Goal: Communication & Community: Participate in discussion

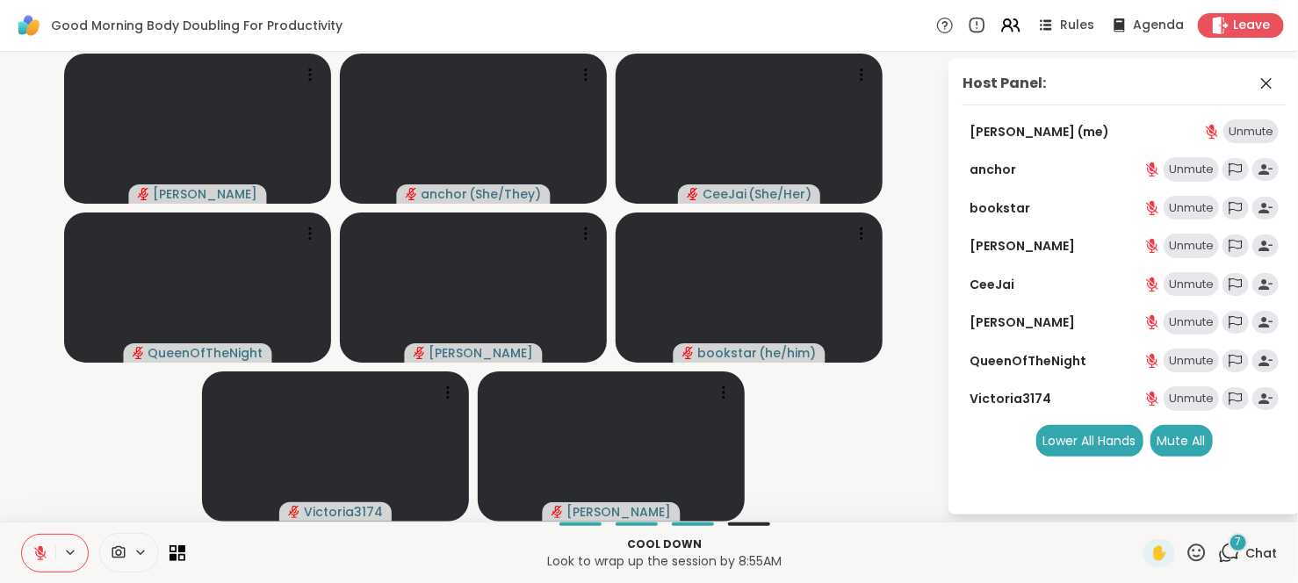
click at [1245, 550] on span "Chat" at bounding box center [1261, 553] width 32 height 18
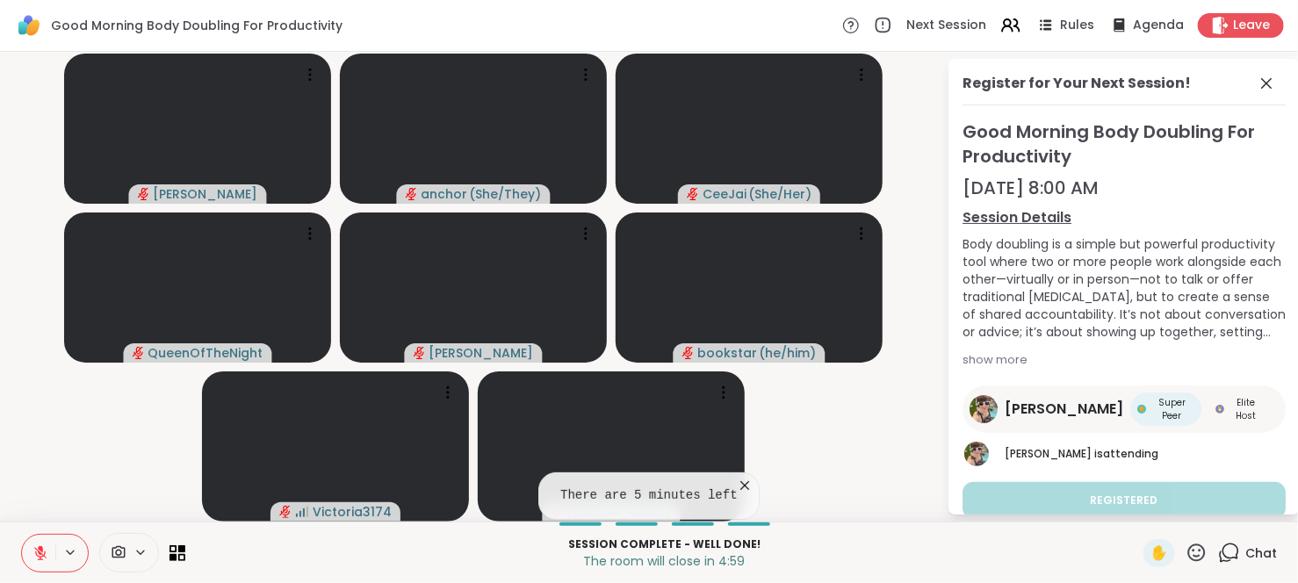
scroll to position [31, 0]
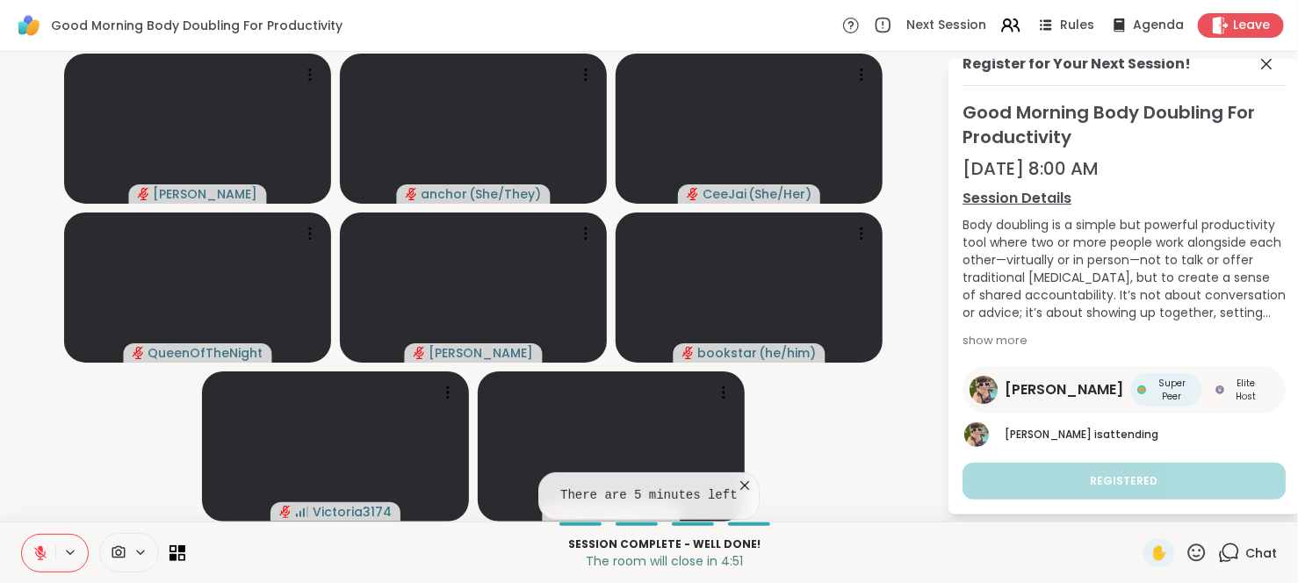
click at [1228, 547] on div "Chat" at bounding box center [1247, 553] width 59 height 28
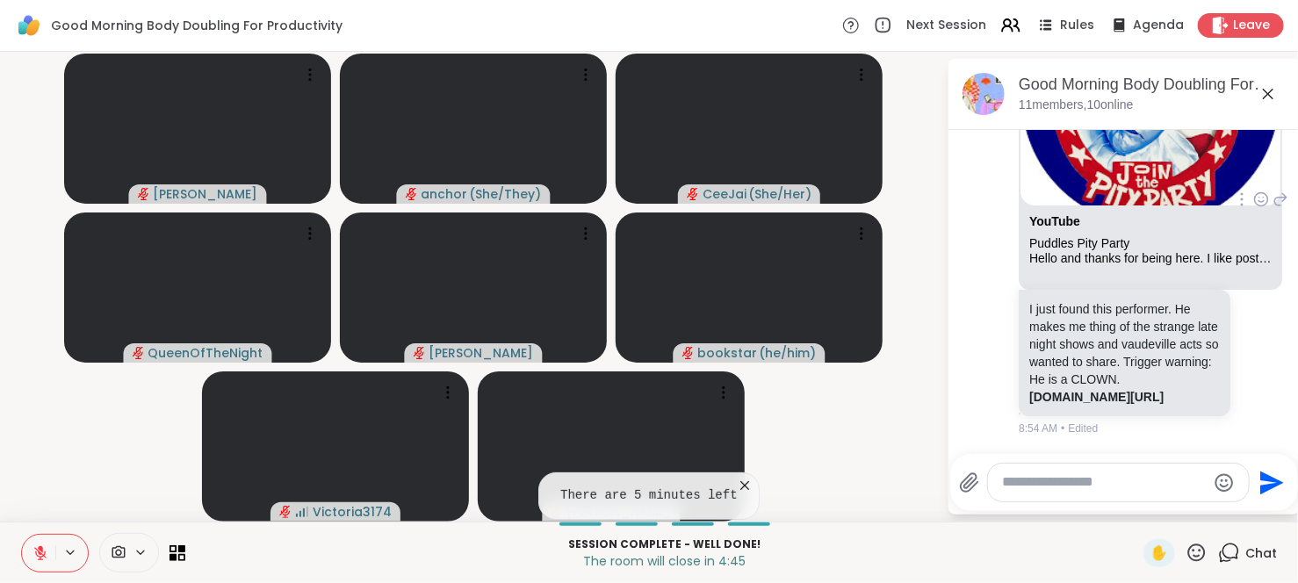
scroll to position [6049, 0]
click at [42, 556] on icon at bounding box center [40, 553] width 12 height 12
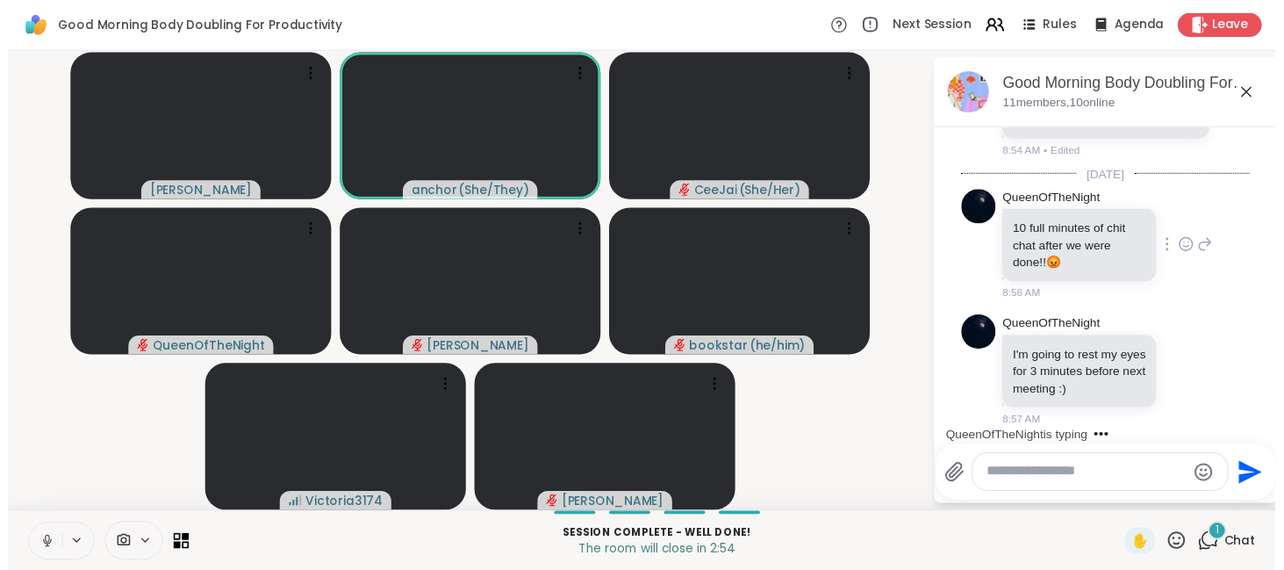
scroll to position [6439, 0]
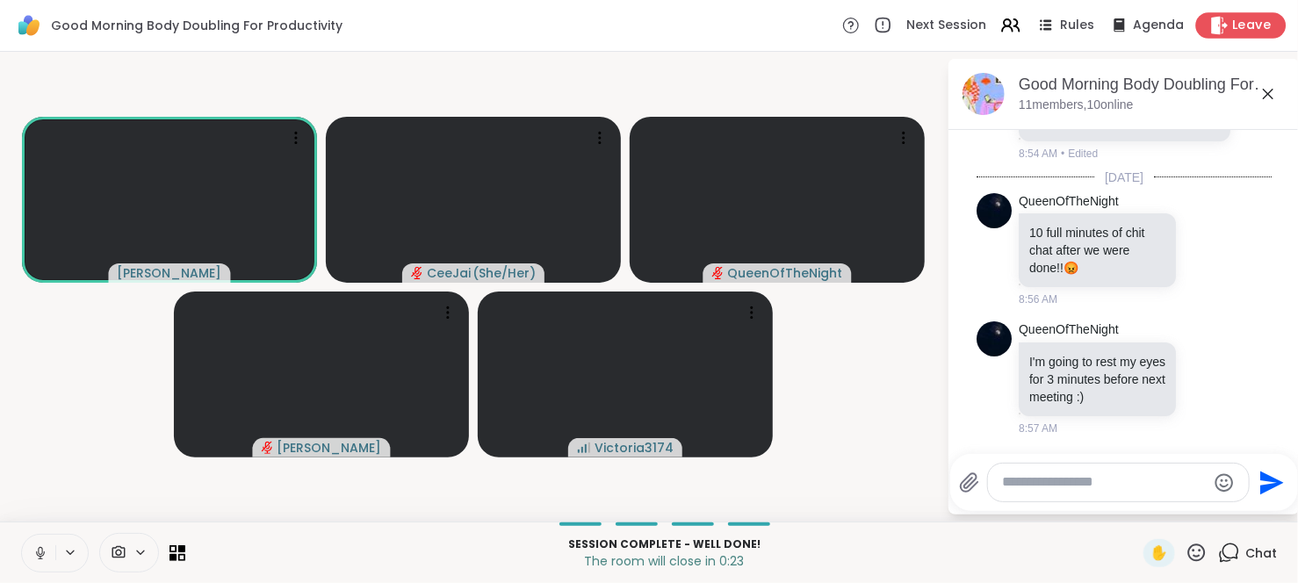
click at [1218, 20] on div "Leave" at bounding box center [1241, 24] width 90 height 25
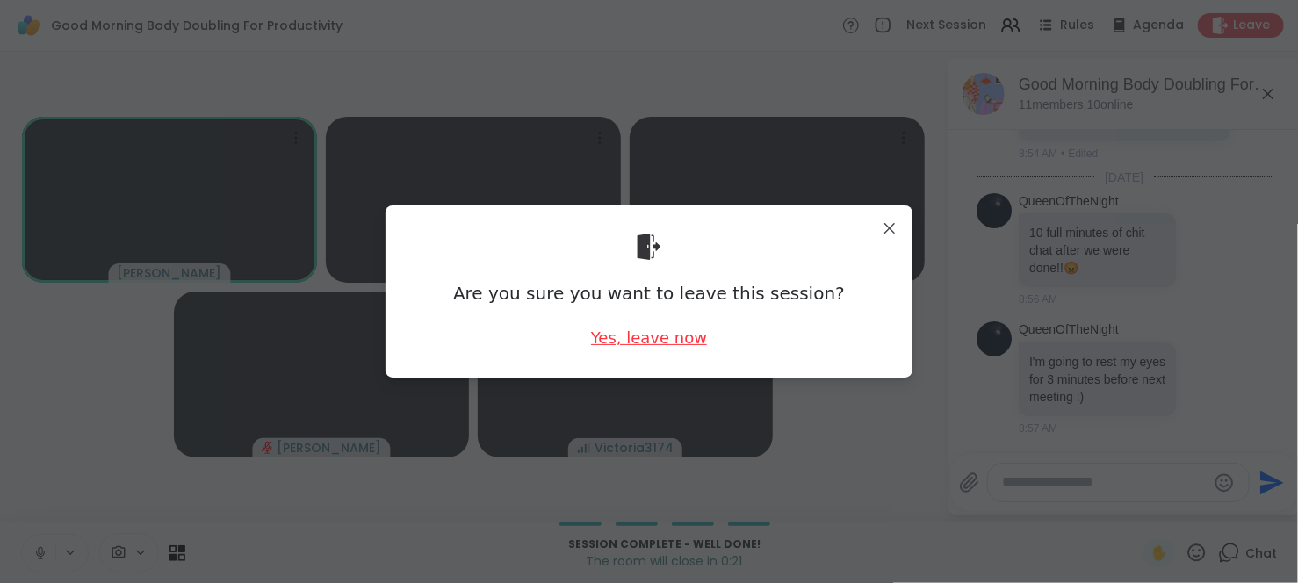
click at [674, 336] on div "Yes, leave now" at bounding box center [649, 338] width 116 height 22
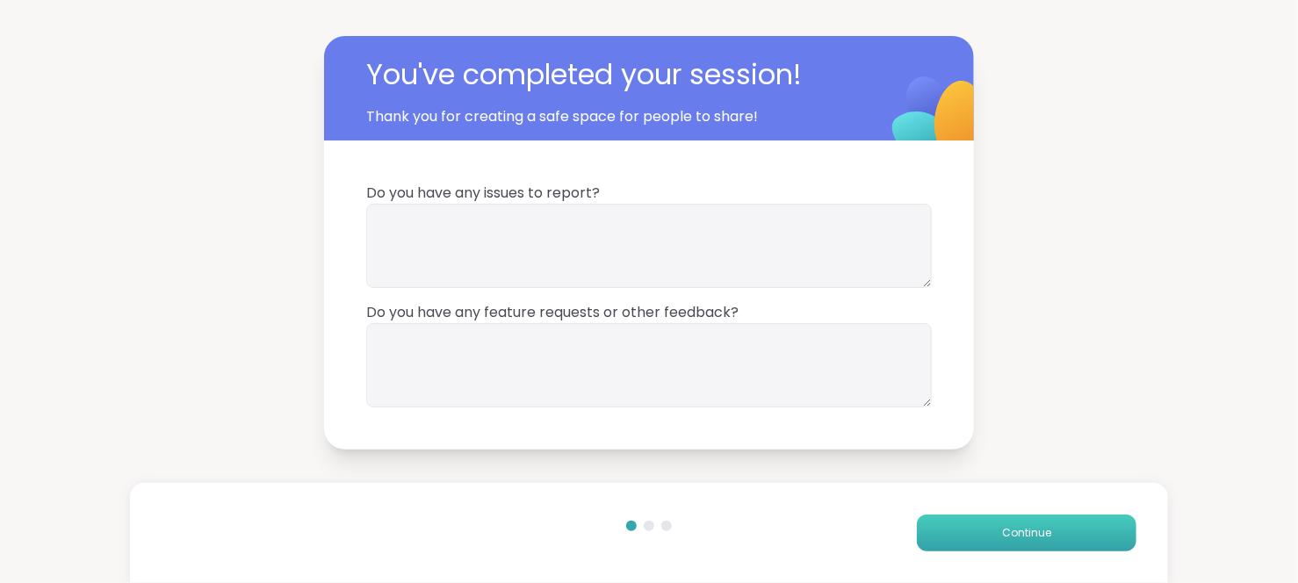
click at [976, 535] on button "Continue" at bounding box center [1026, 532] width 219 height 37
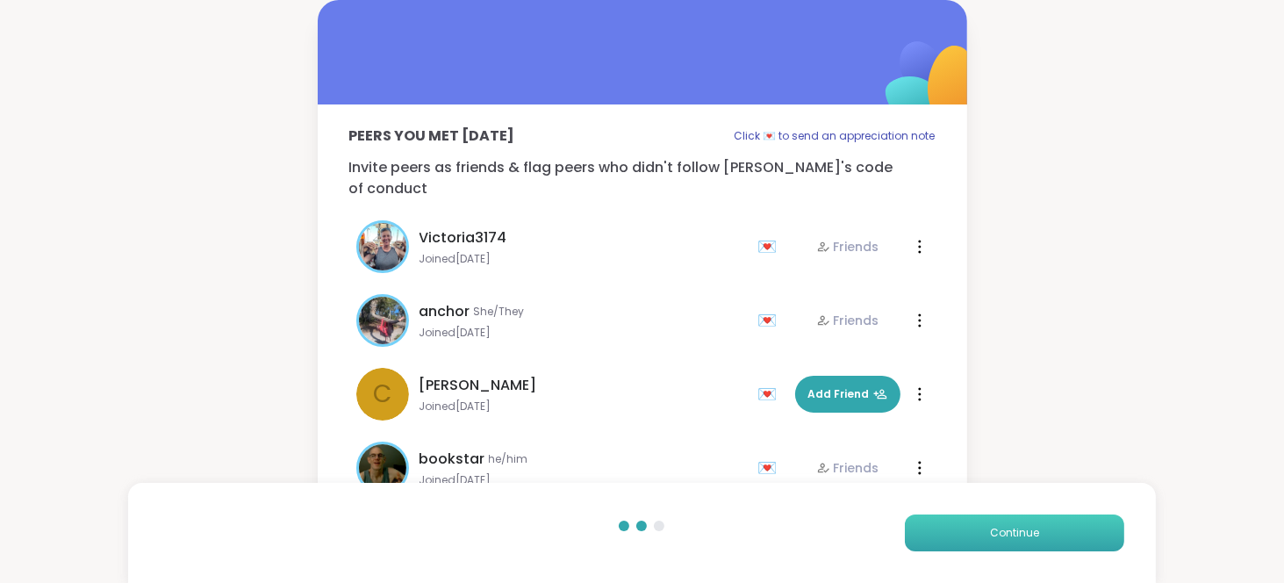
click at [976, 535] on button "Continue" at bounding box center [1014, 532] width 219 height 37
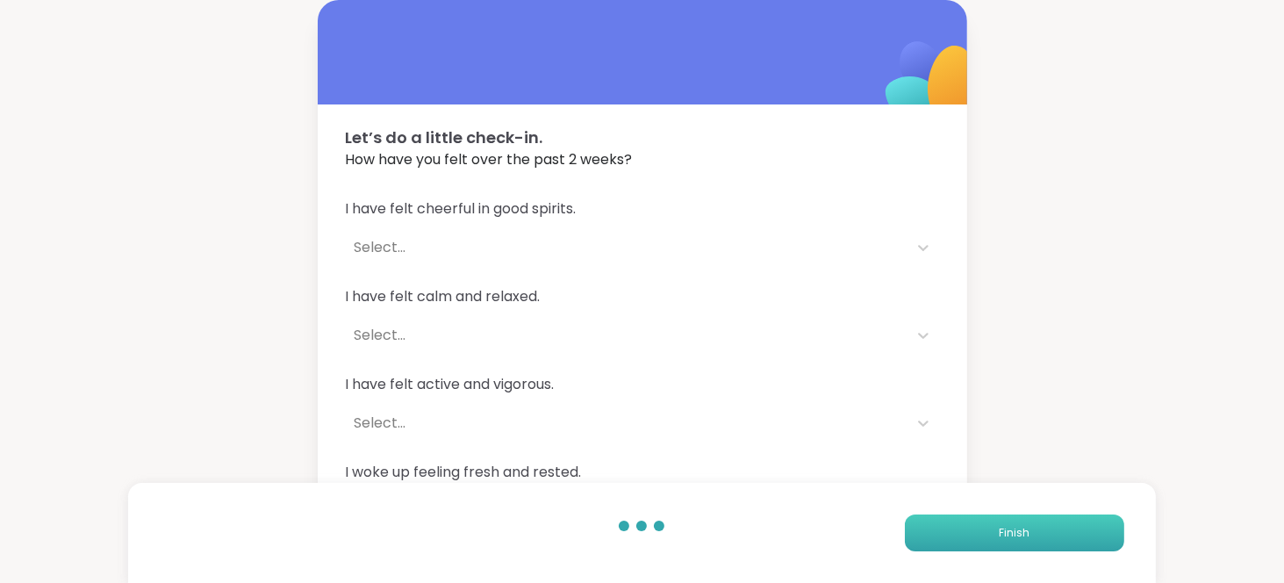
click at [976, 535] on button "Finish" at bounding box center [1014, 532] width 219 height 37
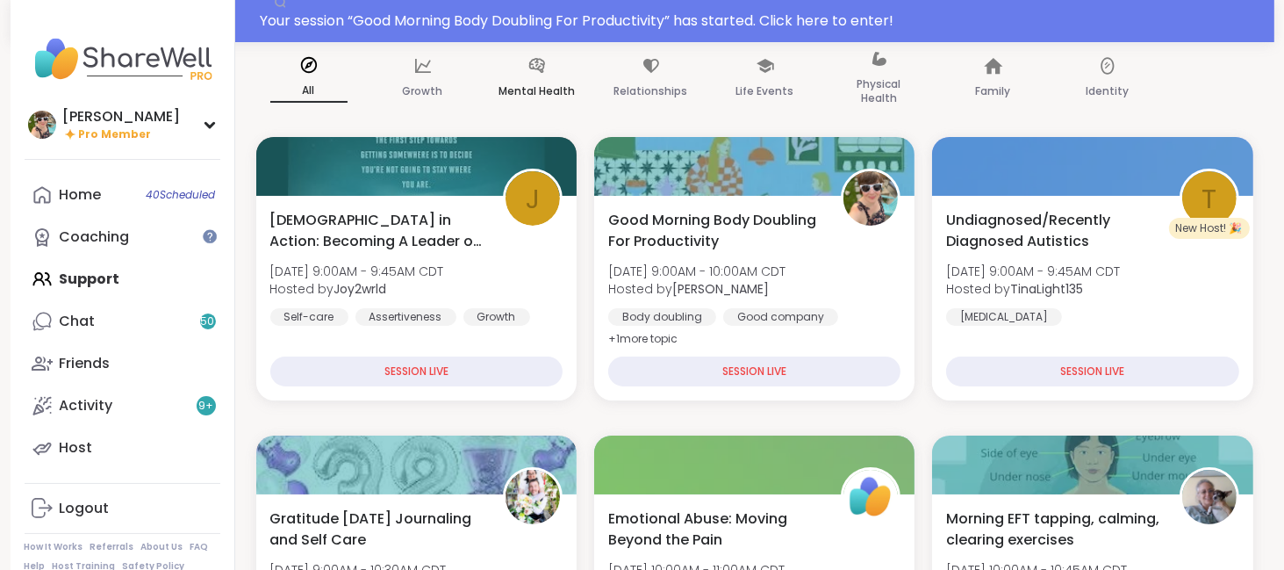
scroll to position [190, 0]
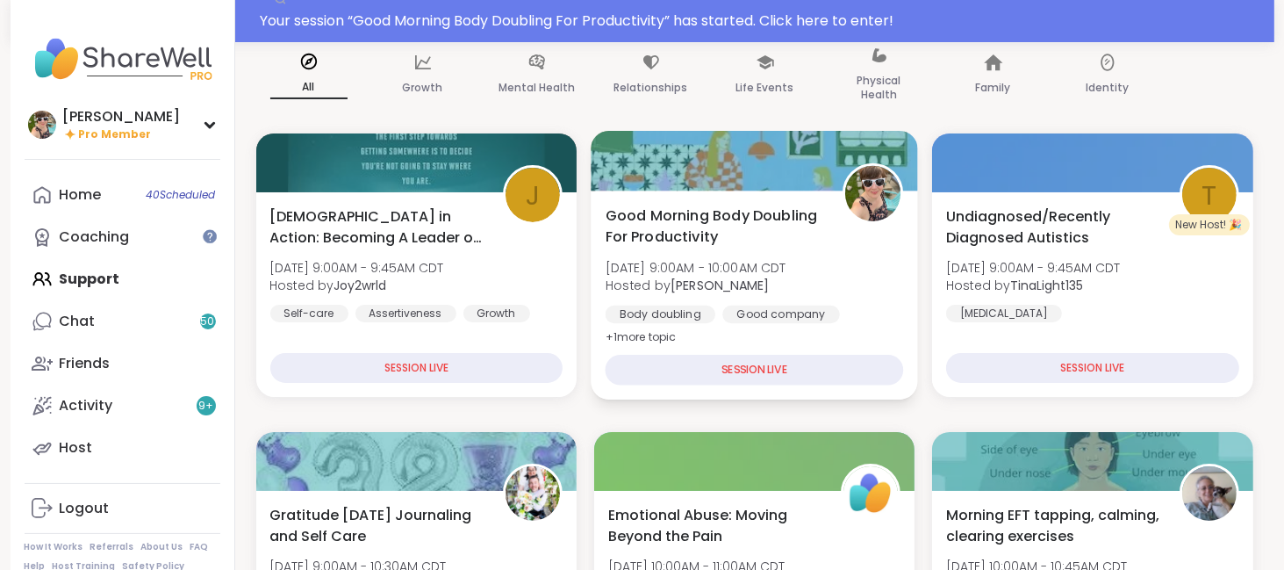
click at [733, 232] on span "Good Morning Body Doubling For Productivity" at bounding box center [714, 226] width 218 height 43
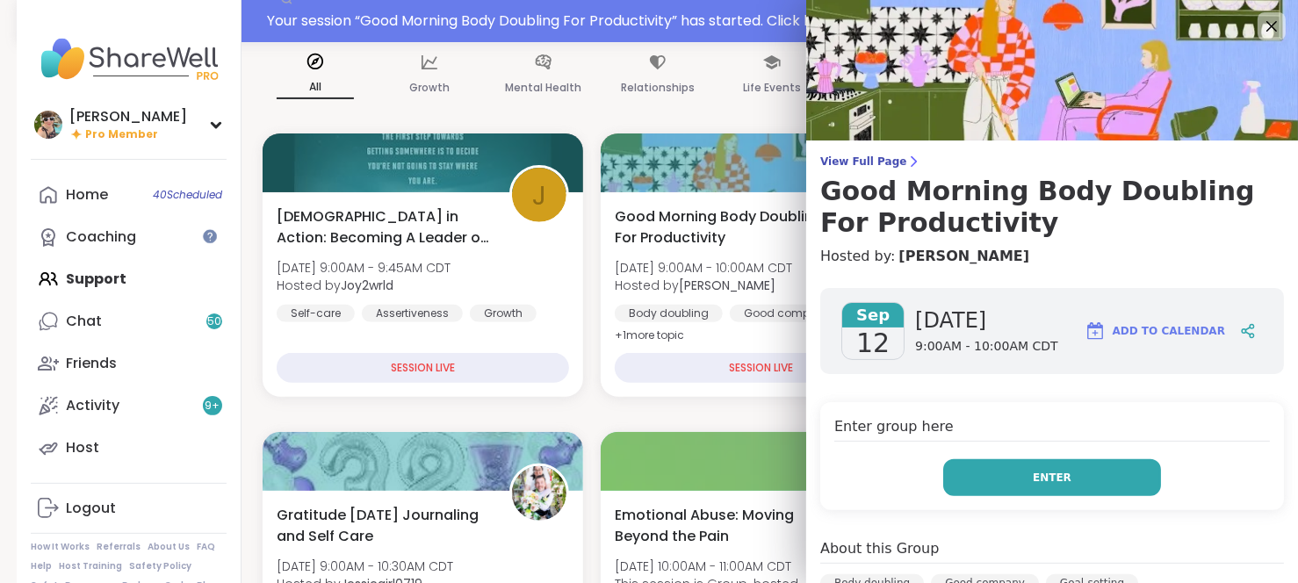
click at [996, 476] on button "Enter" at bounding box center [1052, 477] width 218 height 37
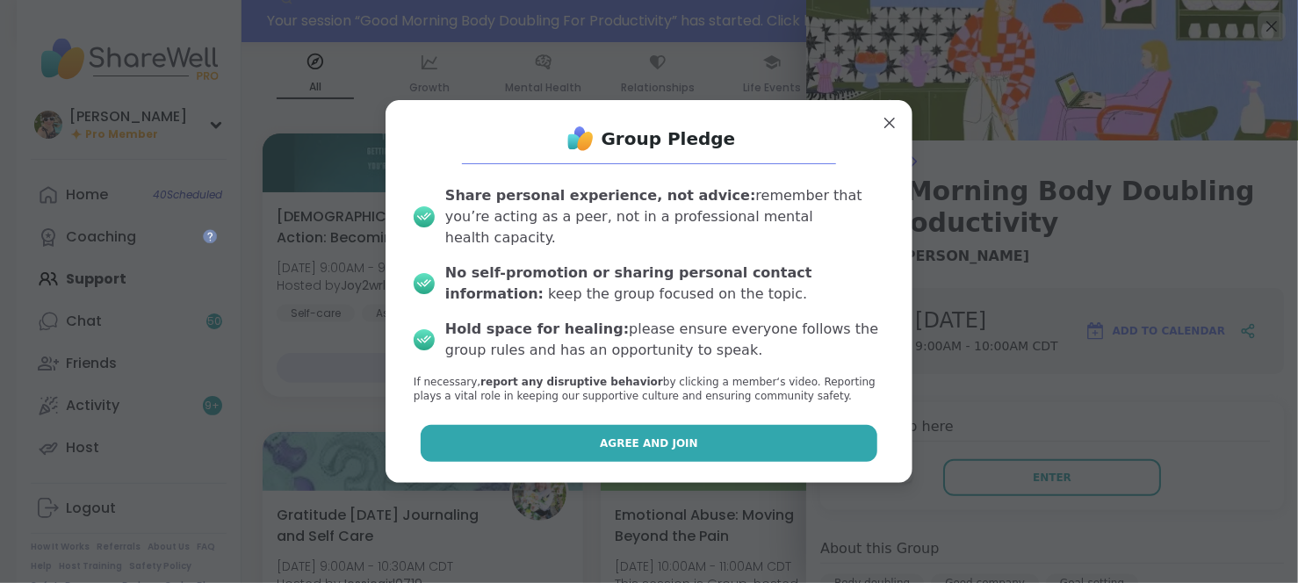
click at [764, 425] on button "Agree and Join" at bounding box center [649, 443] width 457 height 37
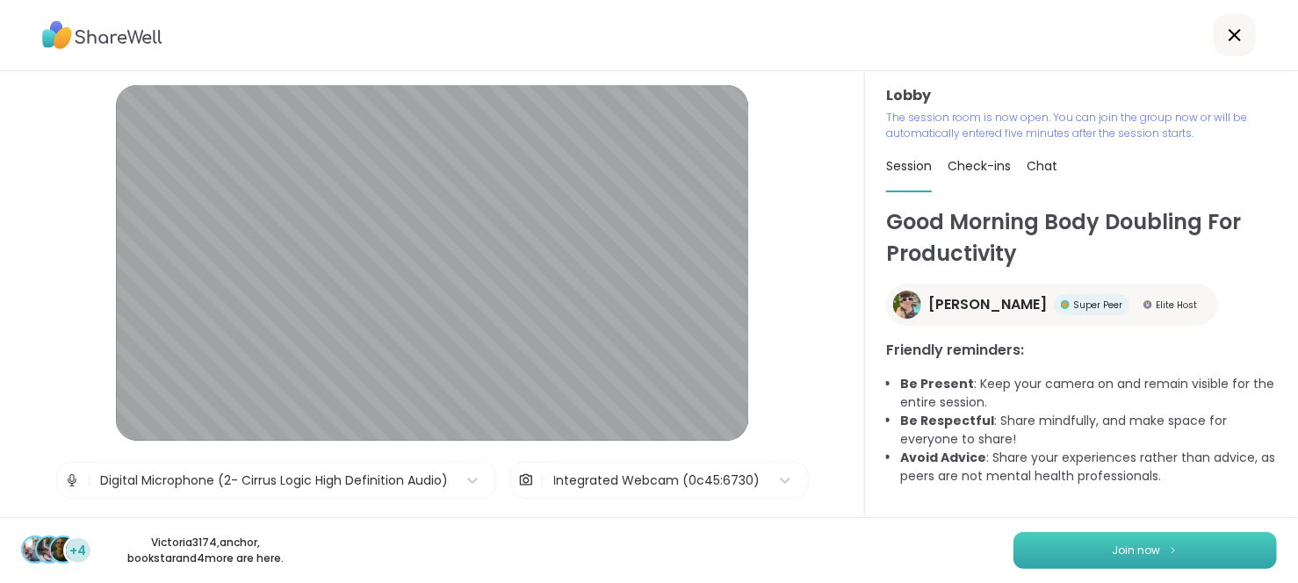
click at [1075, 557] on button "Join now" at bounding box center [1144, 550] width 263 height 37
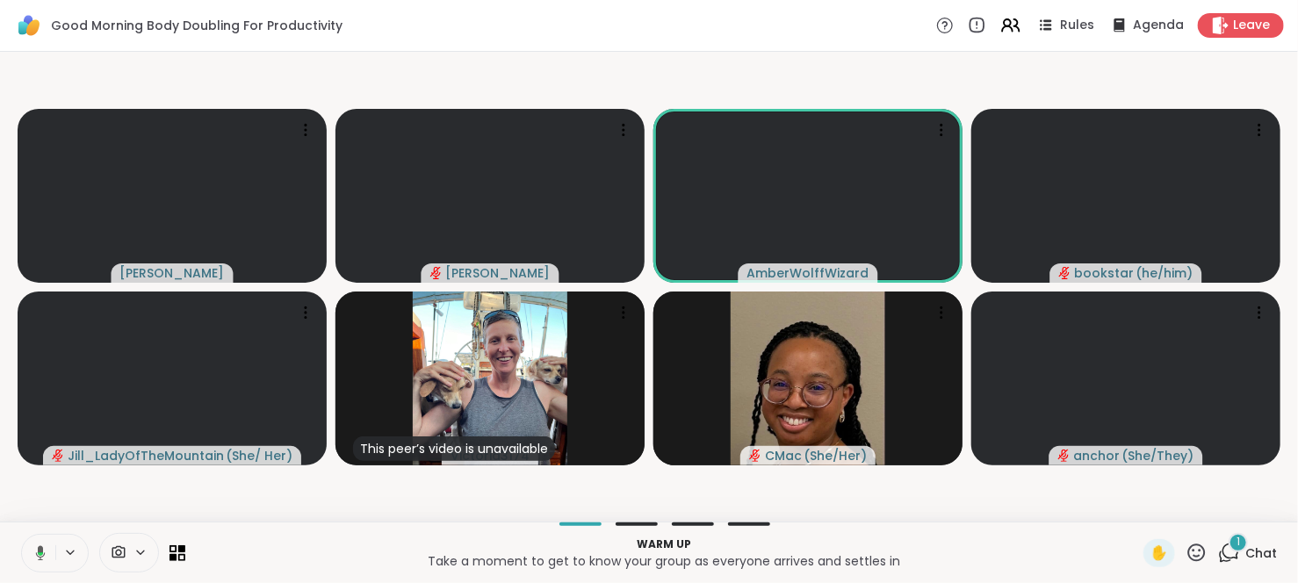
click at [1245, 550] on span "Chat" at bounding box center [1261, 553] width 32 height 18
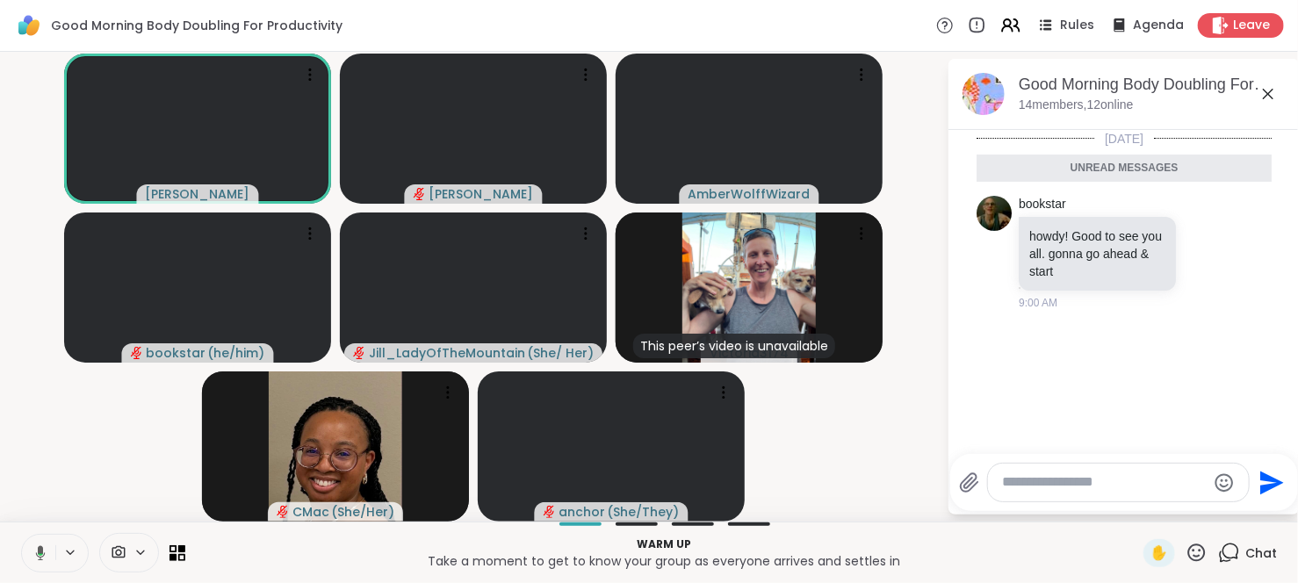
click at [1245, 550] on span "Chat" at bounding box center [1261, 553] width 32 height 18
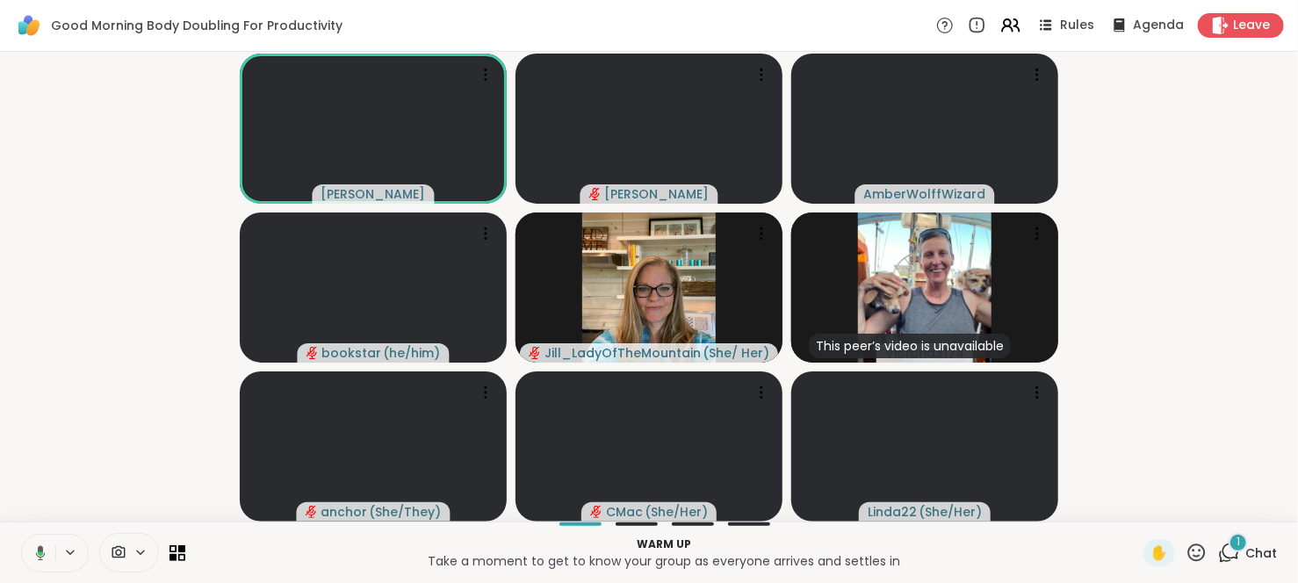
click at [1229, 551] on div "1 Chat" at bounding box center [1247, 553] width 59 height 28
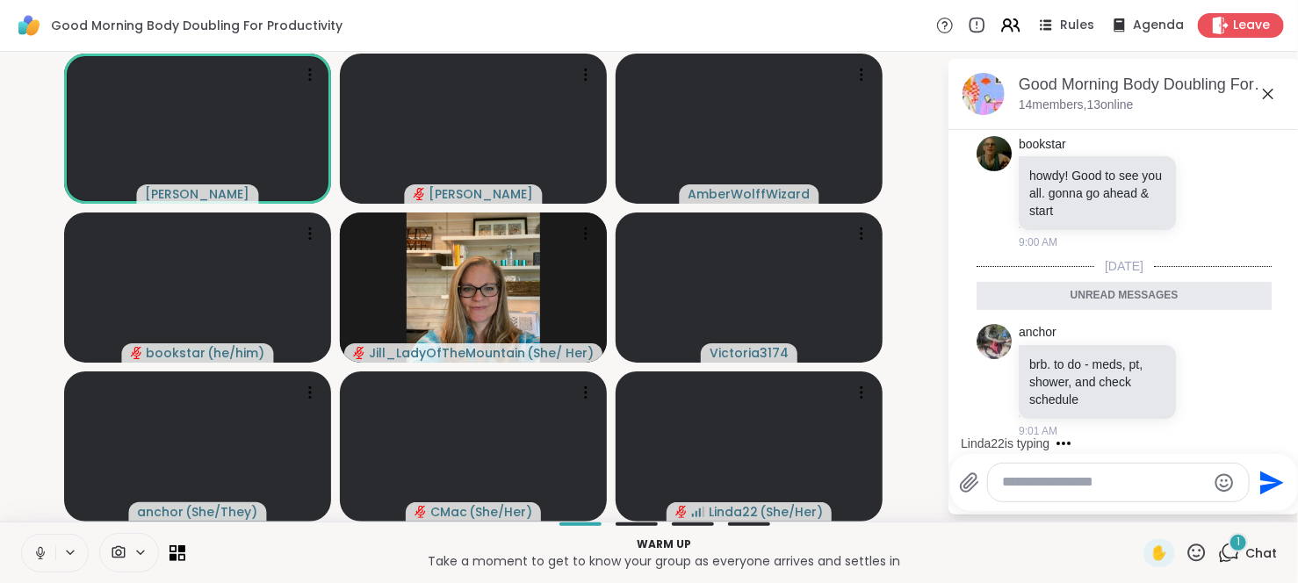
scroll to position [88, 0]
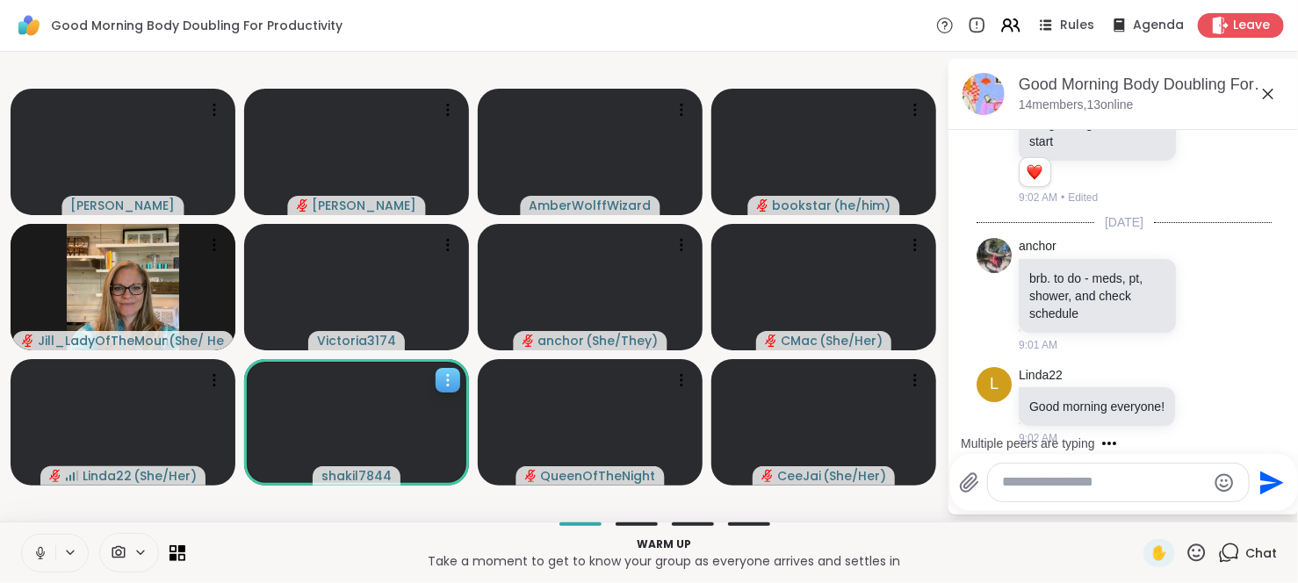
click at [441, 382] on icon at bounding box center [448, 380] width 18 height 18
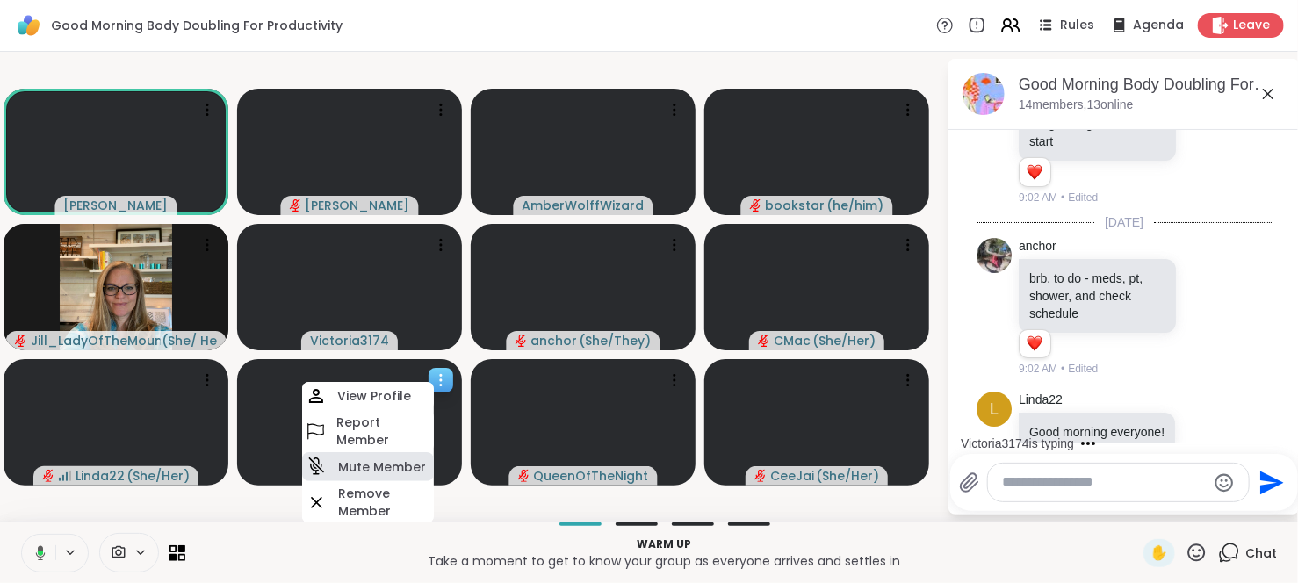
click at [379, 465] on h4 "Mute Member" at bounding box center [382, 467] width 88 height 18
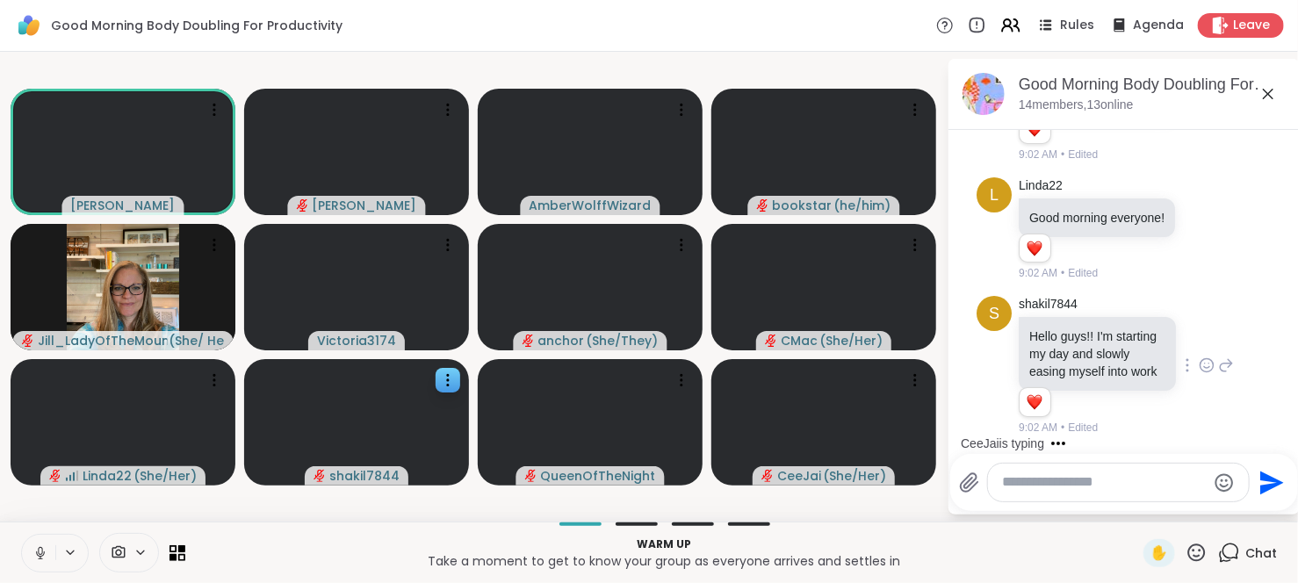
scroll to position [334, 0]
click at [1180, 371] on div "shakil7844 Hello guys!! I'm starting my day and slowly easing myself into work …" at bounding box center [1125, 366] width 215 height 140
click at [1198, 363] on icon at bounding box center [1206, 365] width 16 height 18
click at [1198, 336] on div "Select Reaction: Heart" at bounding box center [1206, 337] width 16 height 16
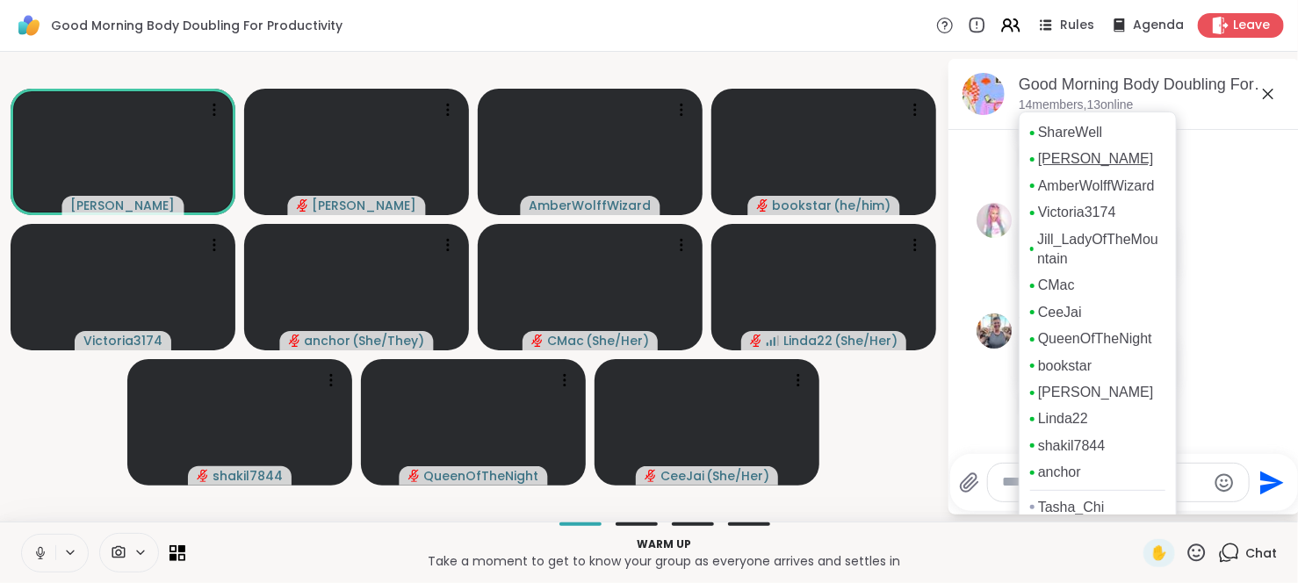
scroll to position [0, 0]
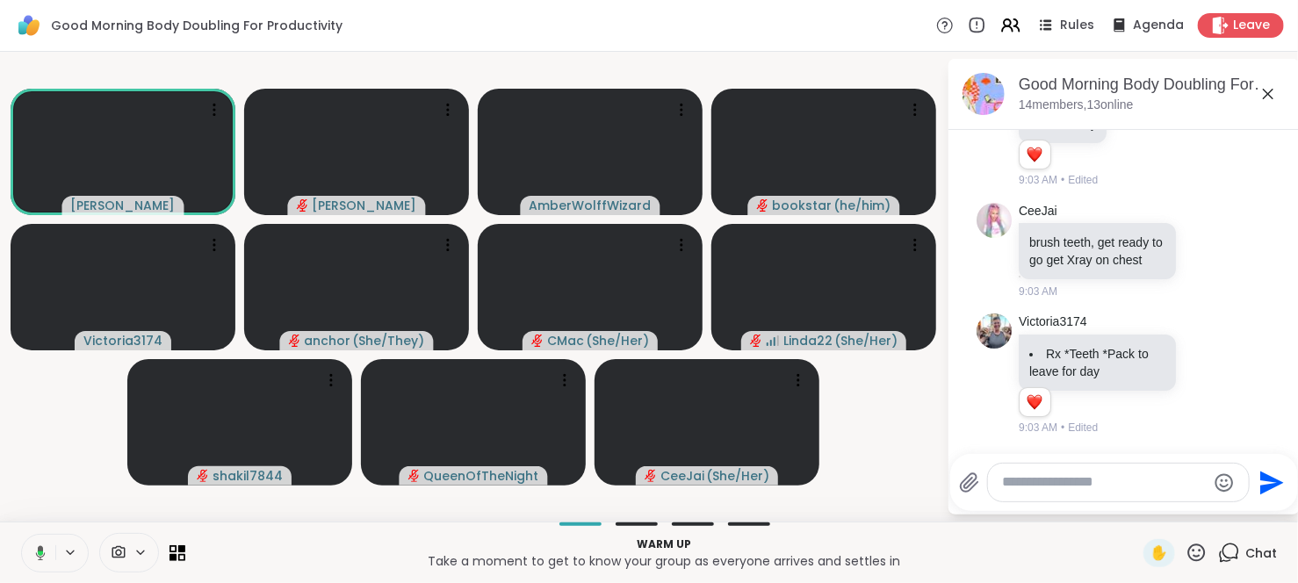
click at [1040, 474] on textarea "Type your message" at bounding box center [1104, 482] width 205 height 18
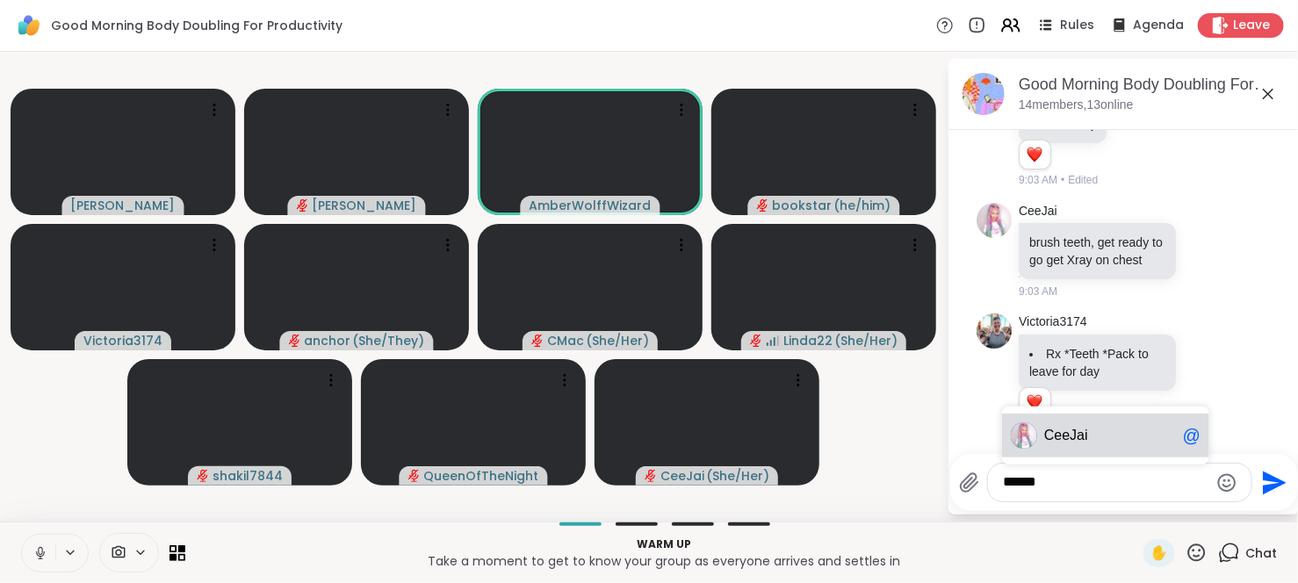
click at [1051, 441] on span "CeeJa" at bounding box center [1064, 436] width 40 height 18
click at [1051, 441] on span "Ji" at bounding box center [1049, 436] width 11 height 18
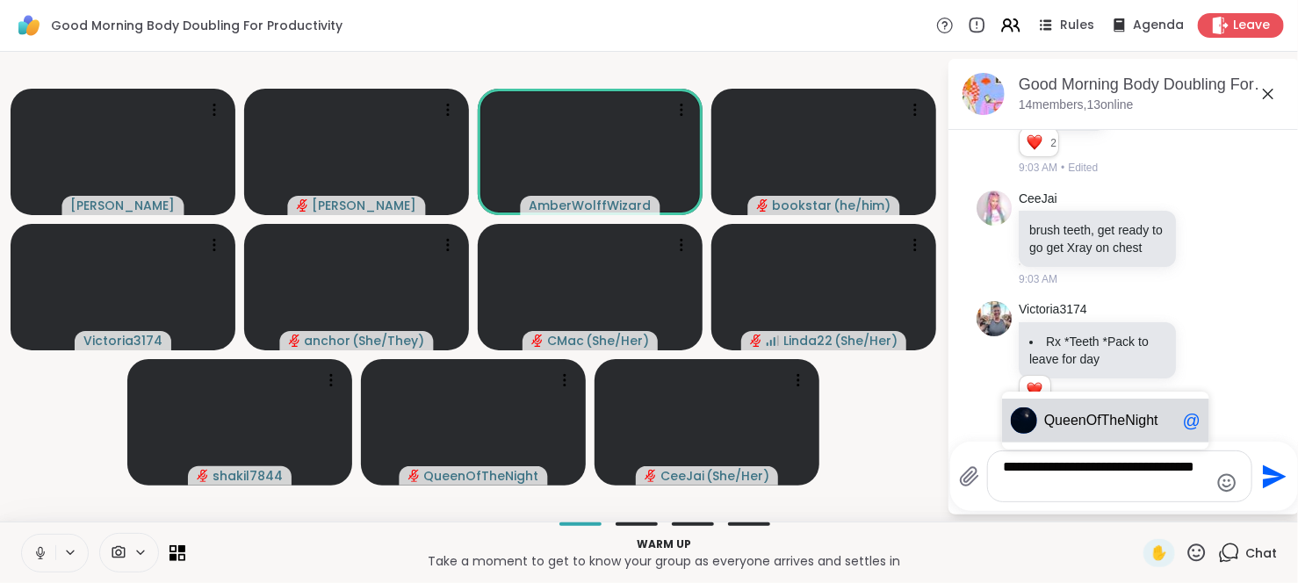
click at [1061, 424] on span "Que" at bounding box center [1057, 421] width 26 height 18
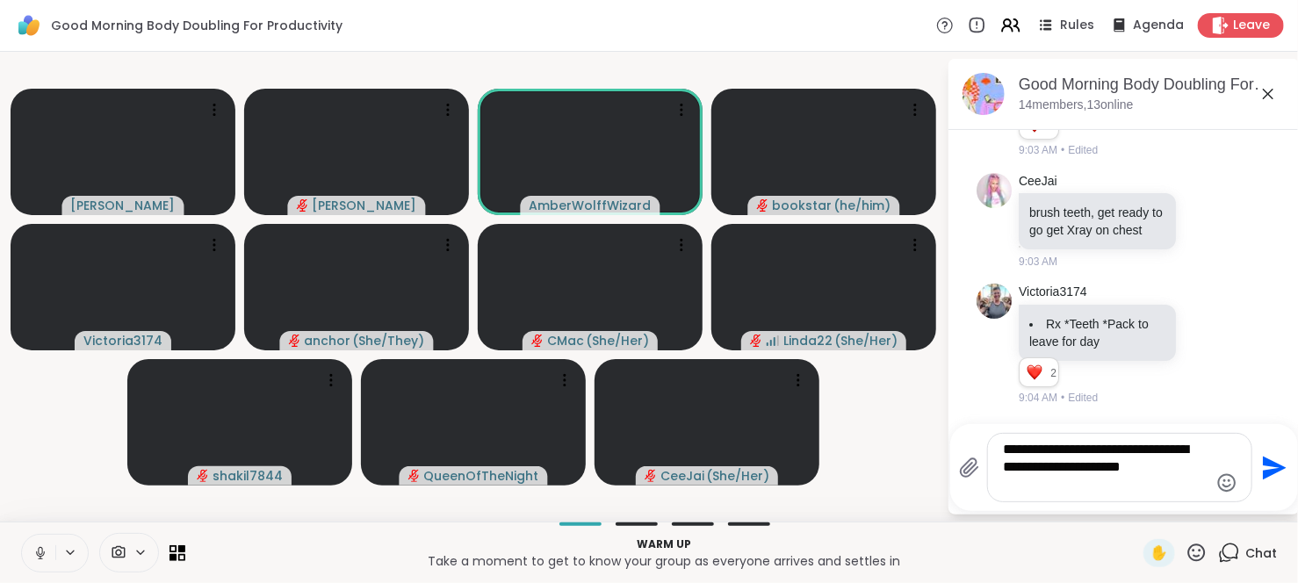
scroll to position [746, 0]
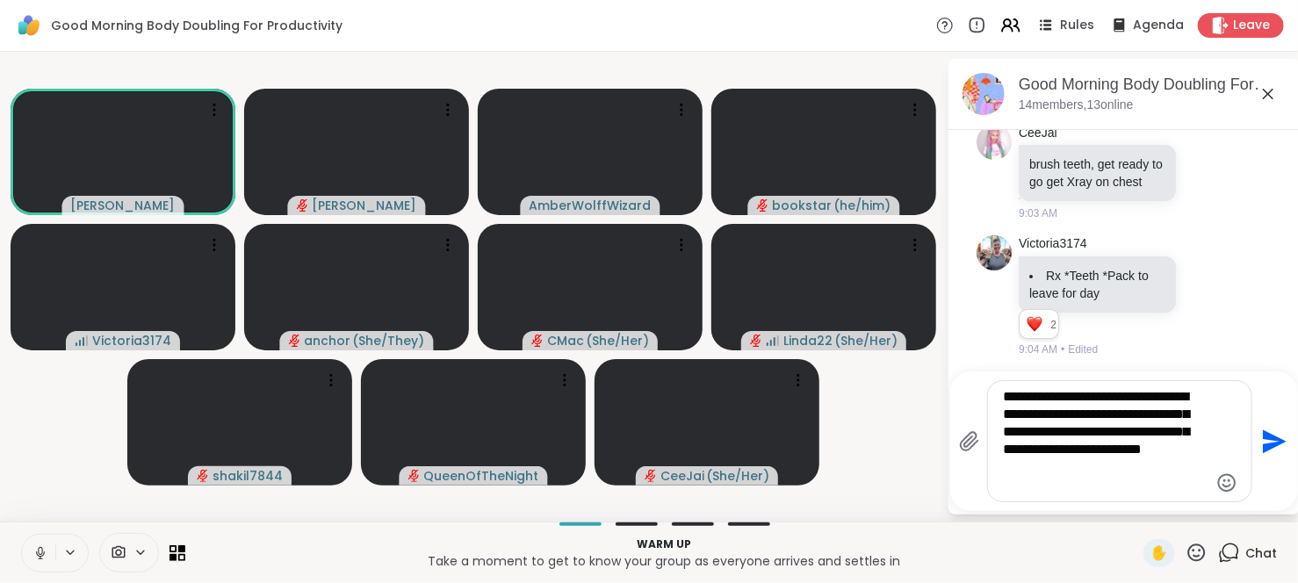
type textarea "**********"
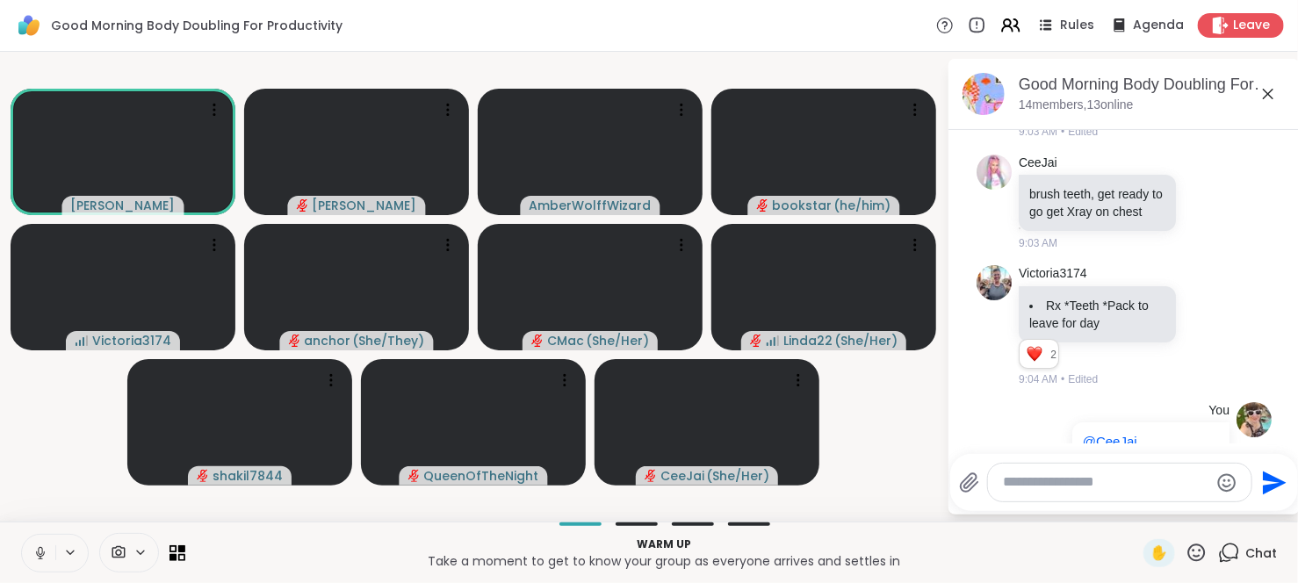
scroll to position [951, 0]
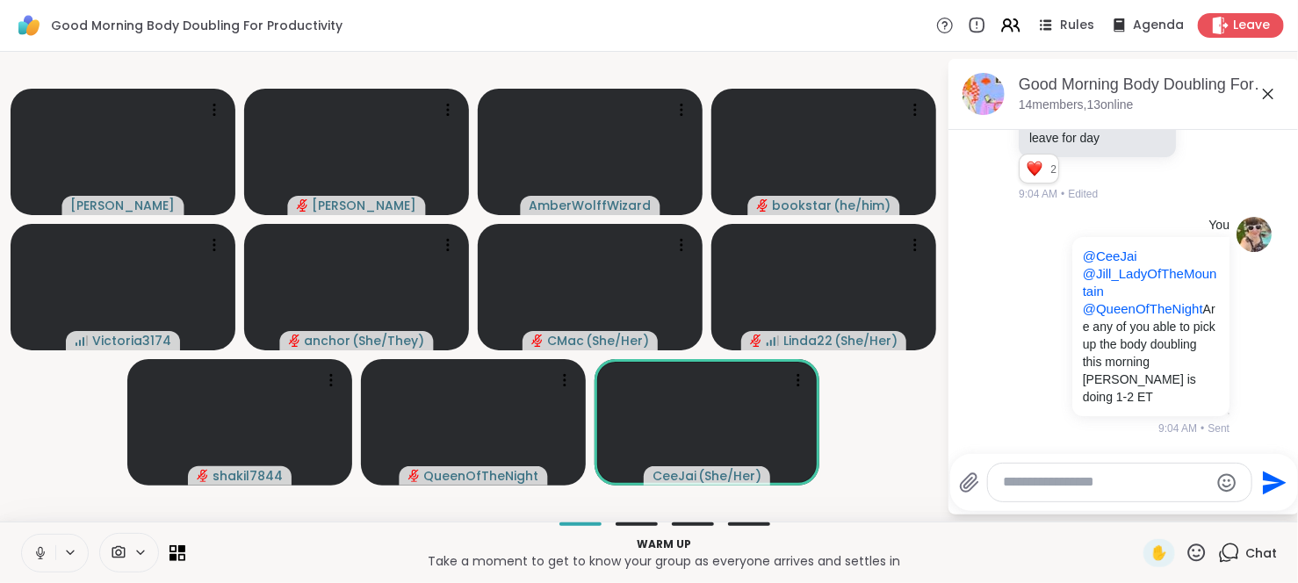
click at [1019, 472] on div at bounding box center [1119, 483] width 263 height 38
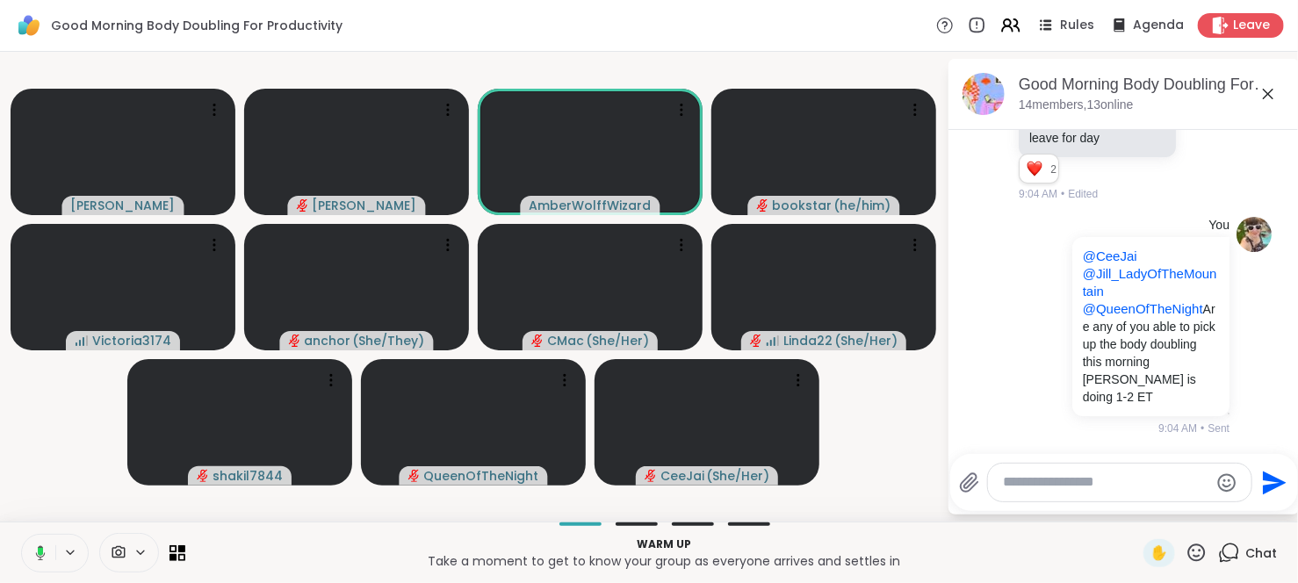
click at [1050, 488] on textarea "Type your message" at bounding box center [1105, 482] width 205 height 18
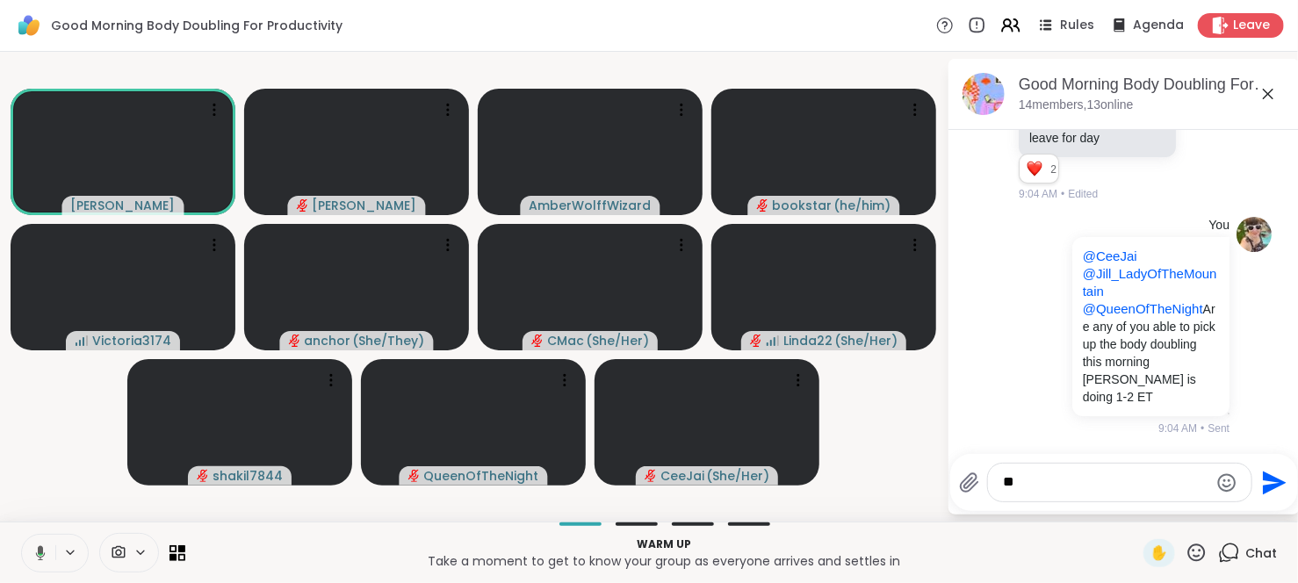
type textarea "*"
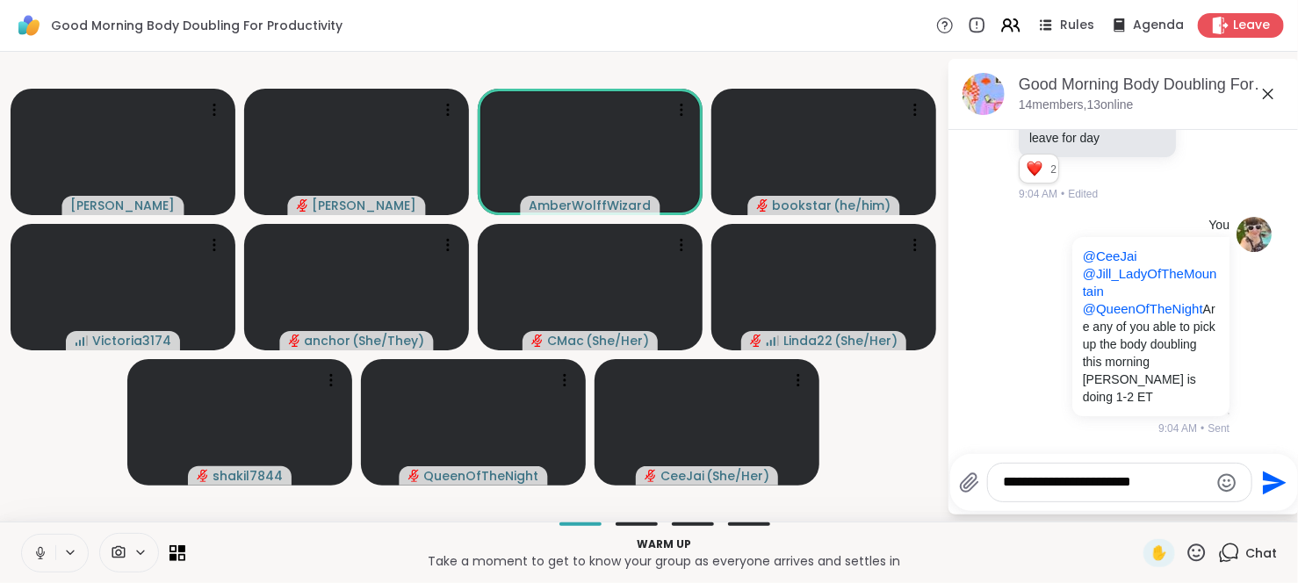
type textarea "**********"
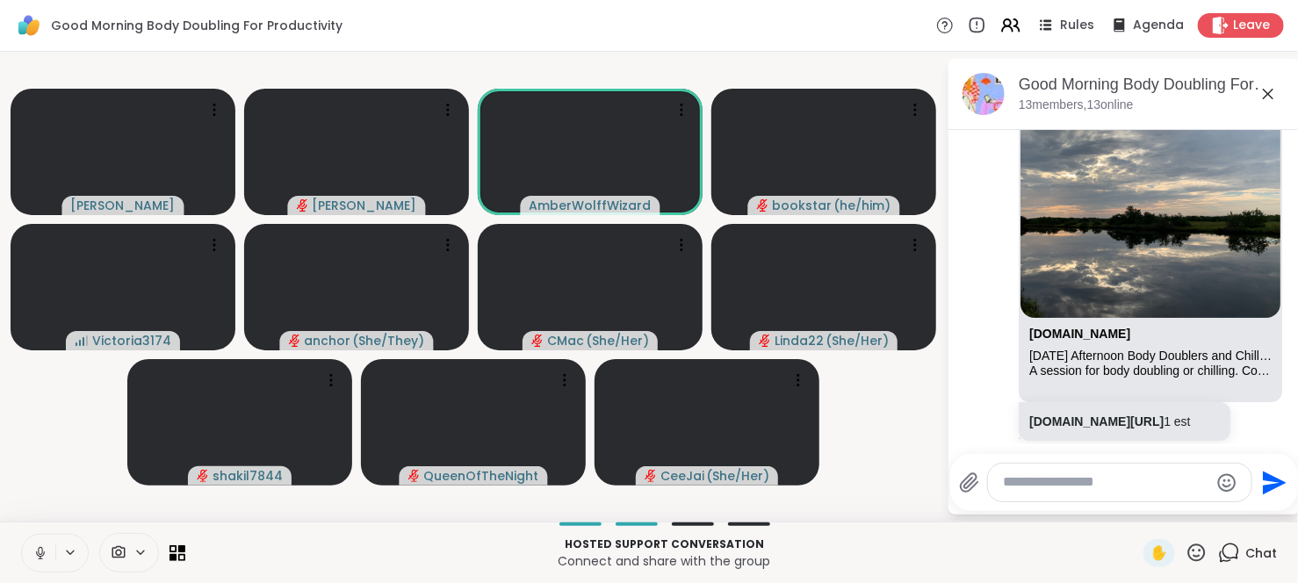
scroll to position [1519, 0]
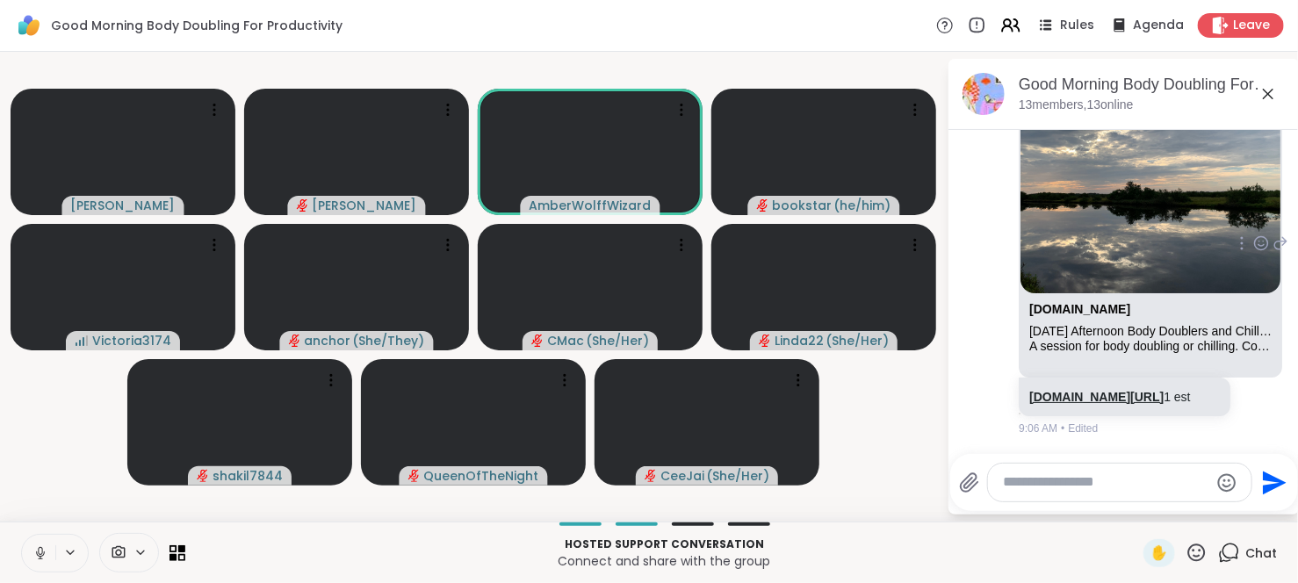
click at [1068, 390] on link "sharewellnow.com/session/ed1cfabf-d402-4136-9f9d-0634b5de2604" at bounding box center [1096, 397] width 134 height 14
click at [1086, 492] on div at bounding box center [1119, 483] width 263 height 38
click at [1082, 487] on textarea "Type your message" at bounding box center [1105, 482] width 205 height 18
paste textarea "**********"
type textarea "**********"
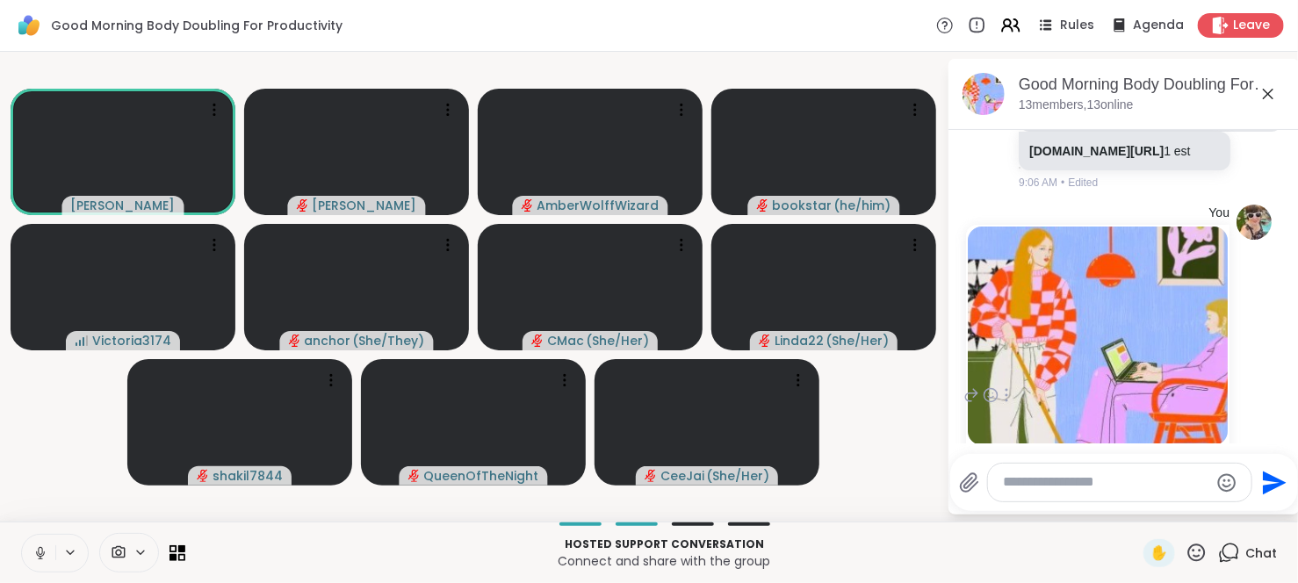
scroll to position [1952, 0]
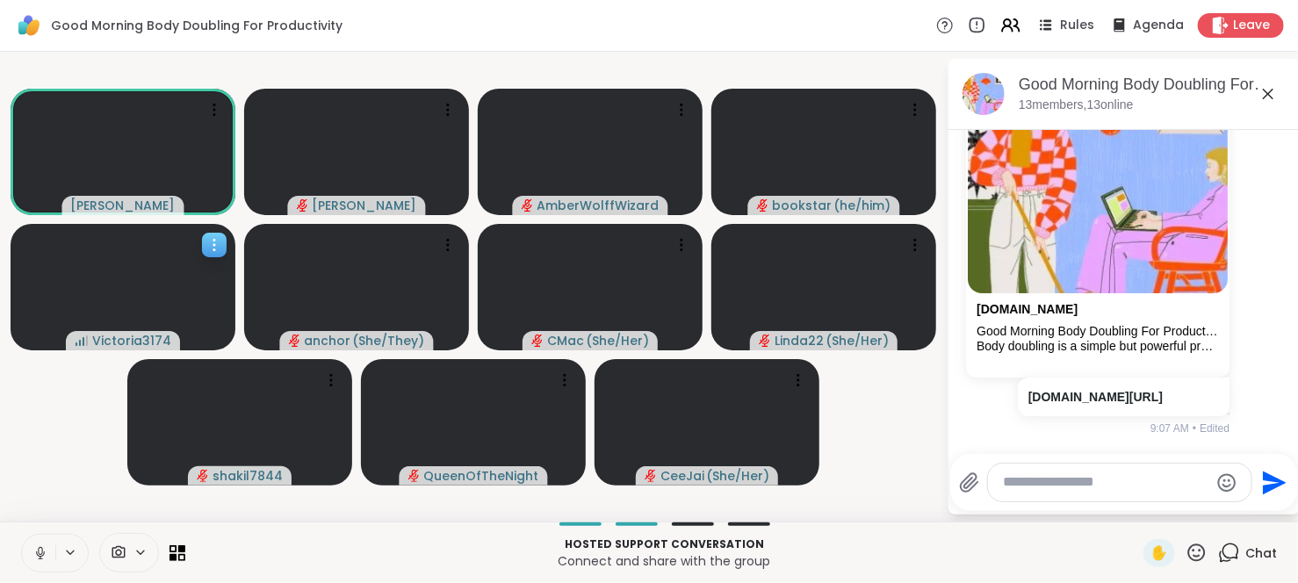
click at [211, 241] on icon at bounding box center [214, 245] width 18 height 18
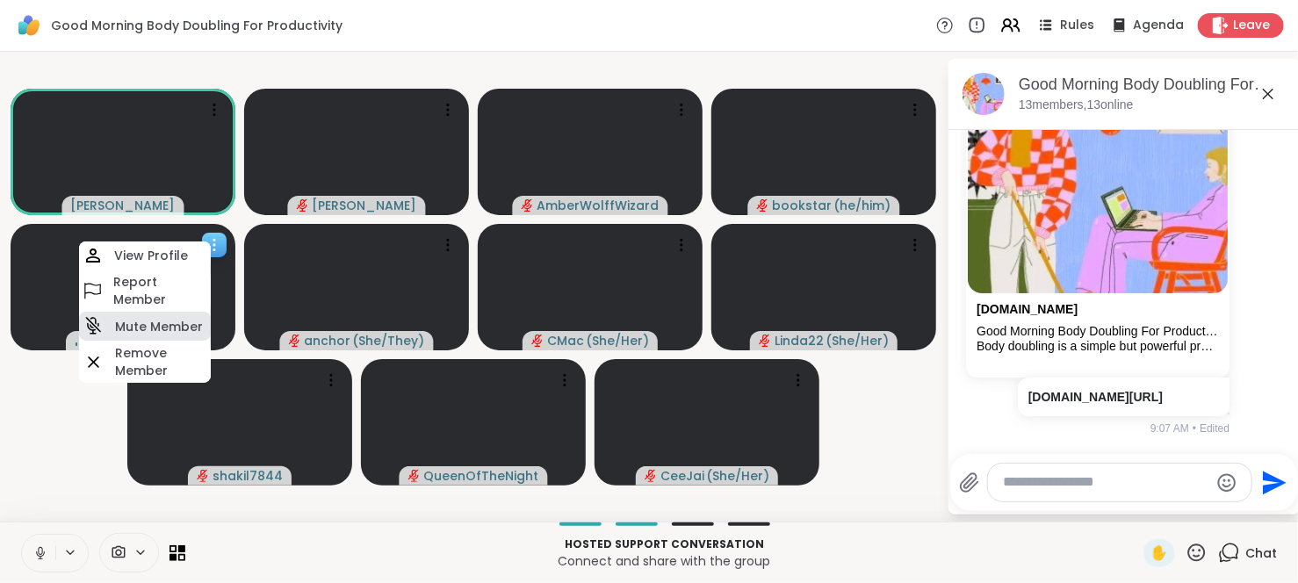
click at [159, 326] on h4 "Mute Member" at bounding box center [159, 327] width 88 height 18
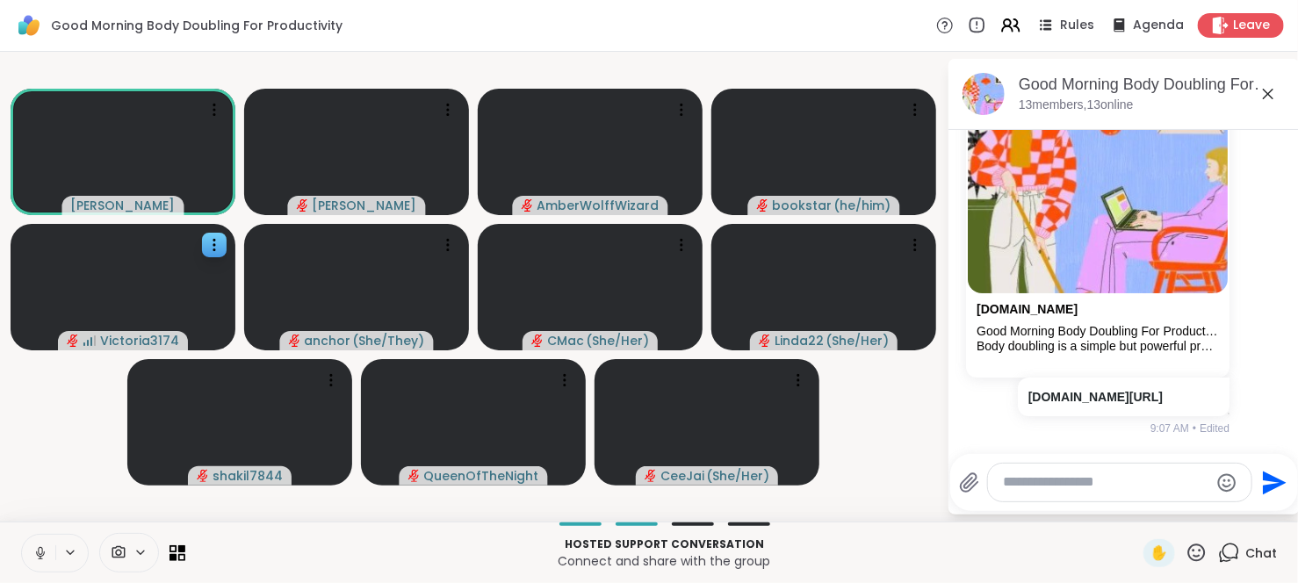
click at [42, 552] on icon at bounding box center [40, 553] width 16 height 16
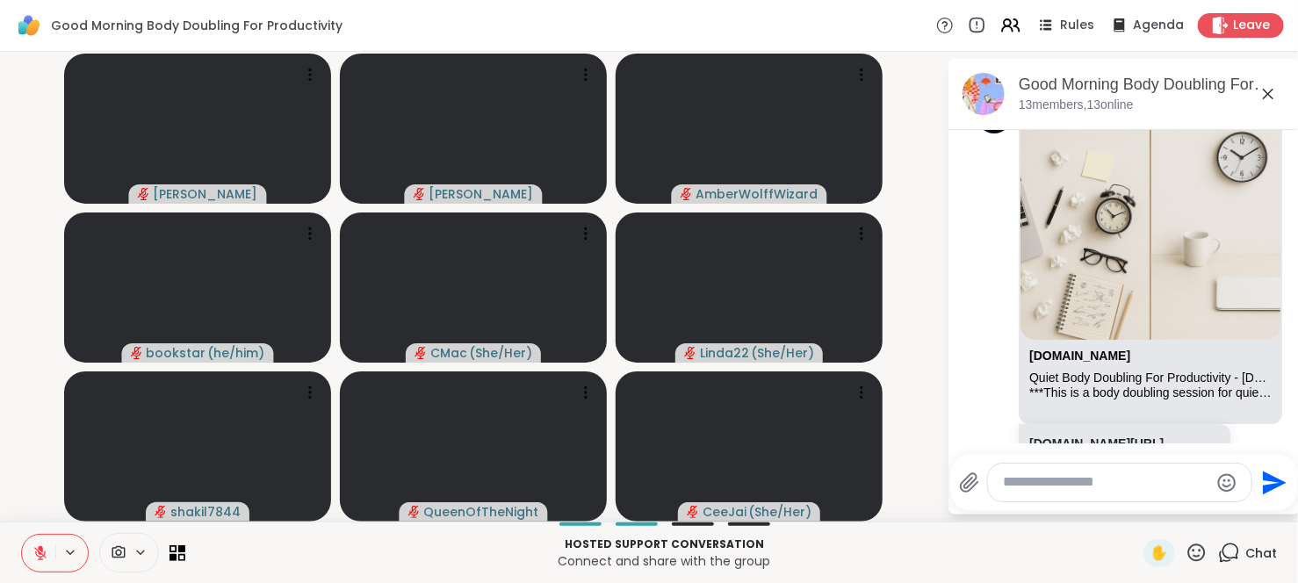
scroll to position [3481, 0]
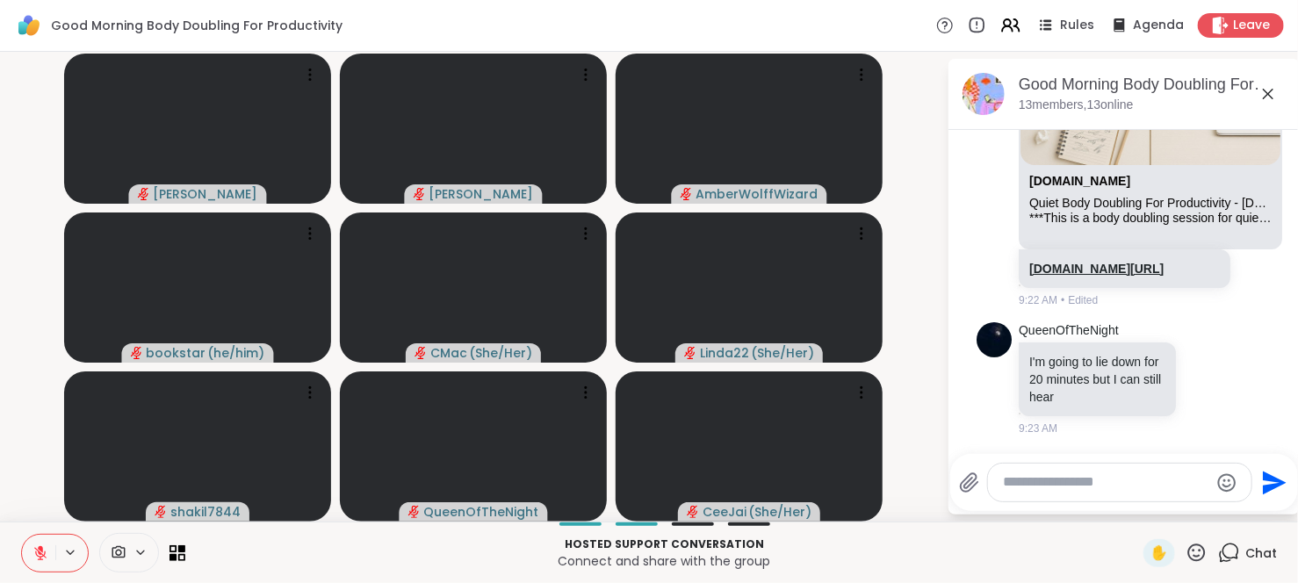
click at [1110, 262] on link "sharewellnow.com/session/98bee835-2ab5-4036-a73a-c4f5ee50a1b3" at bounding box center [1096, 269] width 134 height 14
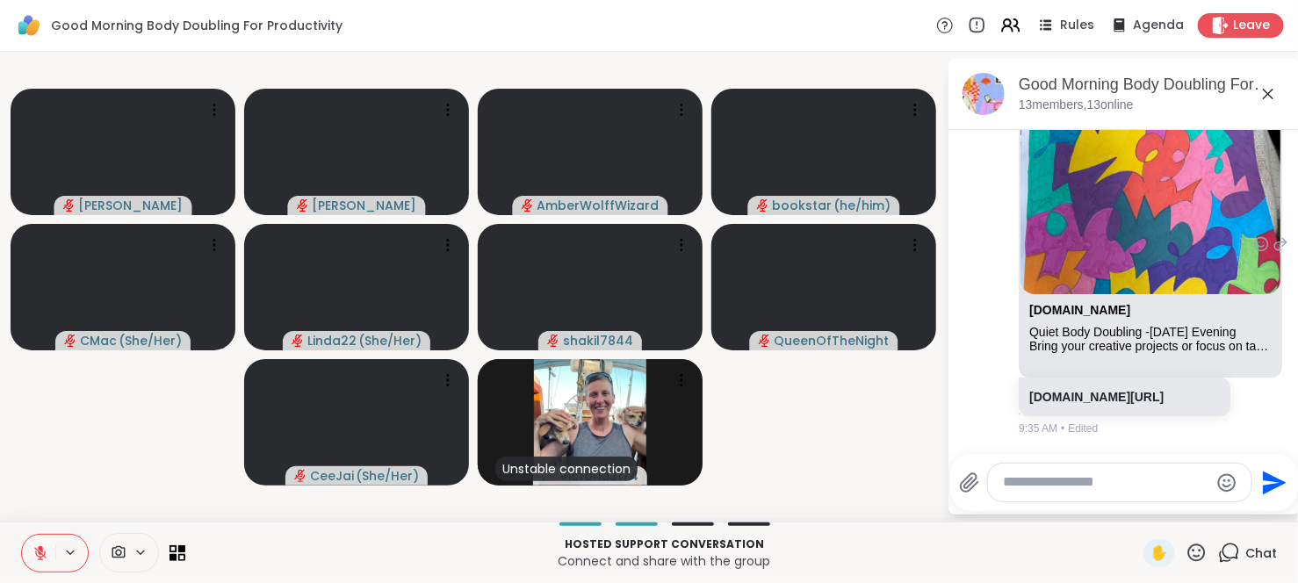
scroll to position [3876, 0]
click at [1066, 406] on p "sharewellnow.com/session/cae6103e-8d9b-4973-8425-5d4b500e93c1" at bounding box center [1124, 397] width 191 height 18
click at [1061, 404] on link "sharewellnow.com/session/cae6103e-8d9b-4973-8425-5d4b500e93c1" at bounding box center [1096, 397] width 134 height 14
click at [1084, 480] on textarea "Type your message" at bounding box center [1105, 482] width 205 height 18
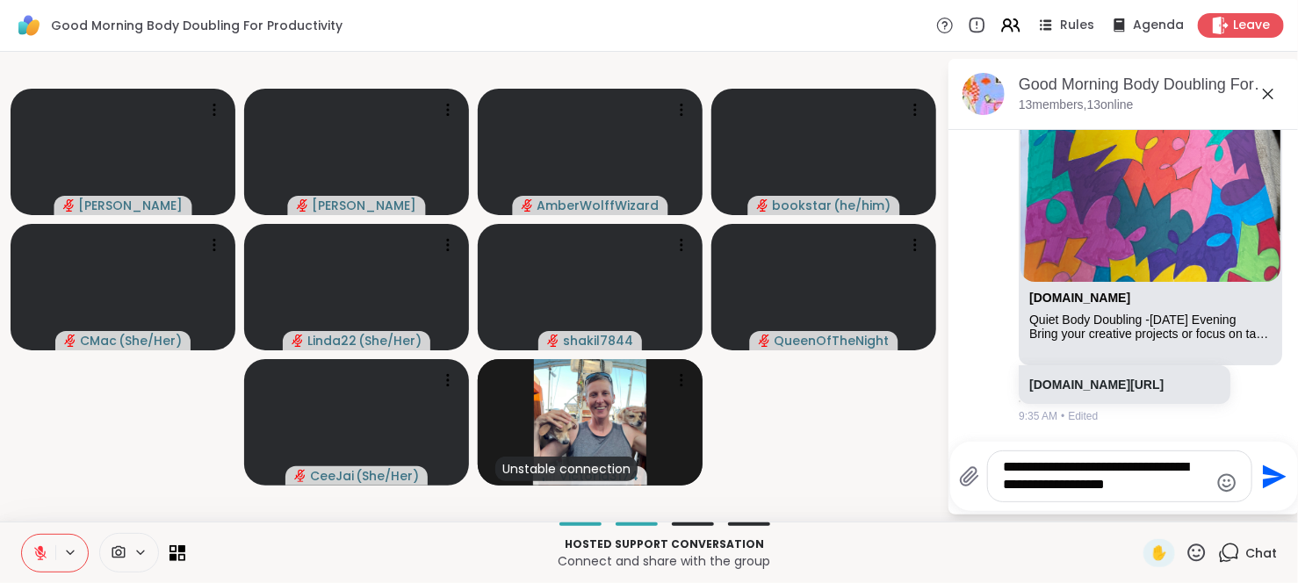
click at [1226, 481] on icon "Emoji picker" at bounding box center [1227, 482] width 18 height 18
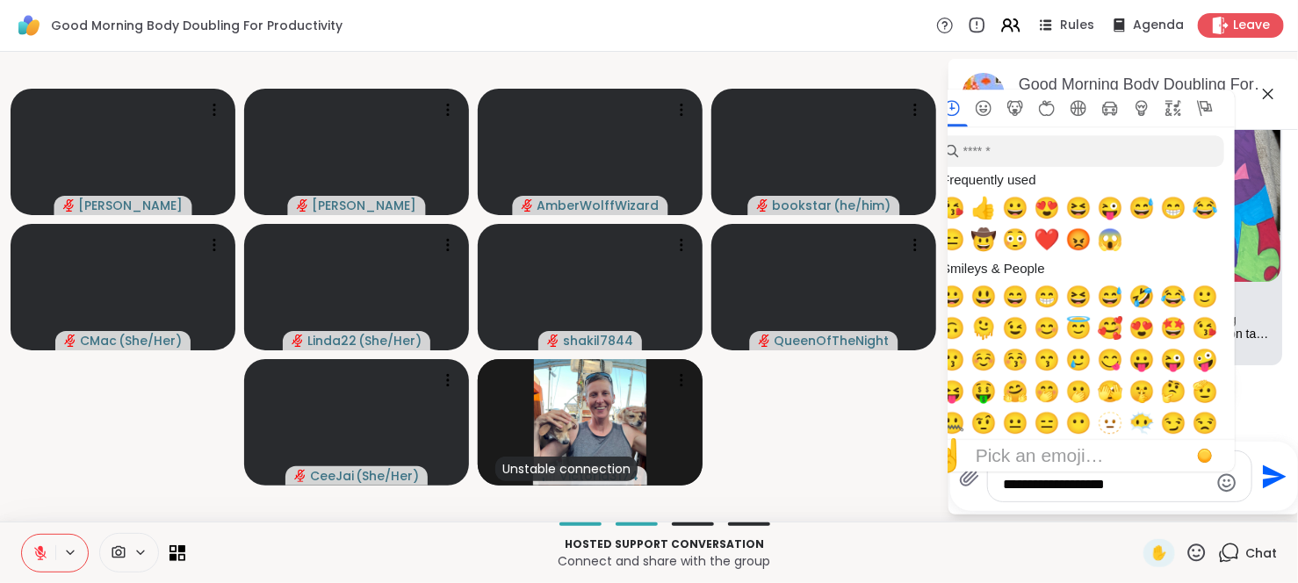
click at [1226, 481] on icon "Emoji picker" at bounding box center [1227, 482] width 18 height 18
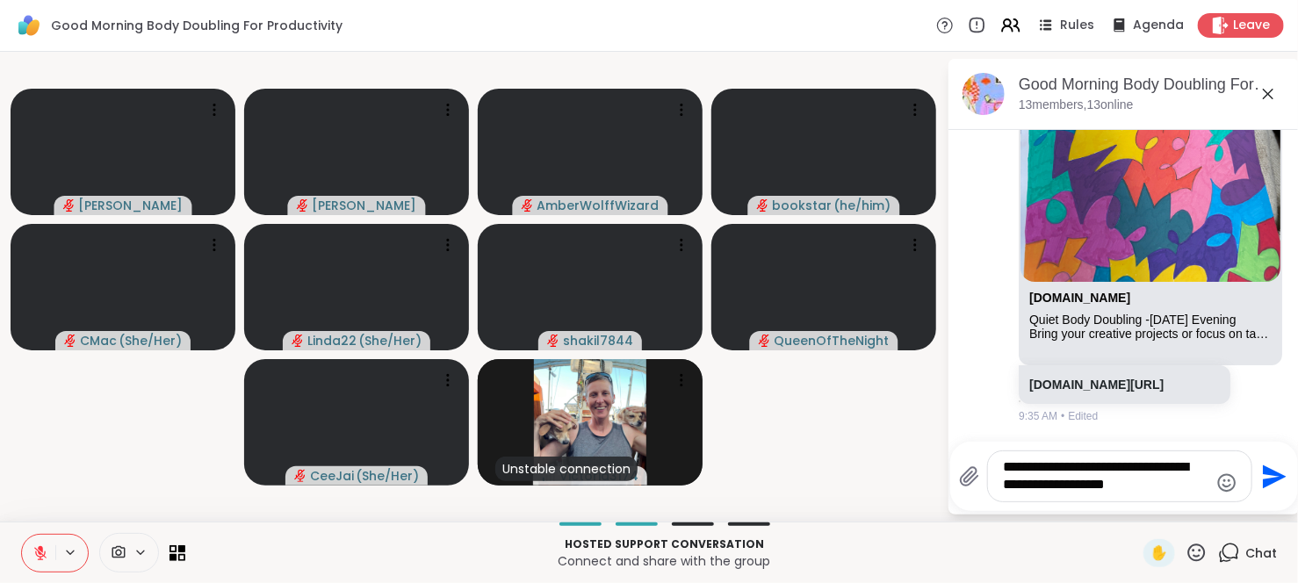
click at [1226, 481] on icon "Emoji picker" at bounding box center [1227, 482] width 18 height 18
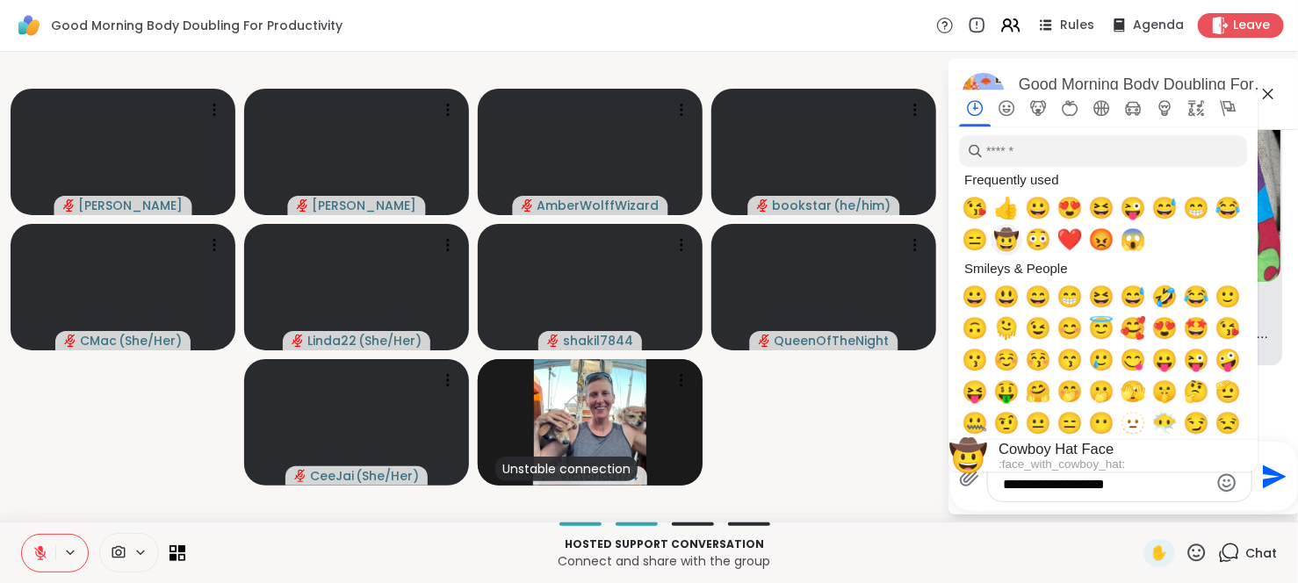
click at [1009, 248] on span "🤠" at bounding box center [1006, 239] width 26 height 25
type textarea "**********"
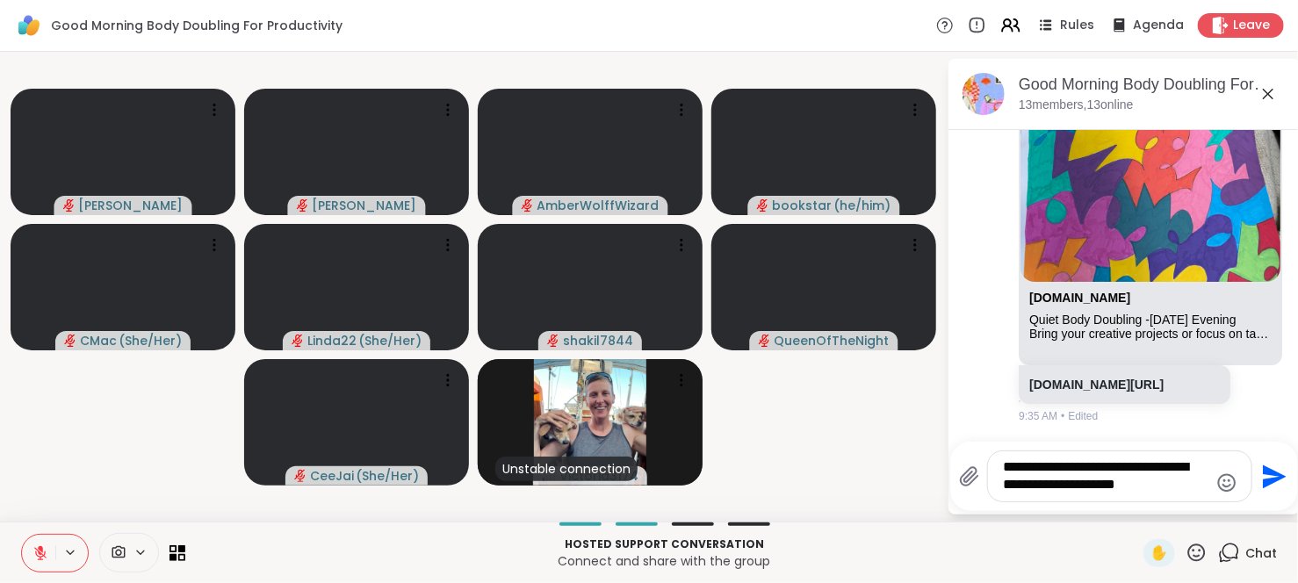
click at [1272, 476] on icon "Send" at bounding box center [1274, 476] width 24 height 24
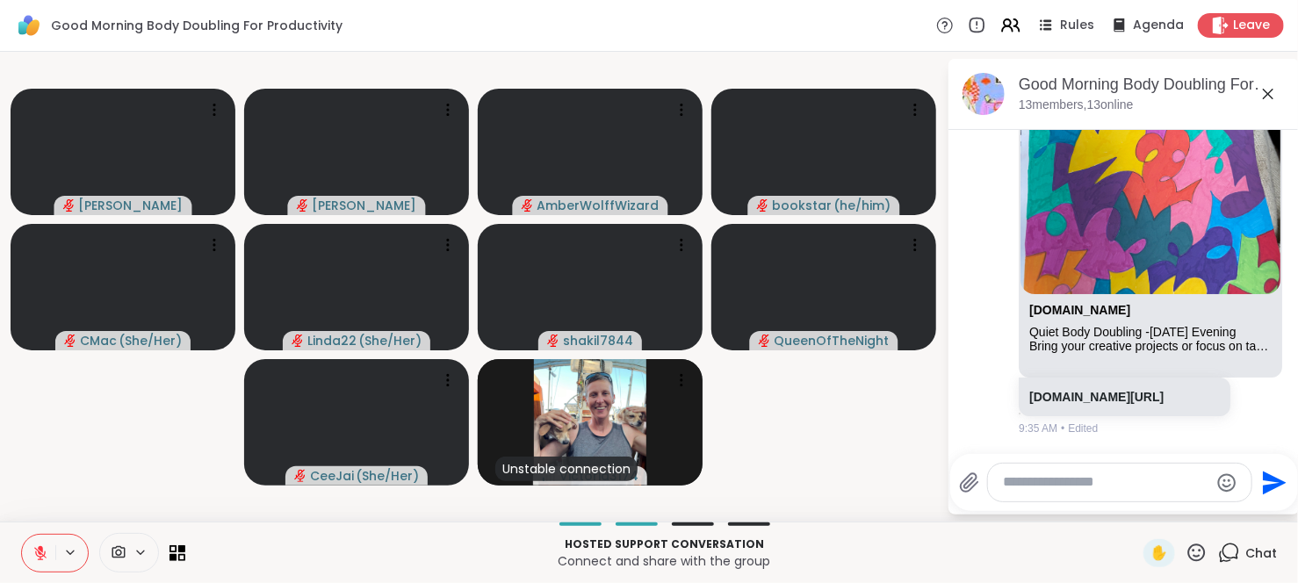
scroll to position [4060, 0]
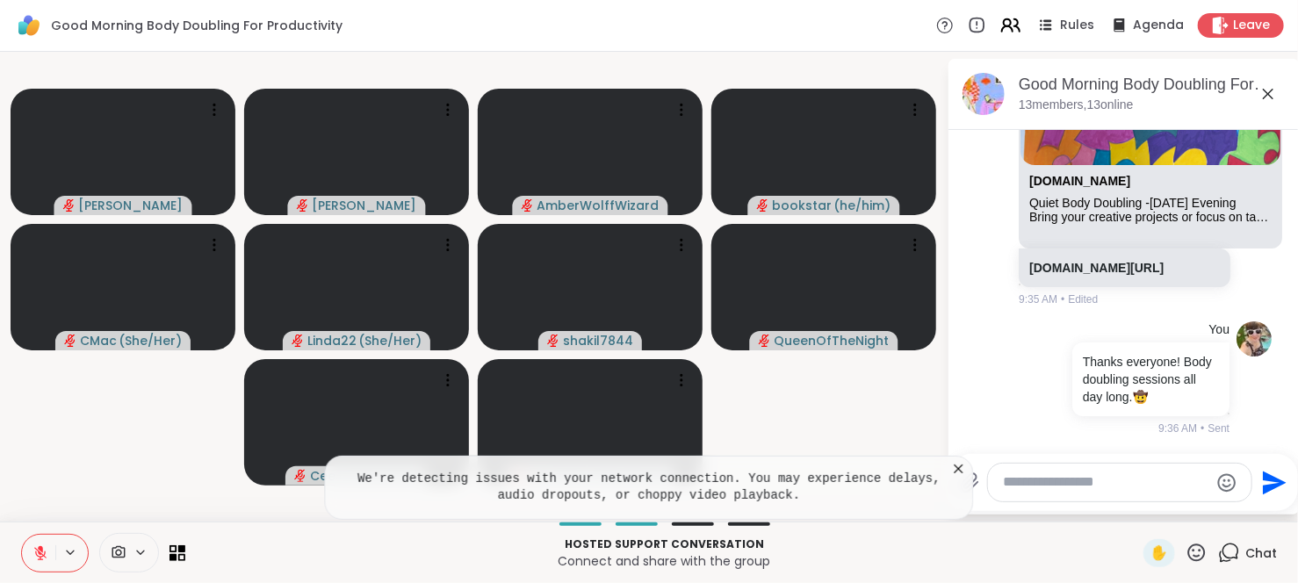
click at [1004, 25] on icon at bounding box center [1010, 25] width 22 height 22
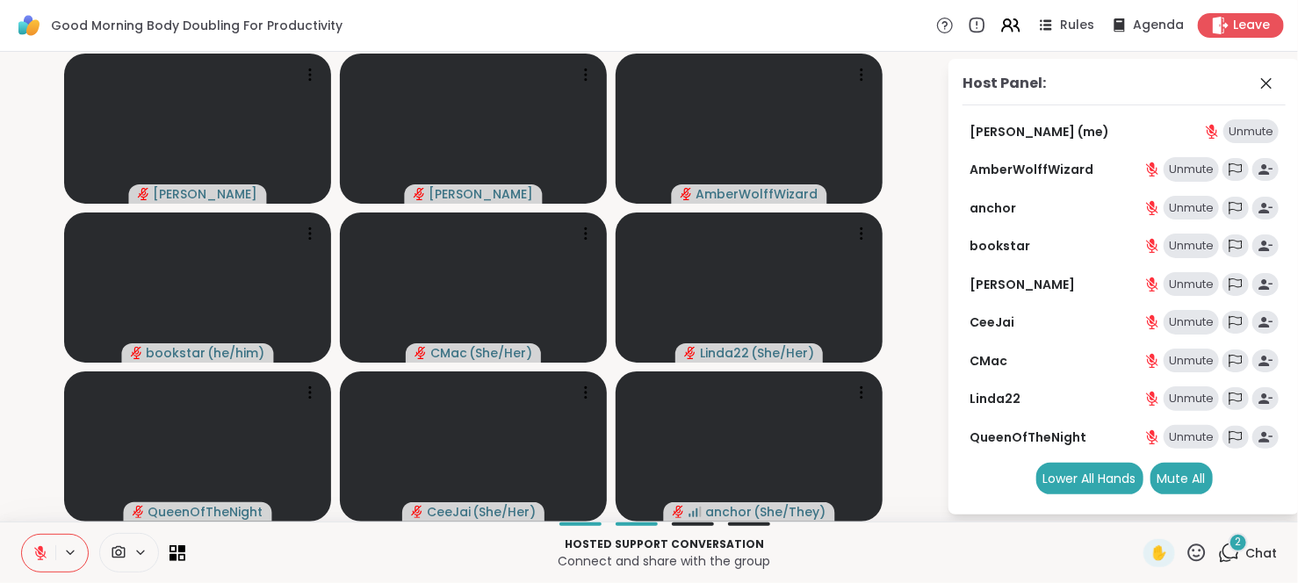
scroll to position [0, 0]
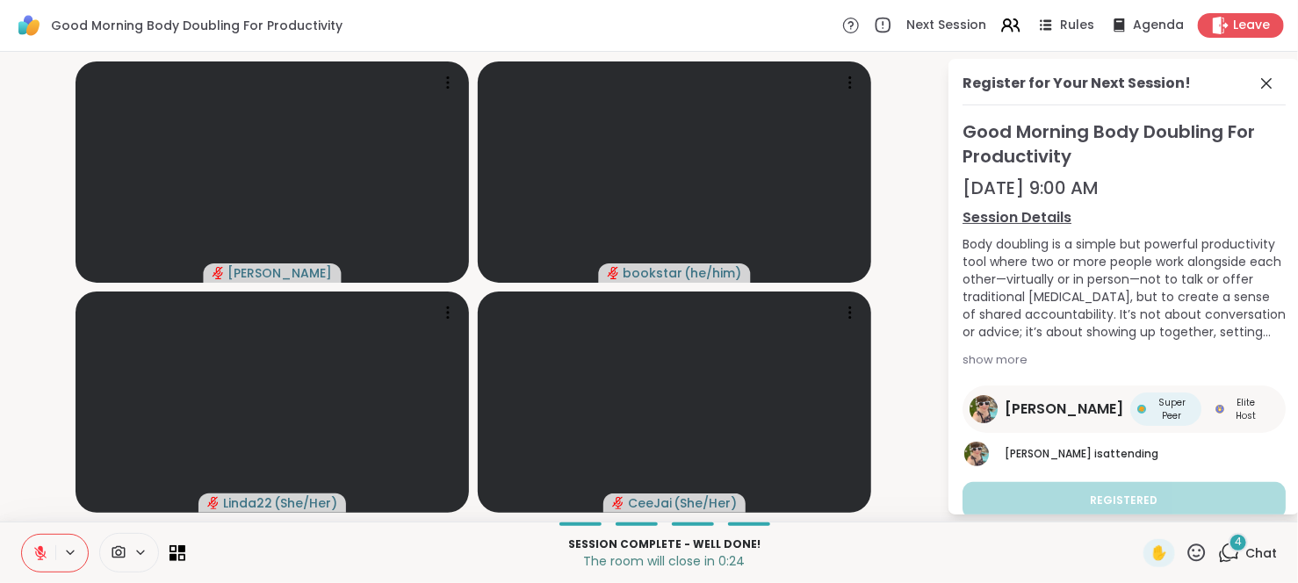
click at [1229, 550] on div "4" at bounding box center [1237, 542] width 19 height 19
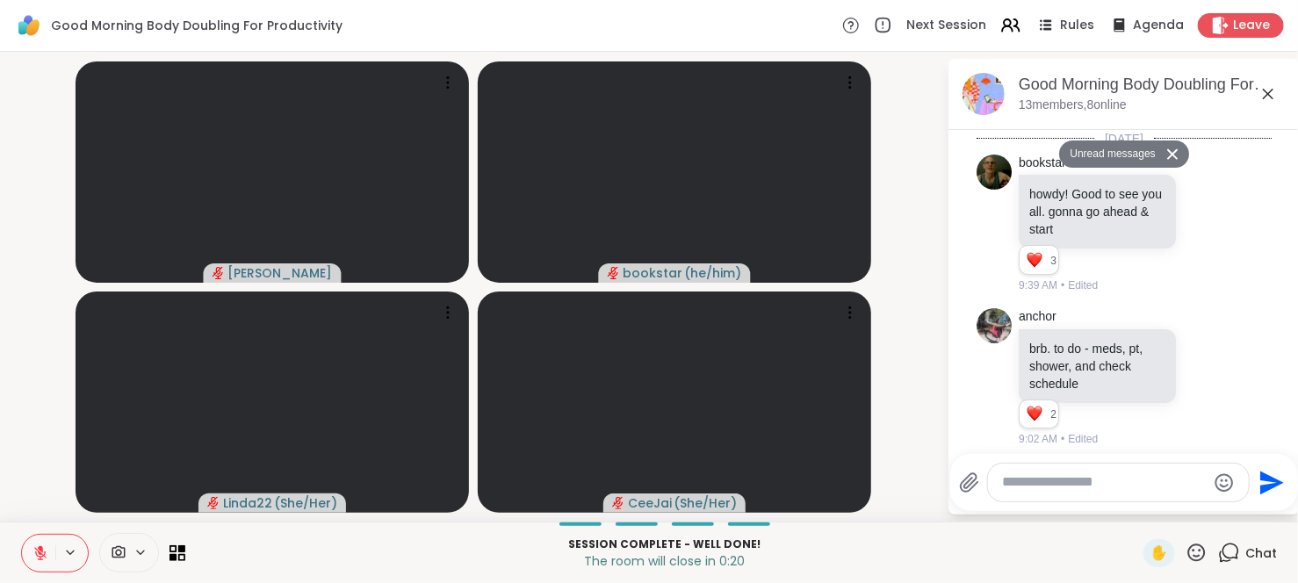
click at [1092, 482] on textarea "Type your message" at bounding box center [1104, 482] width 205 height 18
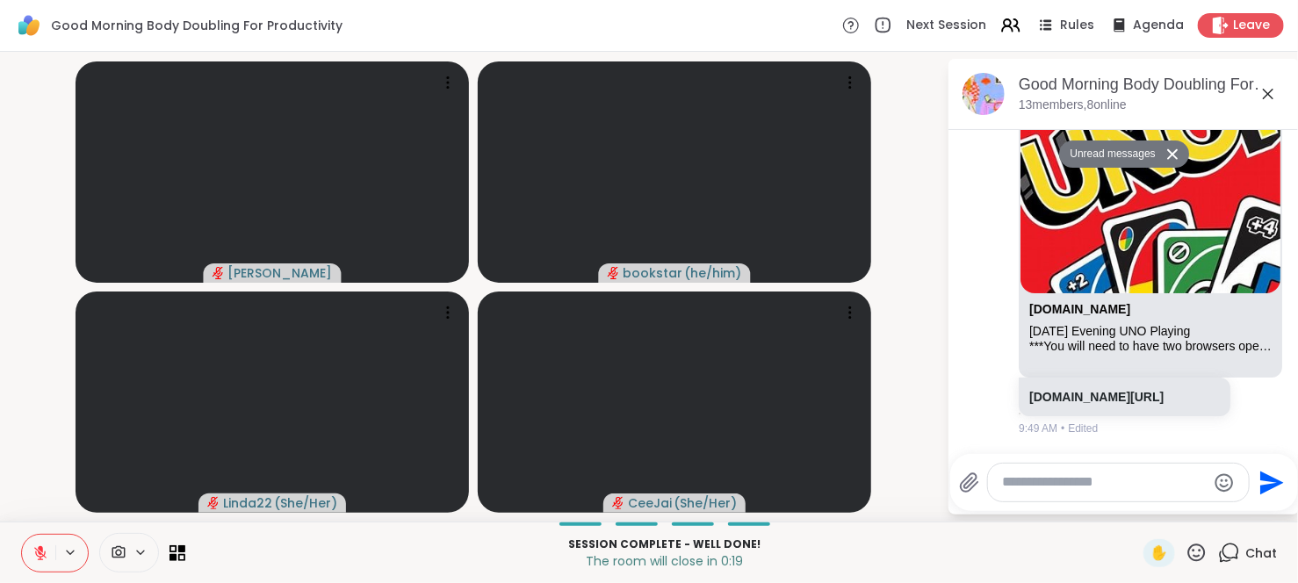
click at [1092, 482] on textarea "Type your message" at bounding box center [1104, 482] width 205 height 18
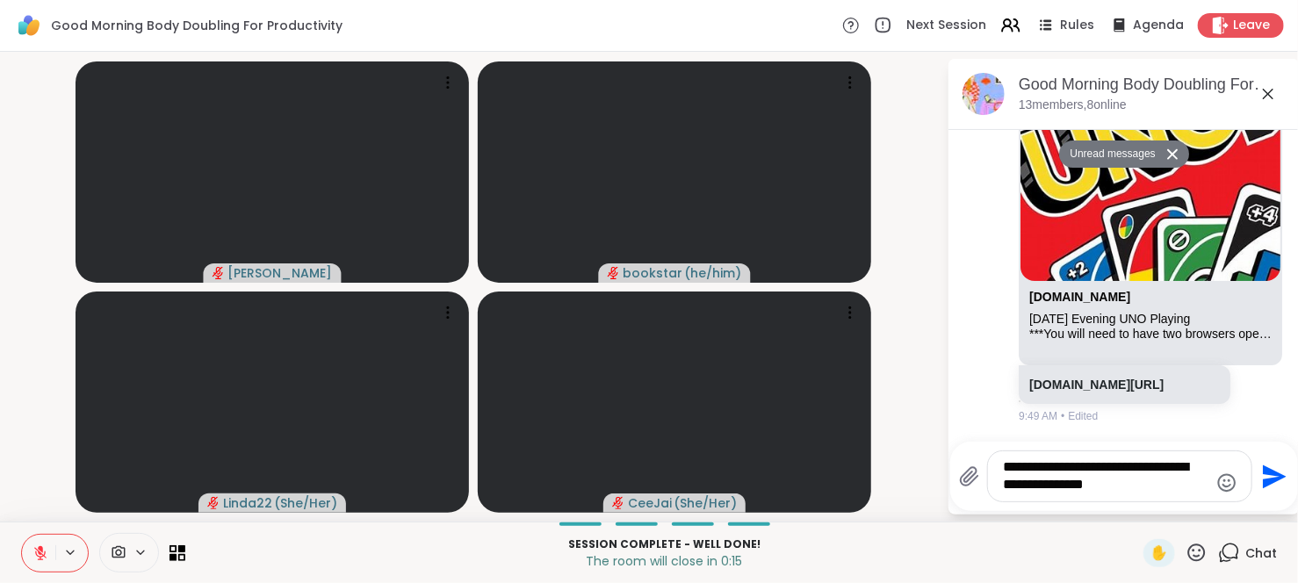
scroll to position [5373, 0]
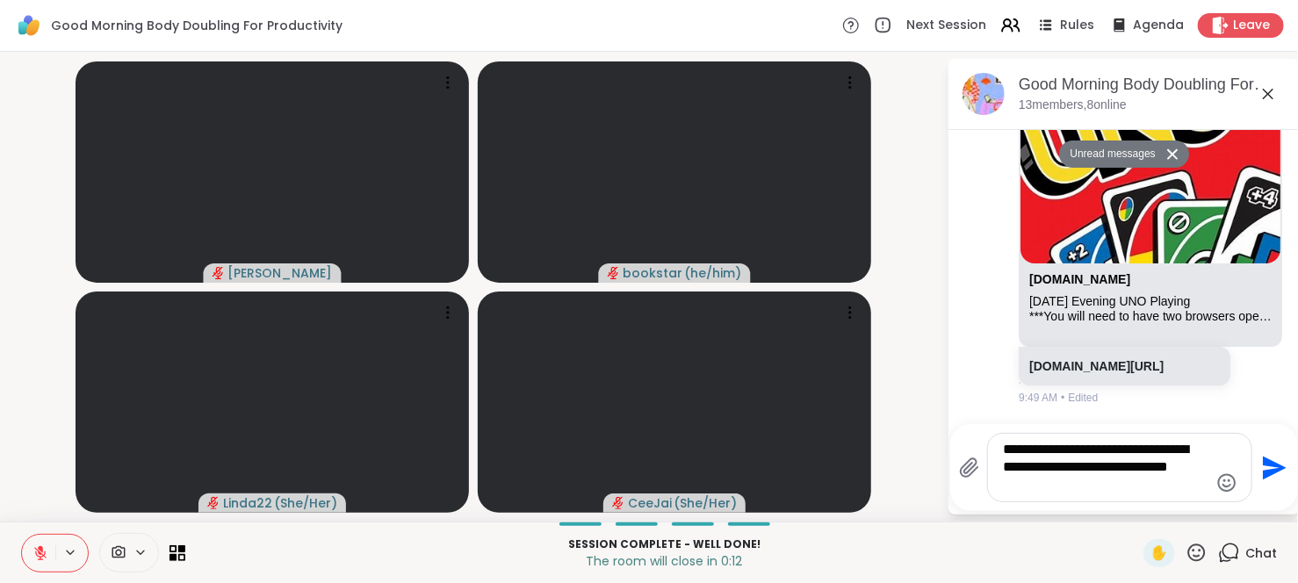
type textarea "**********"
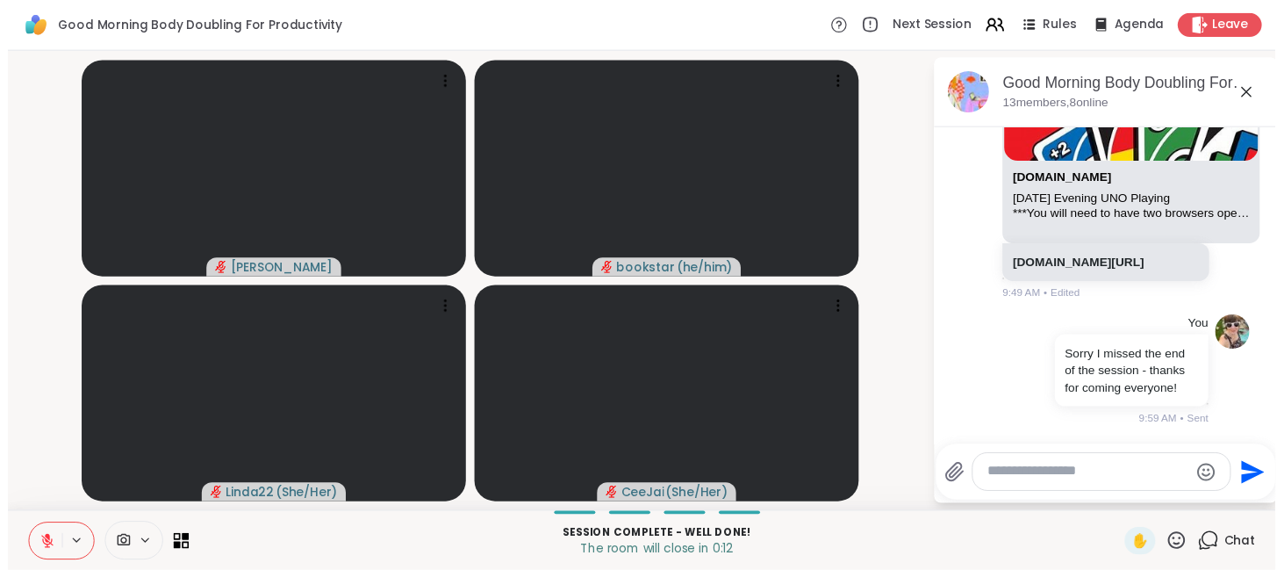
scroll to position [5477, 0]
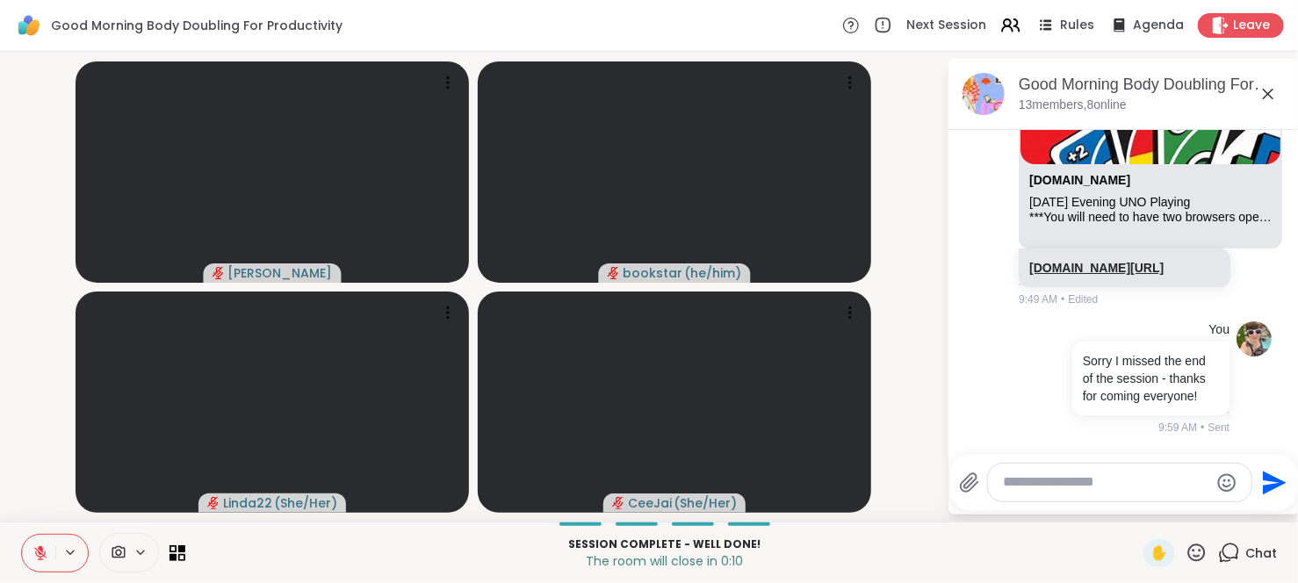
click at [1084, 261] on link "sharewellnow.com/session/06ce808e-9f03-4bf3-b6a2-2c50e15c1b69" at bounding box center [1096, 268] width 134 height 14
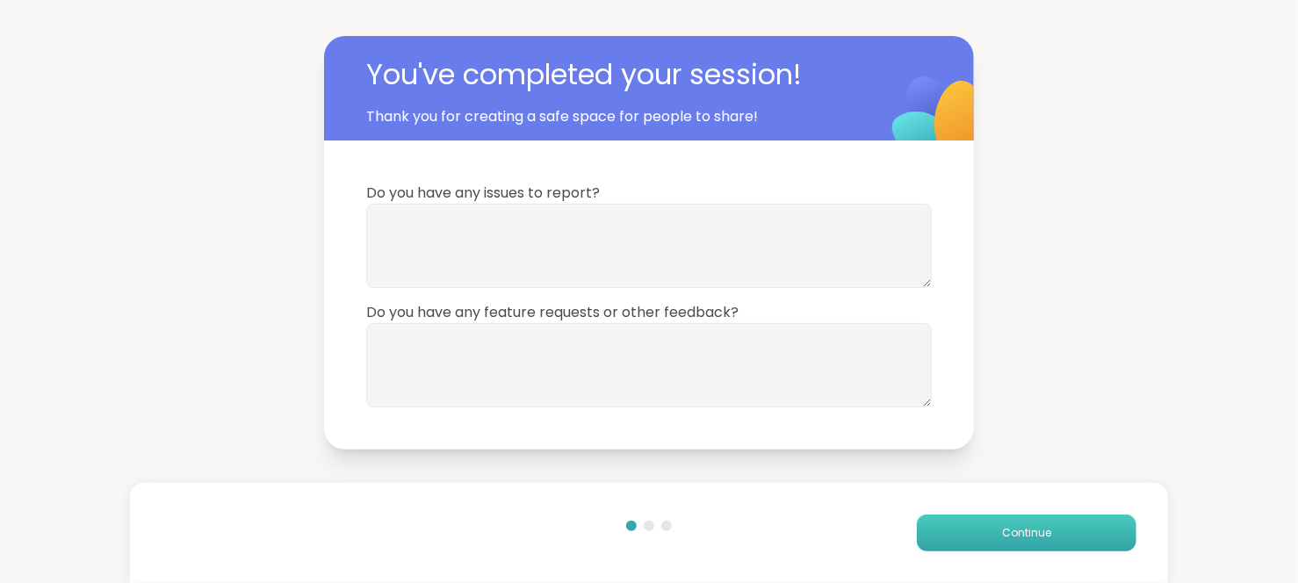
click at [1055, 533] on button "Continue" at bounding box center [1026, 532] width 219 height 37
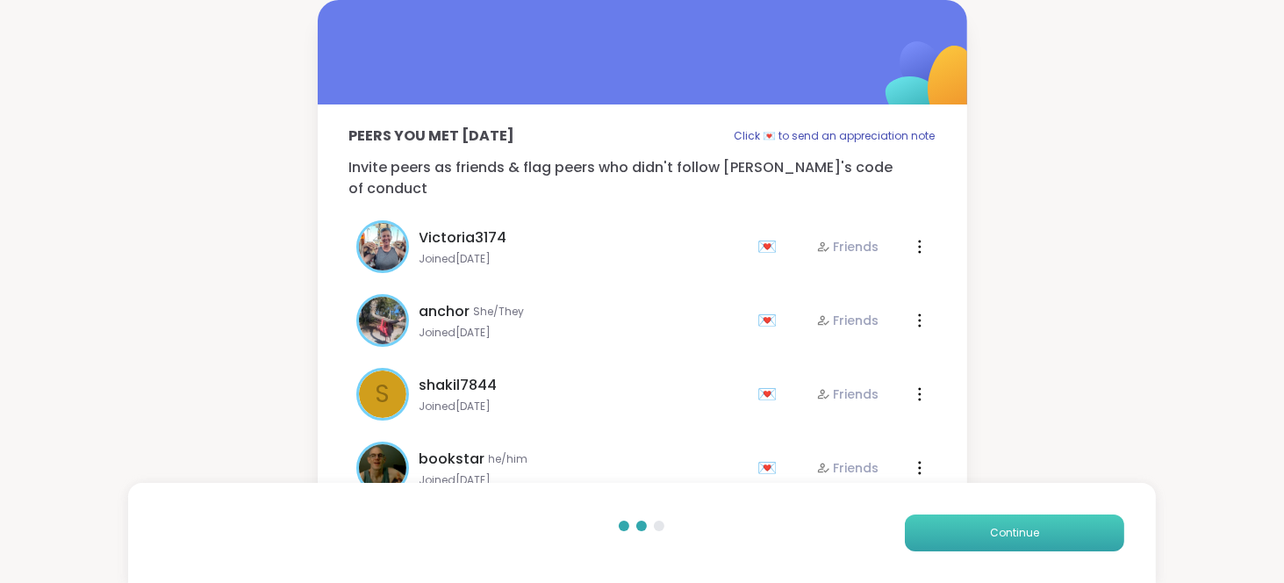
click at [1055, 533] on button "Continue" at bounding box center [1014, 532] width 219 height 37
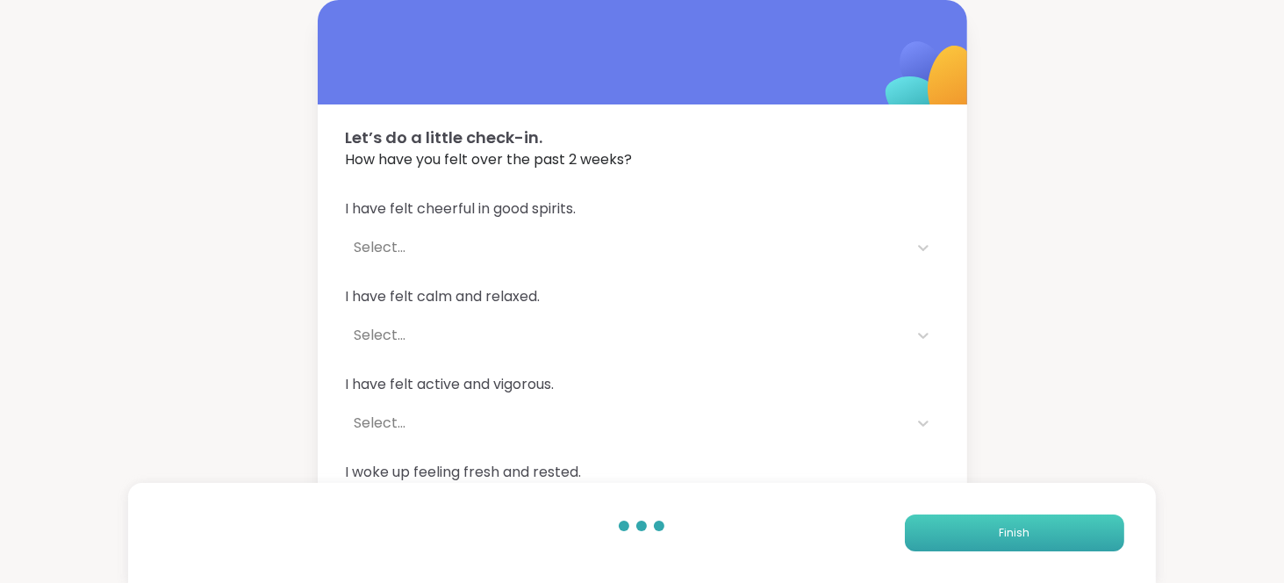
click at [1055, 533] on button "Finish" at bounding box center [1014, 532] width 219 height 37
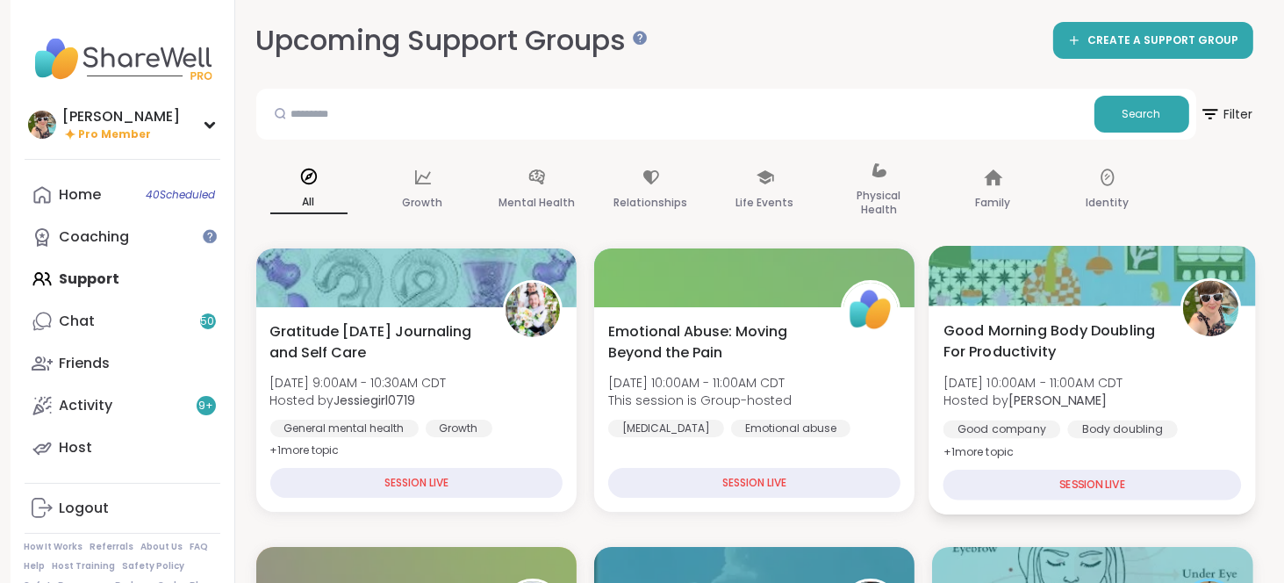
click at [1148, 356] on span "Good Morning Body Doubling For Productivity" at bounding box center [1053, 341] width 218 height 43
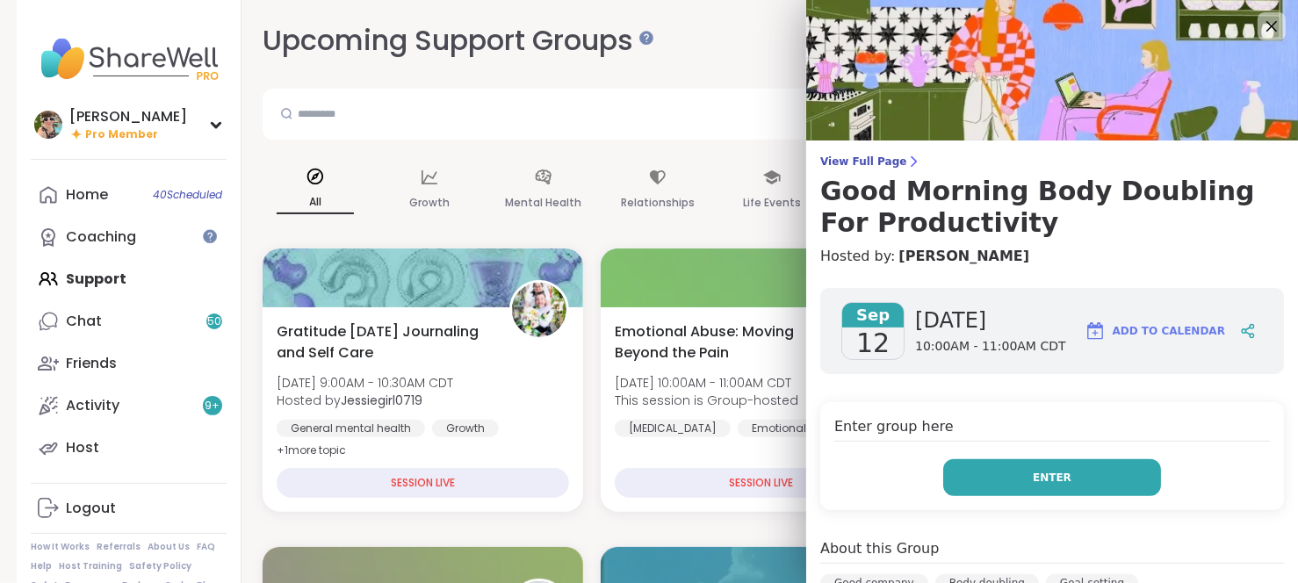
click at [968, 484] on button "Enter" at bounding box center [1052, 477] width 218 height 37
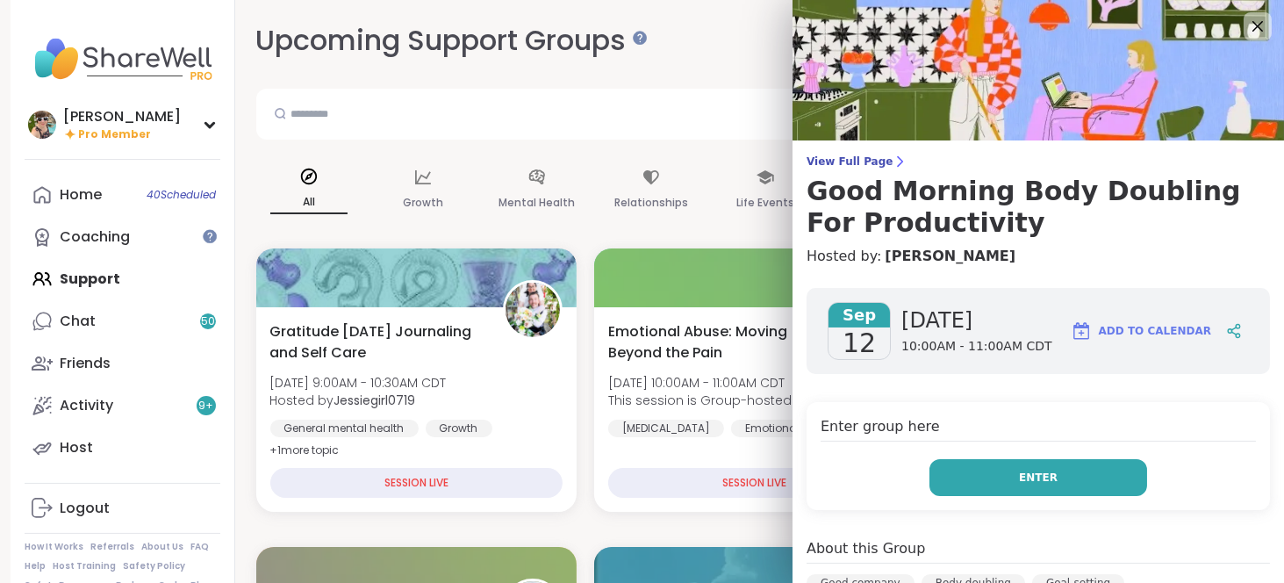
click at [968, 484] on button "Enter" at bounding box center [1039, 477] width 218 height 37
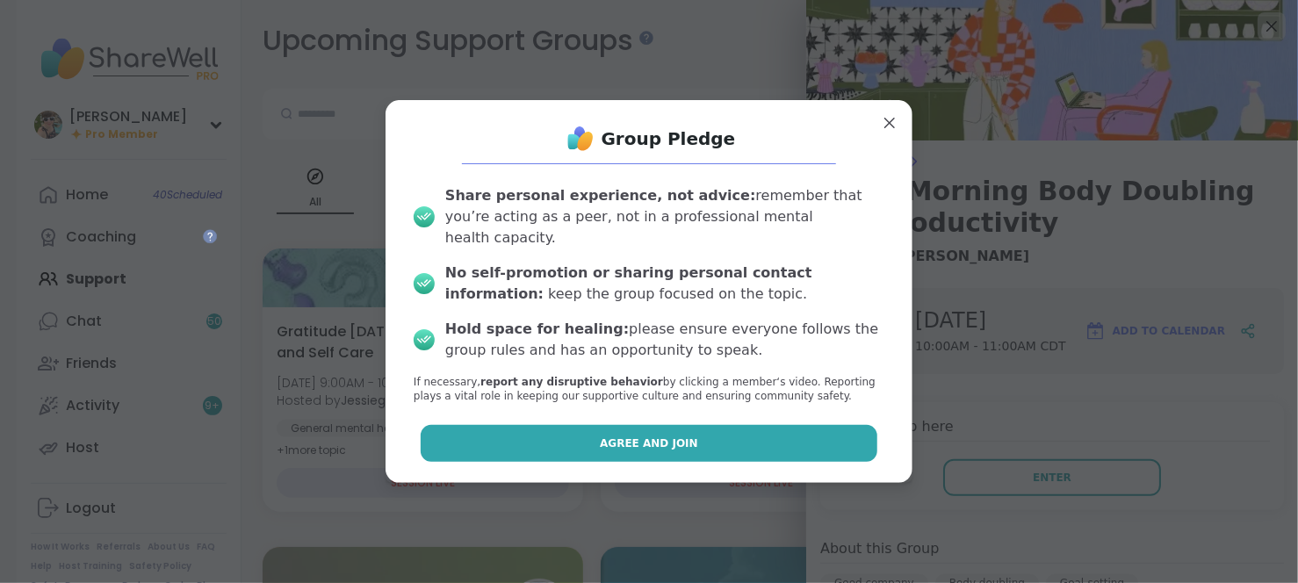
click at [618, 435] on span "Agree and Join" at bounding box center [649, 443] width 98 height 16
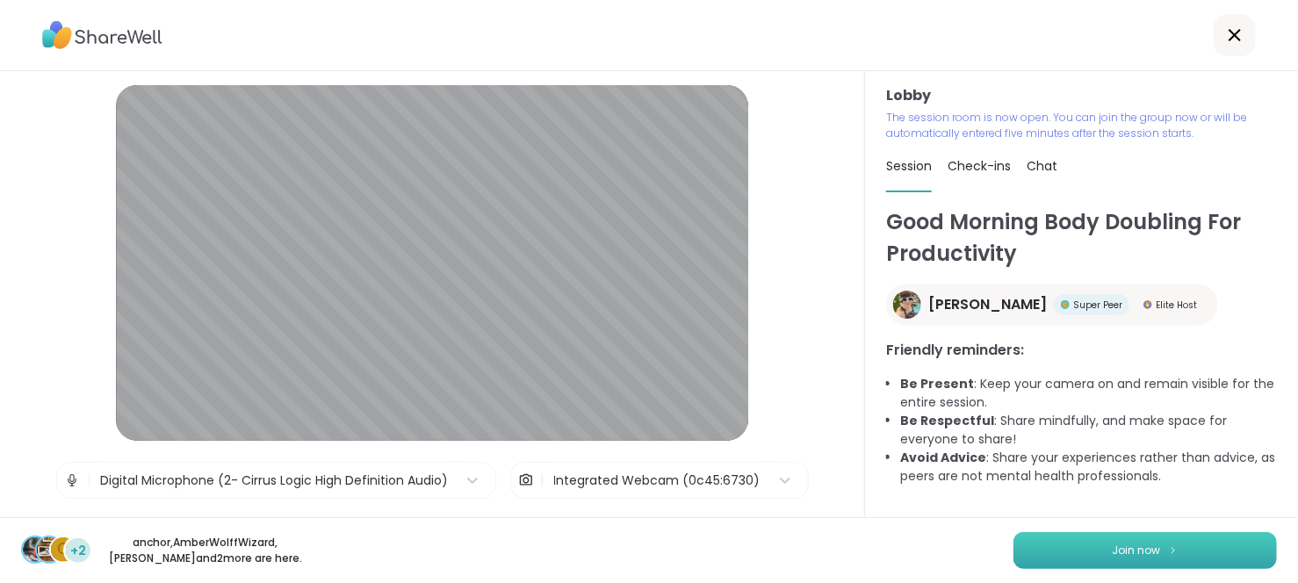
click at [1026, 547] on button "Join now" at bounding box center [1144, 550] width 263 height 37
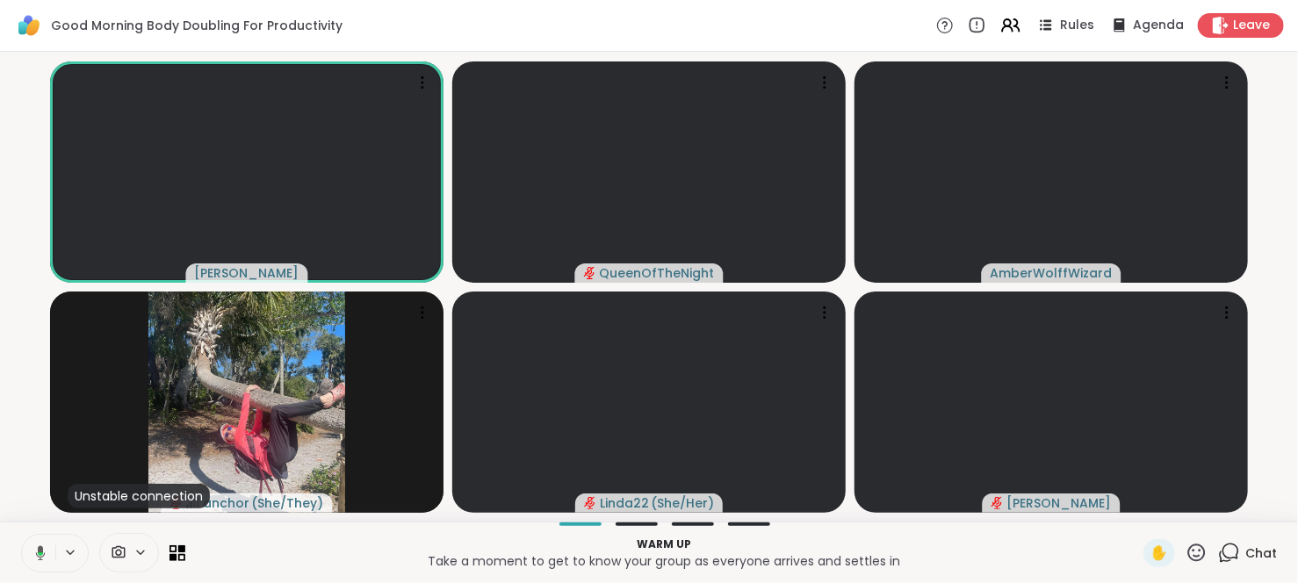
click at [1228, 559] on div "Chat" at bounding box center [1247, 553] width 59 height 28
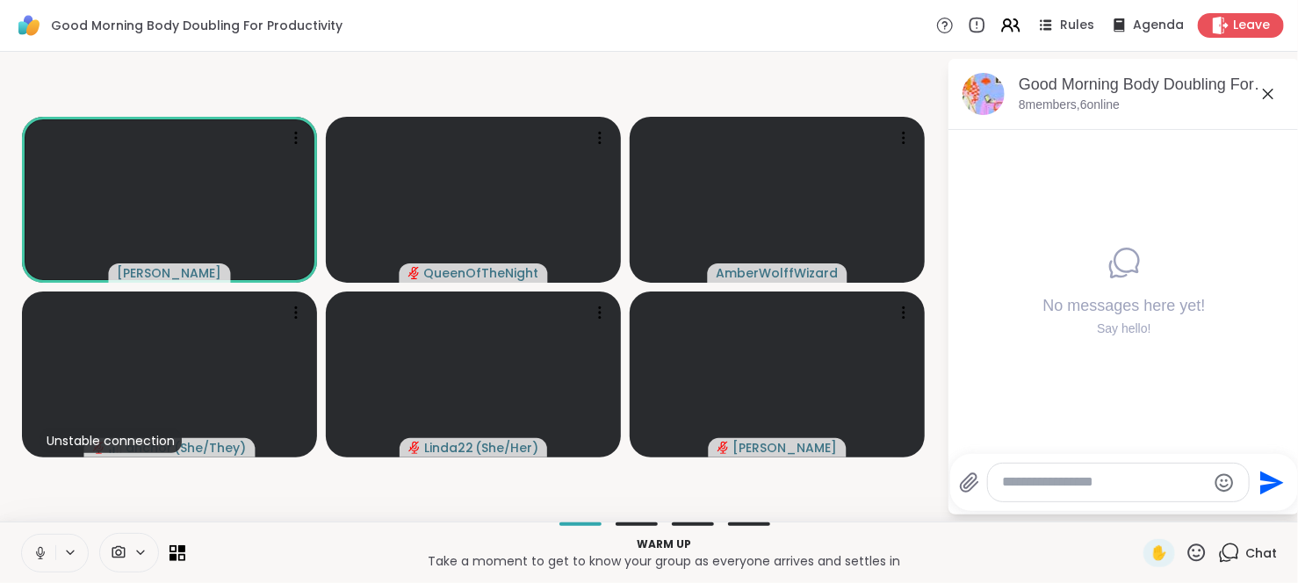
click at [1262, 98] on icon at bounding box center [1267, 93] width 21 height 21
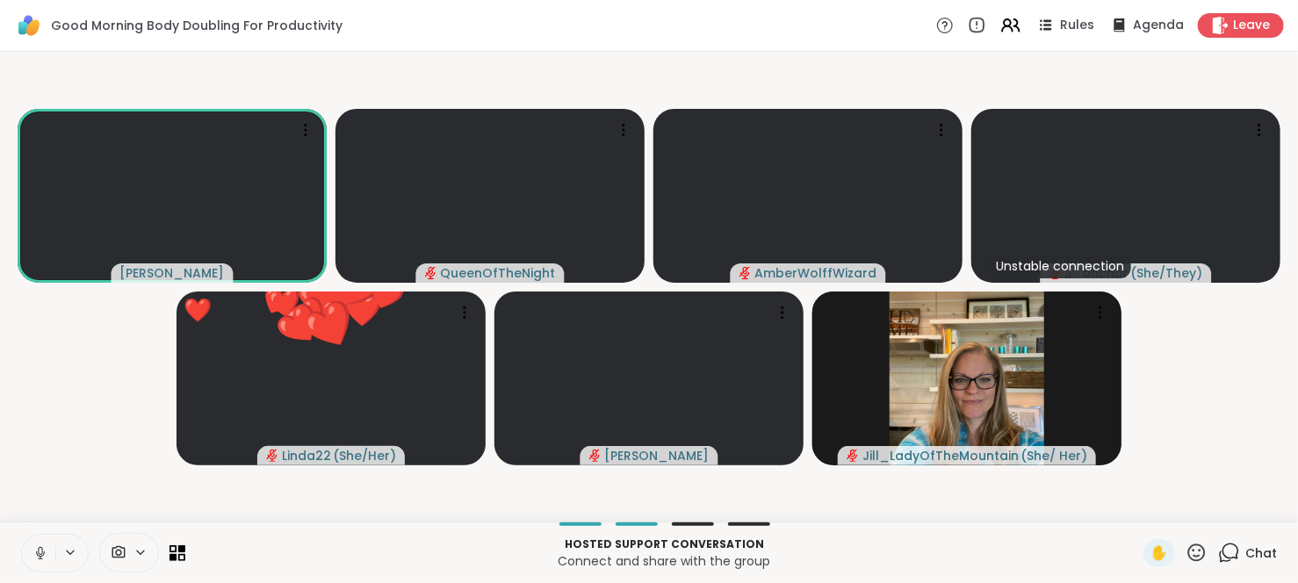
click at [32, 557] on icon at bounding box center [40, 553] width 16 height 16
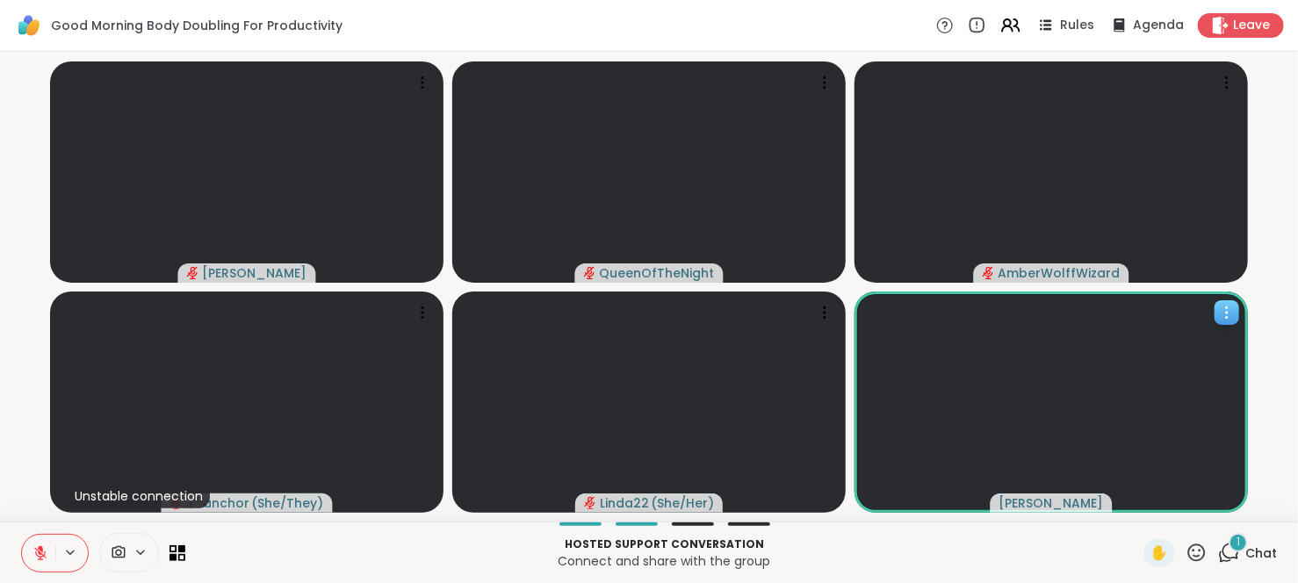
click at [1226, 313] on icon at bounding box center [1227, 313] width 18 height 18
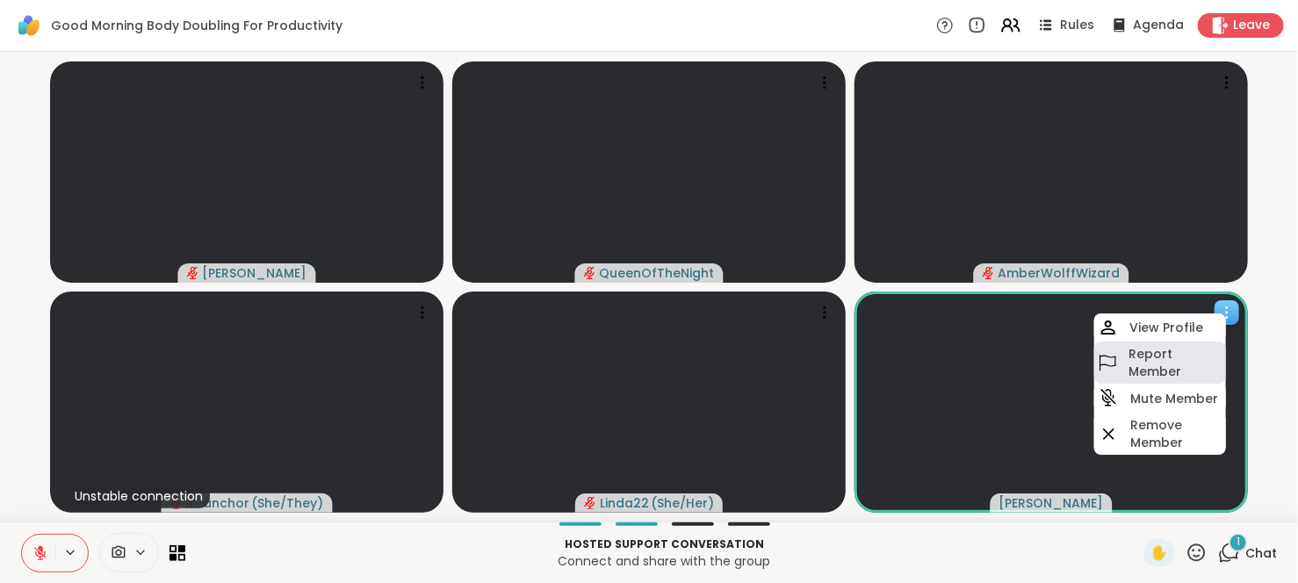
click at [1188, 382] on div "Report Member" at bounding box center [1160, 363] width 132 height 42
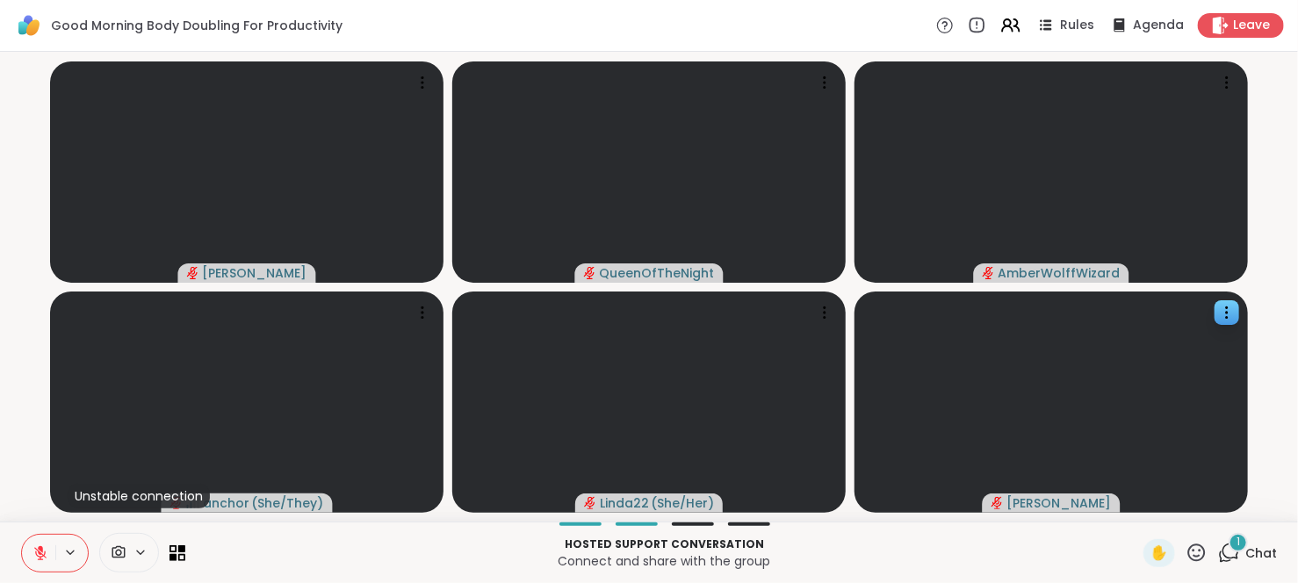
click at [1228, 538] on div "1" at bounding box center [1237, 542] width 19 height 19
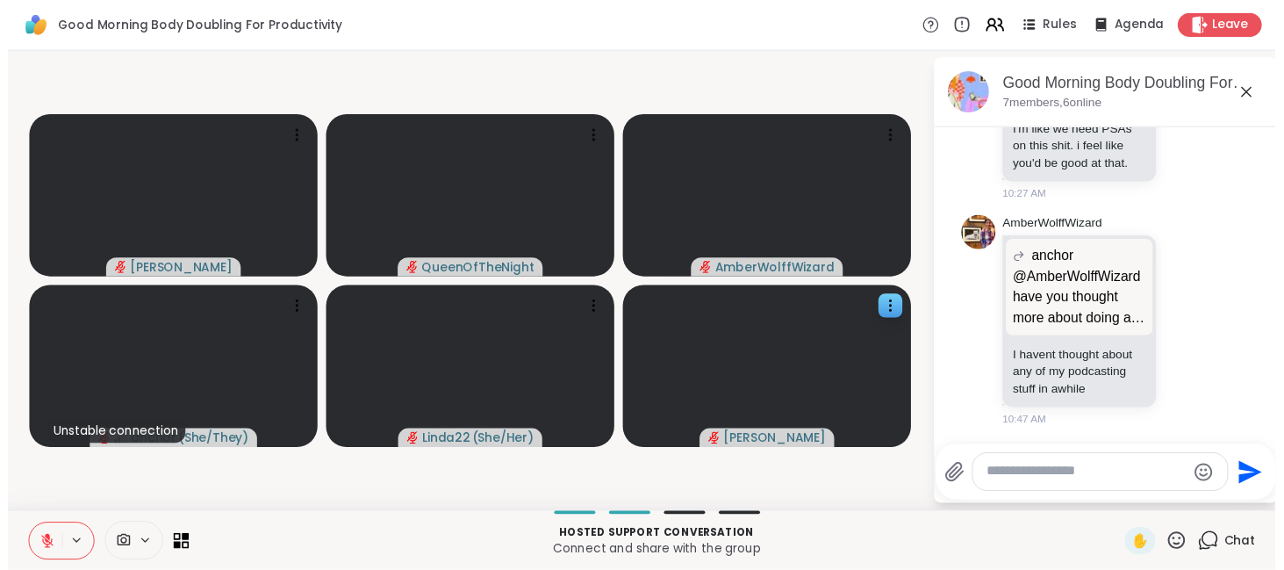
scroll to position [237, 0]
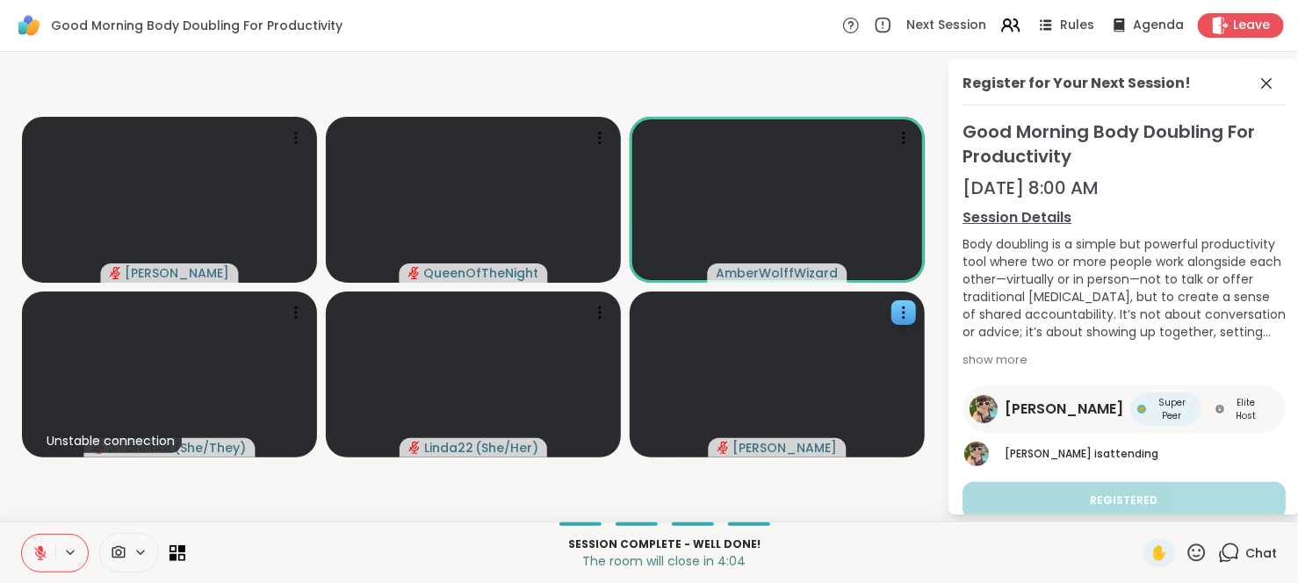
click at [36, 559] on icon at bounding box center [40, 553] width 16 height 16
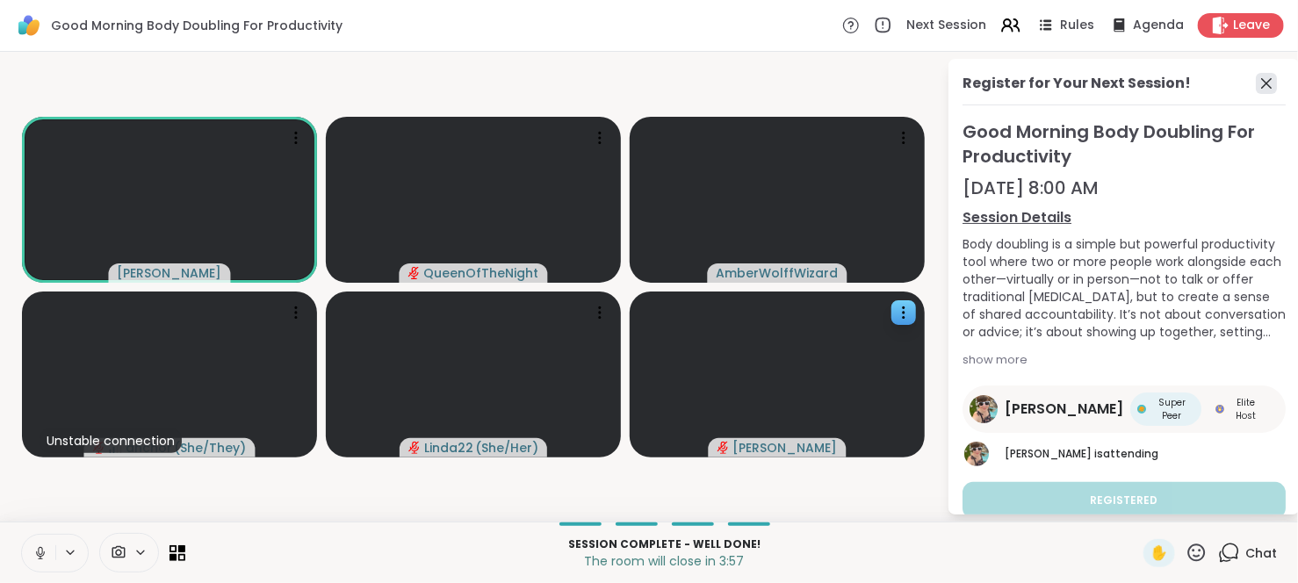
click at [1255, 90] on icon at bounding box center [1265, 83] width 21 height 21
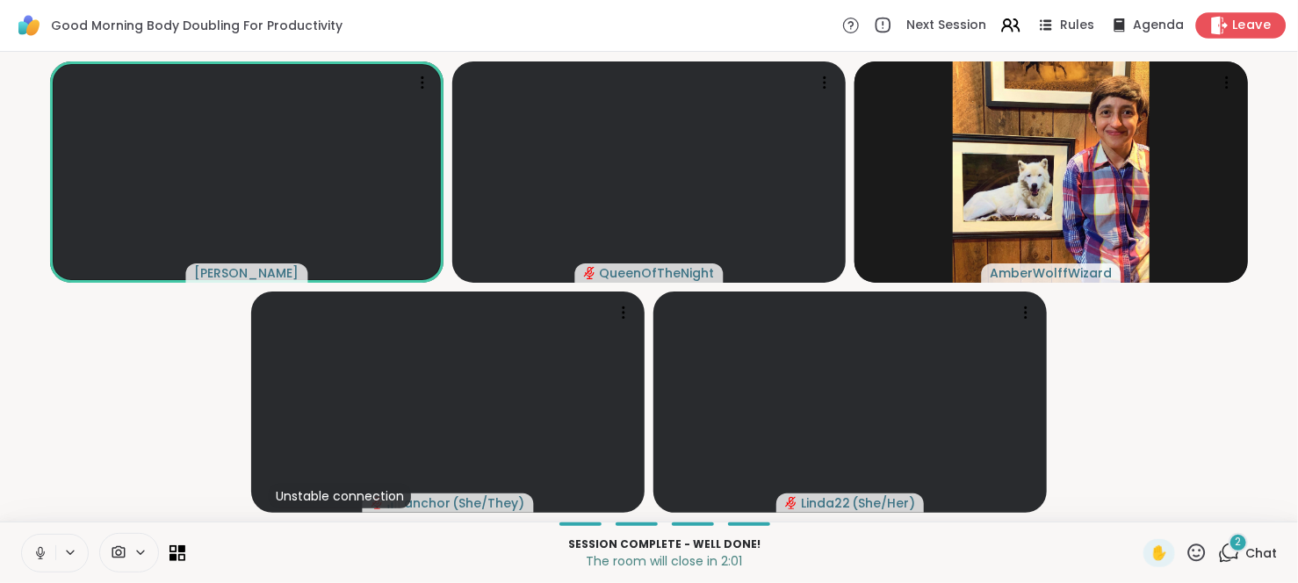
click at [1233, 25] on span "Leave" at bounding box center [1252, 26] width 39 height 18
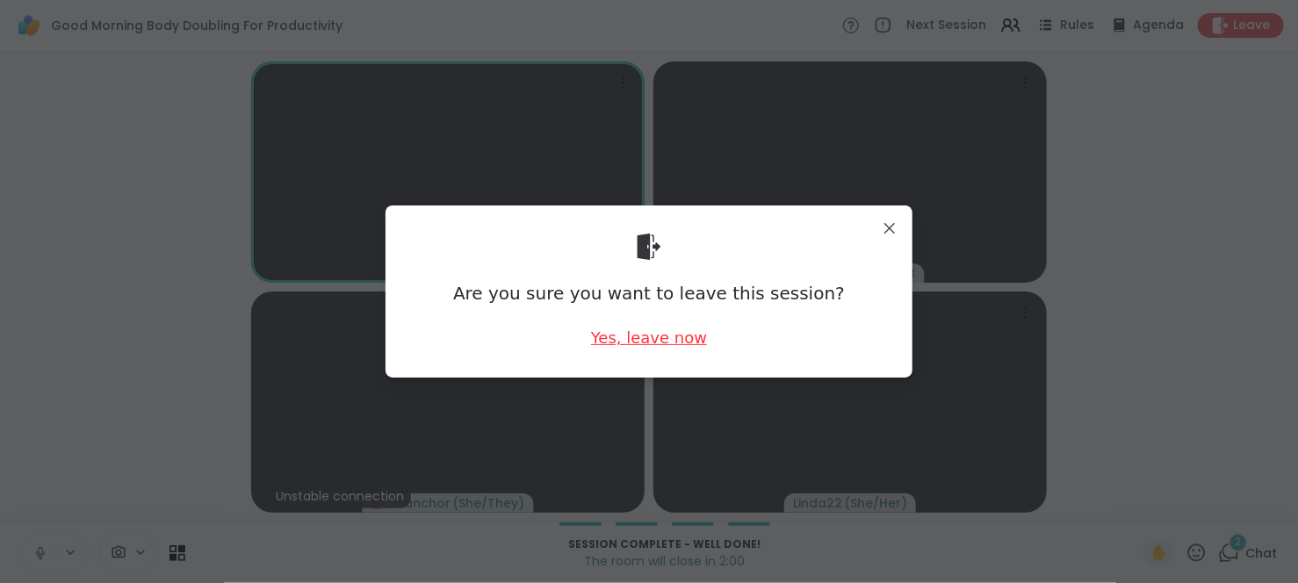
click at [629, 333] on div "Yes, leave now" at bounding box center [649, 338] width 116 height 22
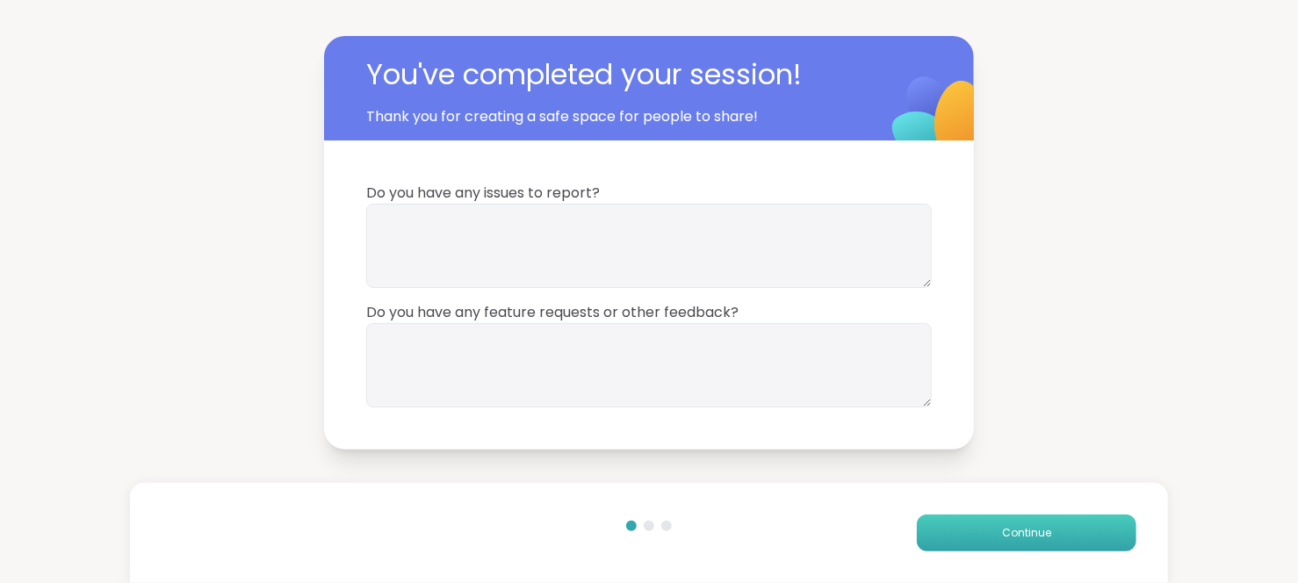
click at [947, 529] on button "Continue" at bounding box center [1026, 532] width 219 height 37
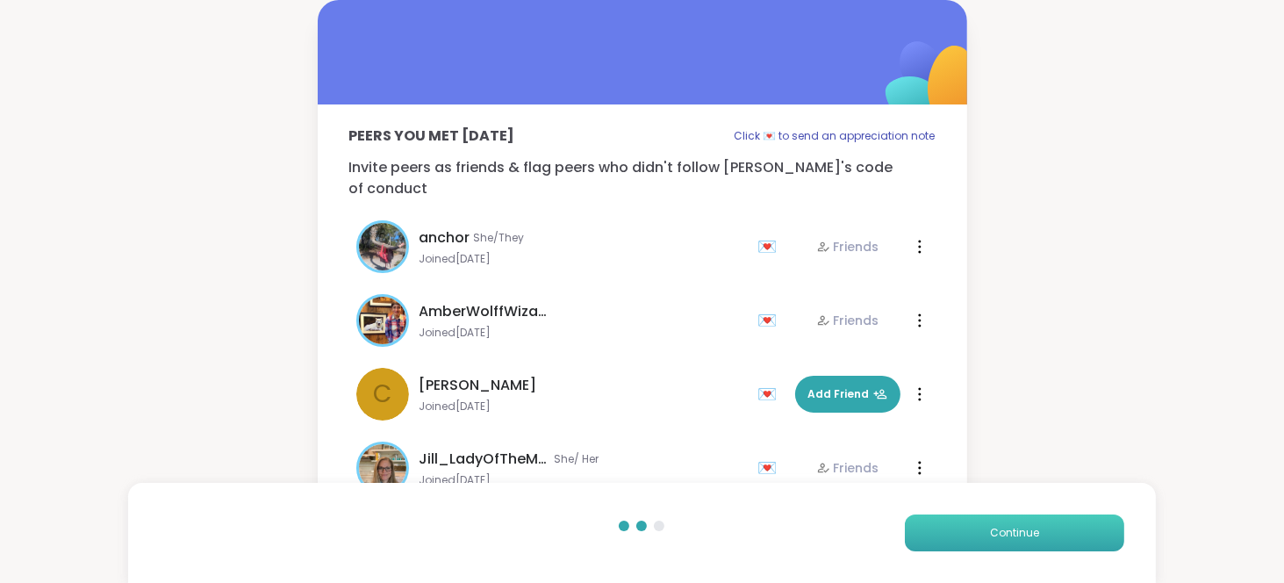
click at [947, 529] on button "Continue" at bounding box center [1014, 532] width 219 height 37
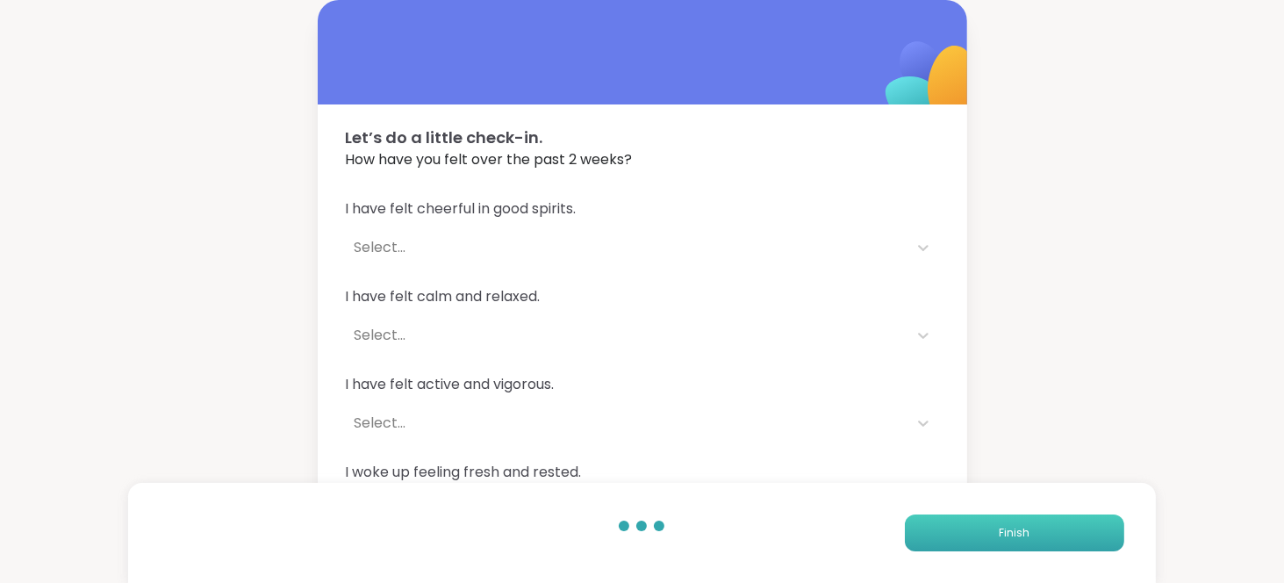
click at [947, 529] on button "Finish" at bounding box center [1014, 532] width 219 height 37
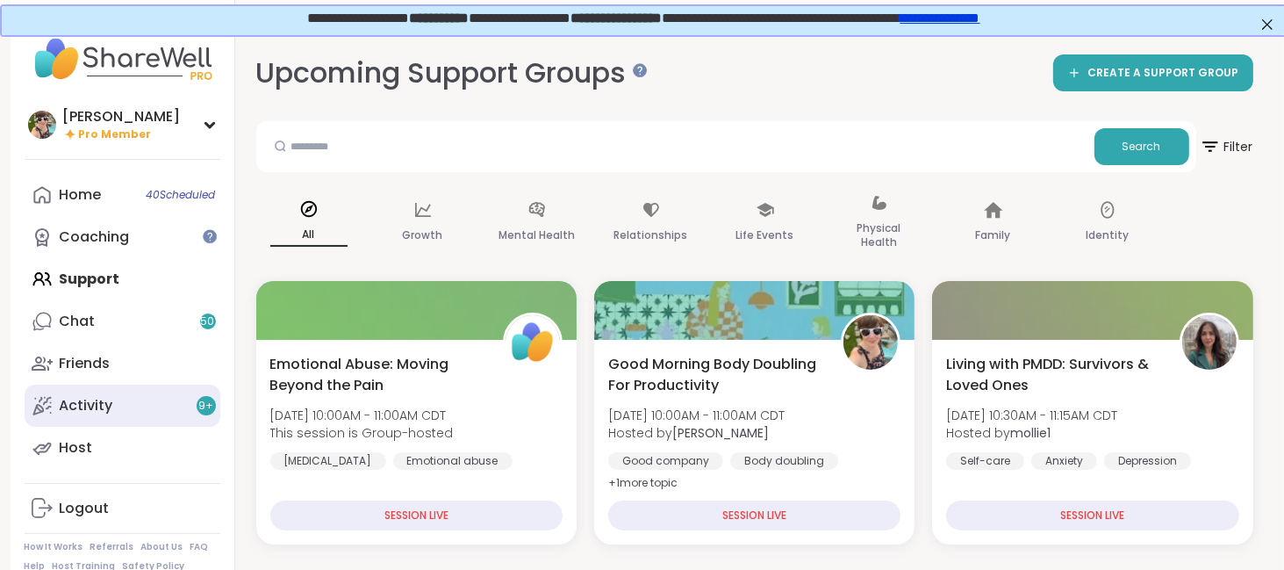
click at [96, 401] on div "Activity 9 +" at bounding box center [87, 405] width 54 height 19
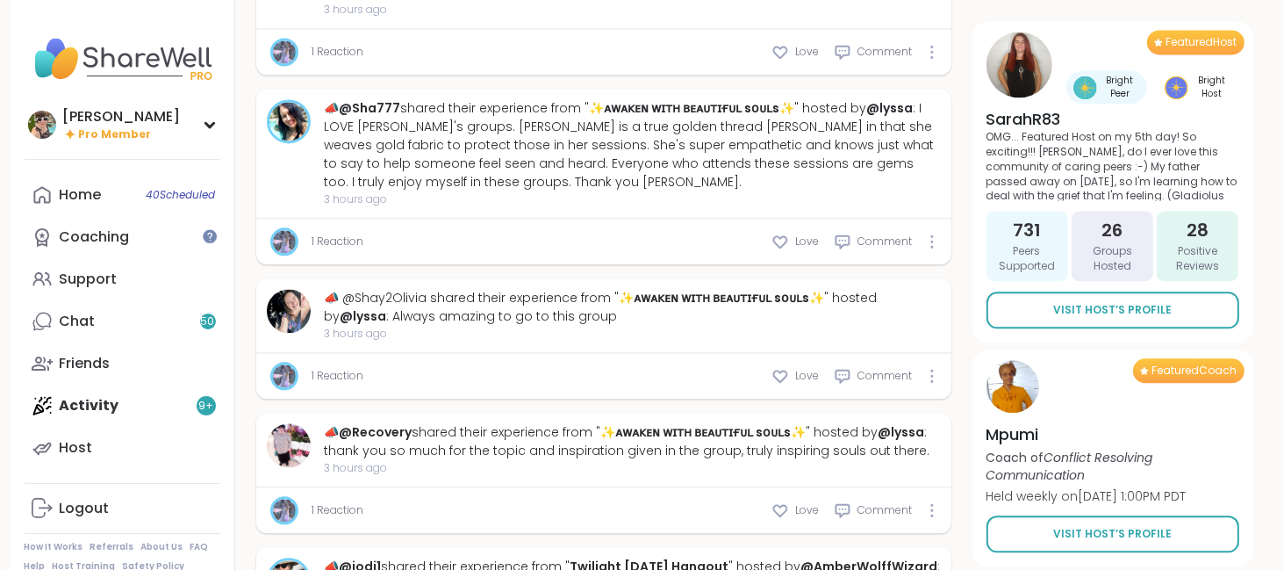
scroll to position [3800, 0]
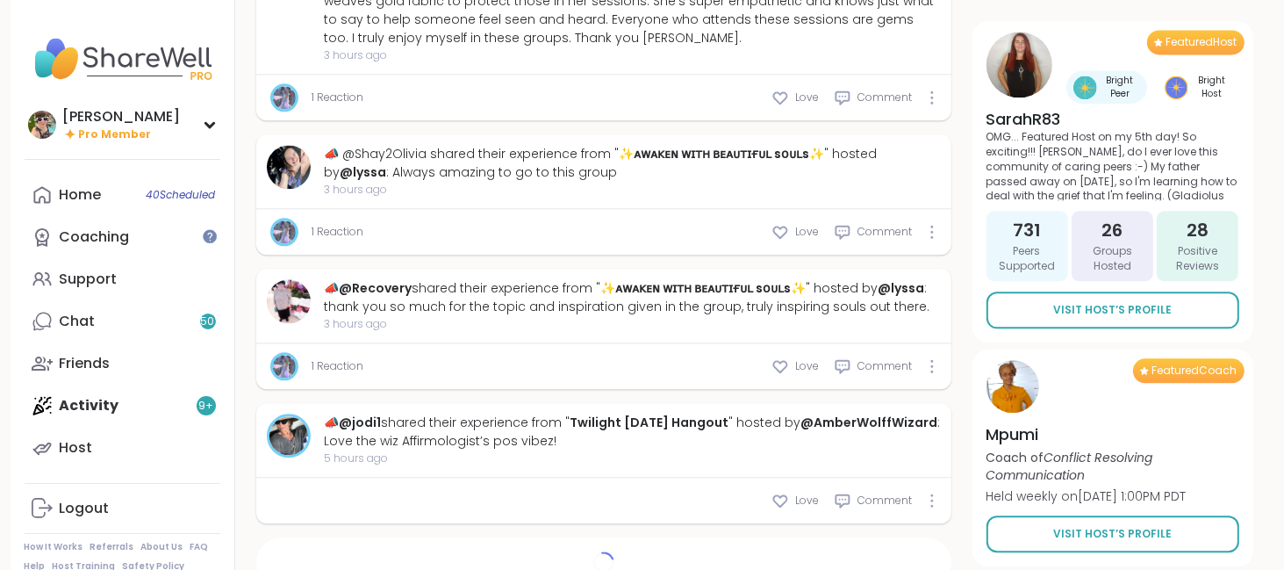
type textarea "*"
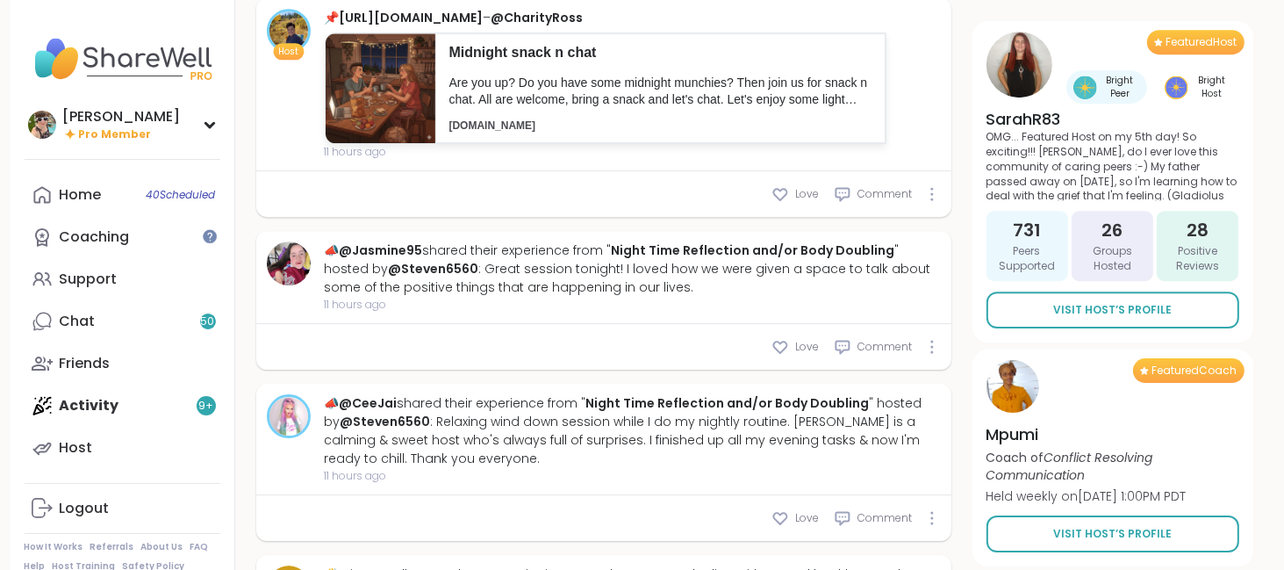
scroll to position [5341, 0]
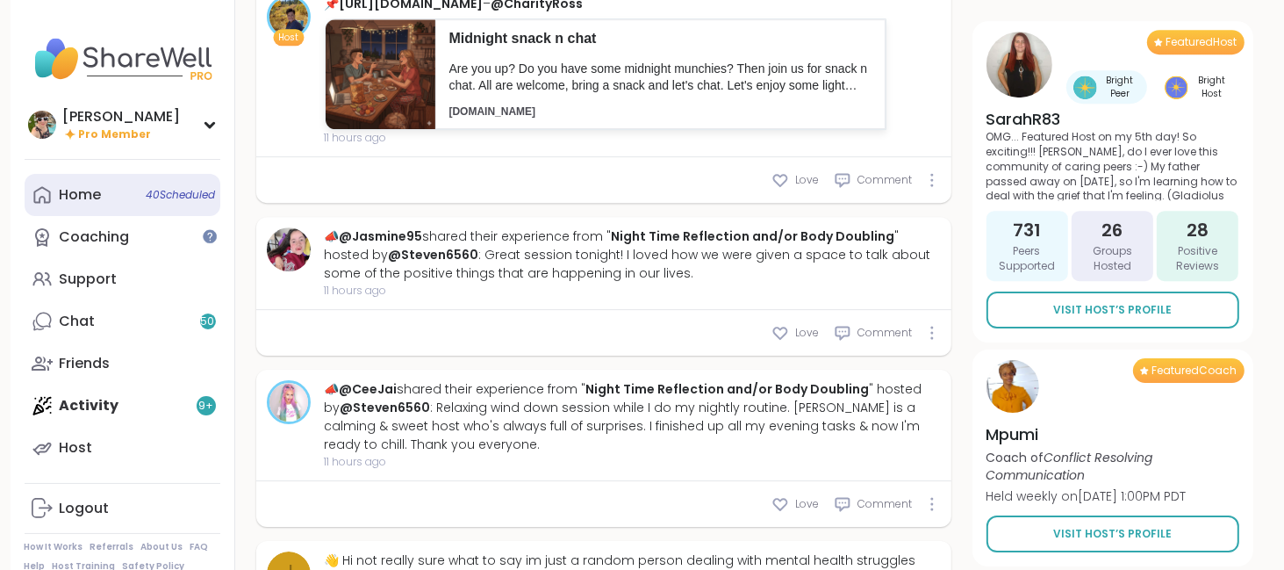
click at [119, 198] on link "Home 40 Scheduled" at bounding box center [123, 195] width 196 height 42
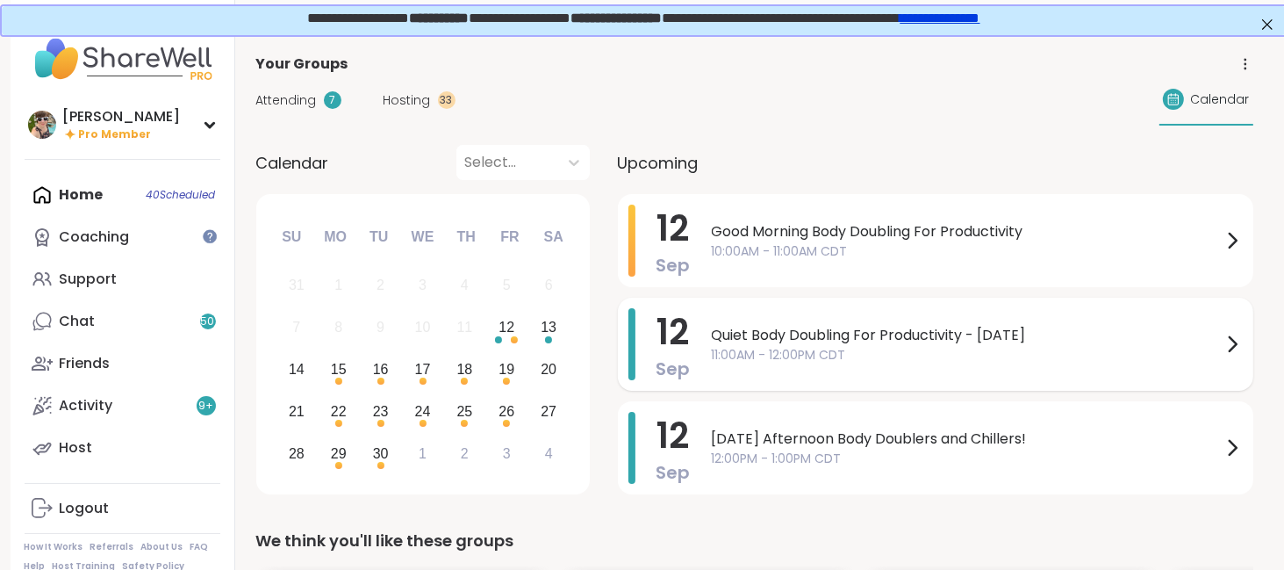
click at [807, 348] on span "11:00AM - 12:00PM CDT" at bounding box center [967, 355] width 510 height 18
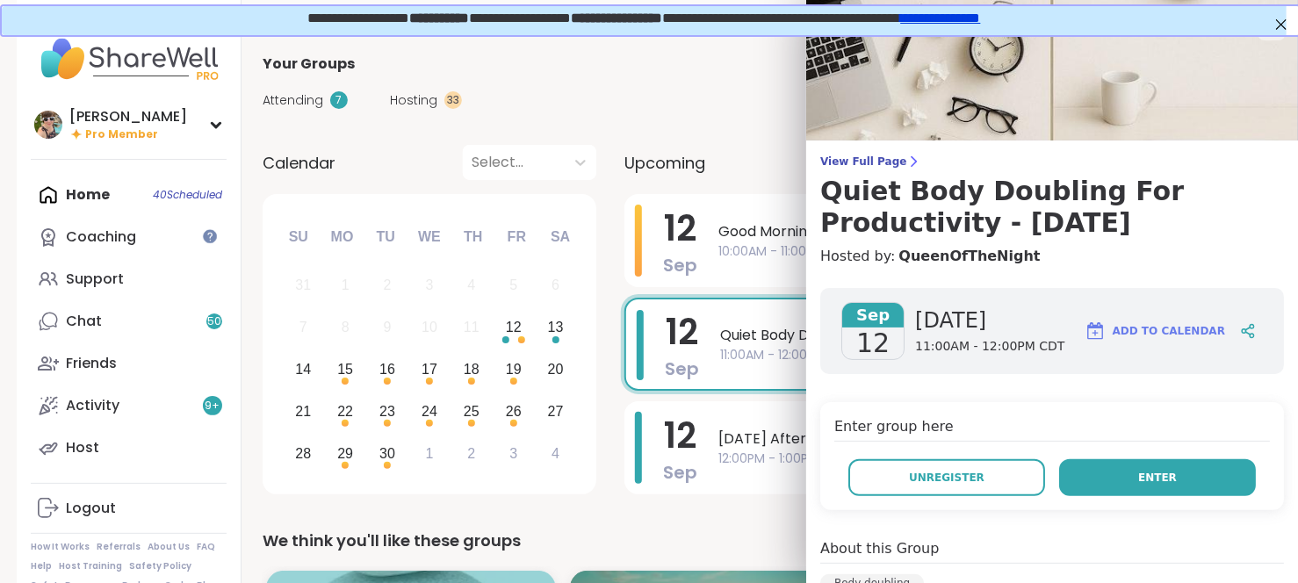
click at [1090, 472] on button "Enter" at bounding box center [1157, 477] width 197 height 37
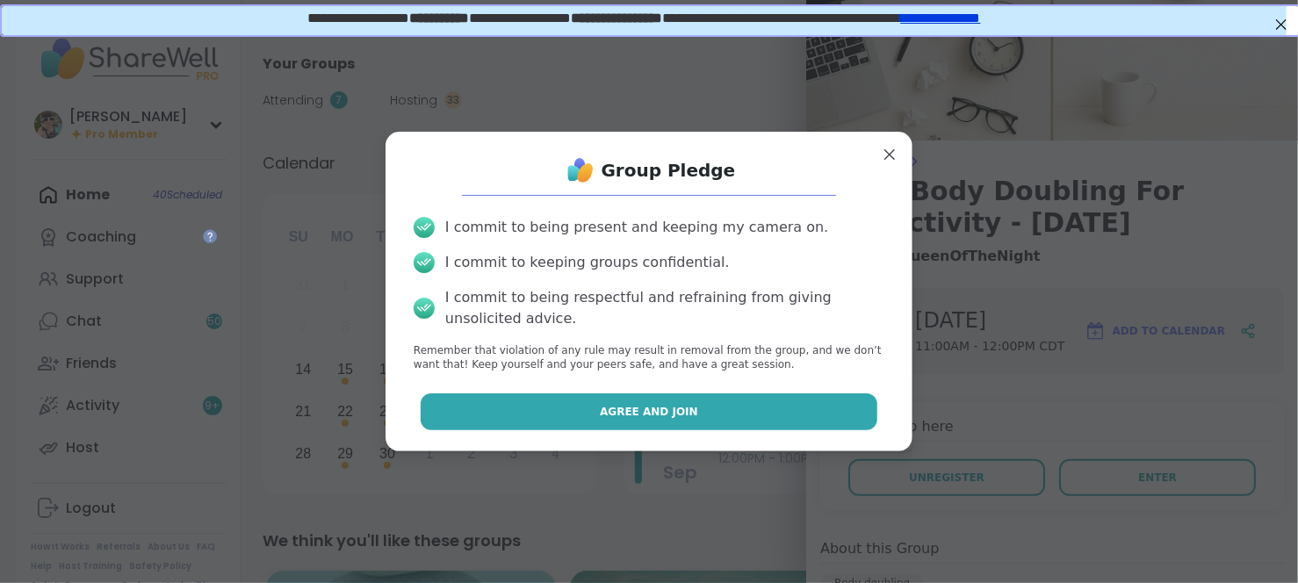
click at [697, 419] on button "Agree and Join" at bounding box center [649, 411] width 457 height 37
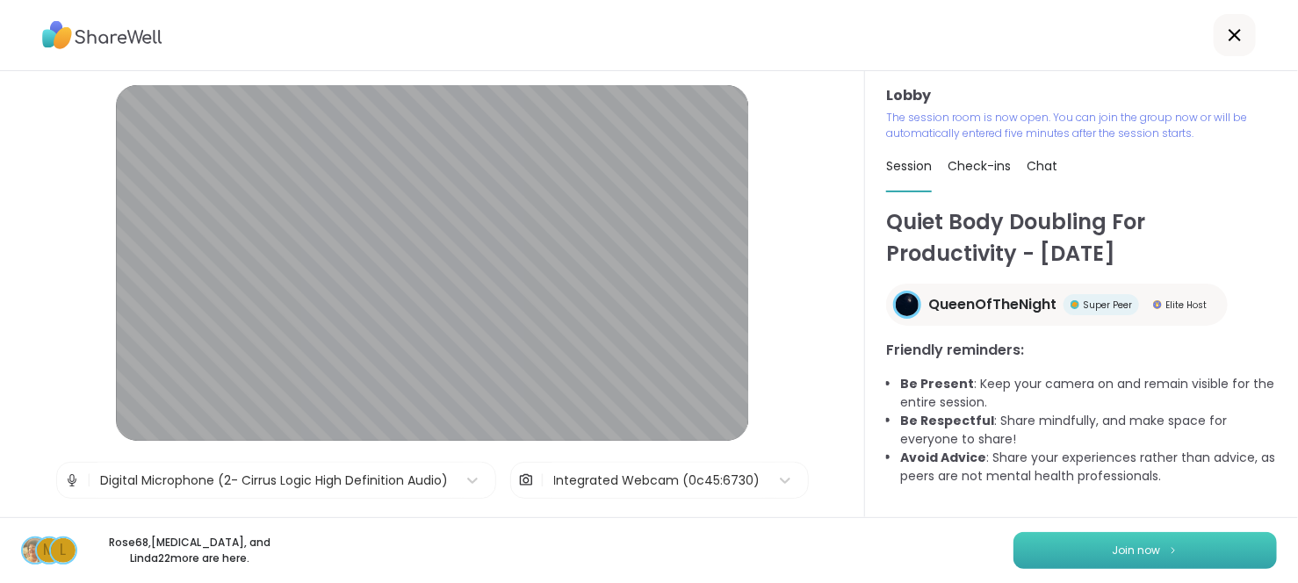
click at [1146, 550] on span "Join now" at bounding box center [1136, 551] width 48 height 16
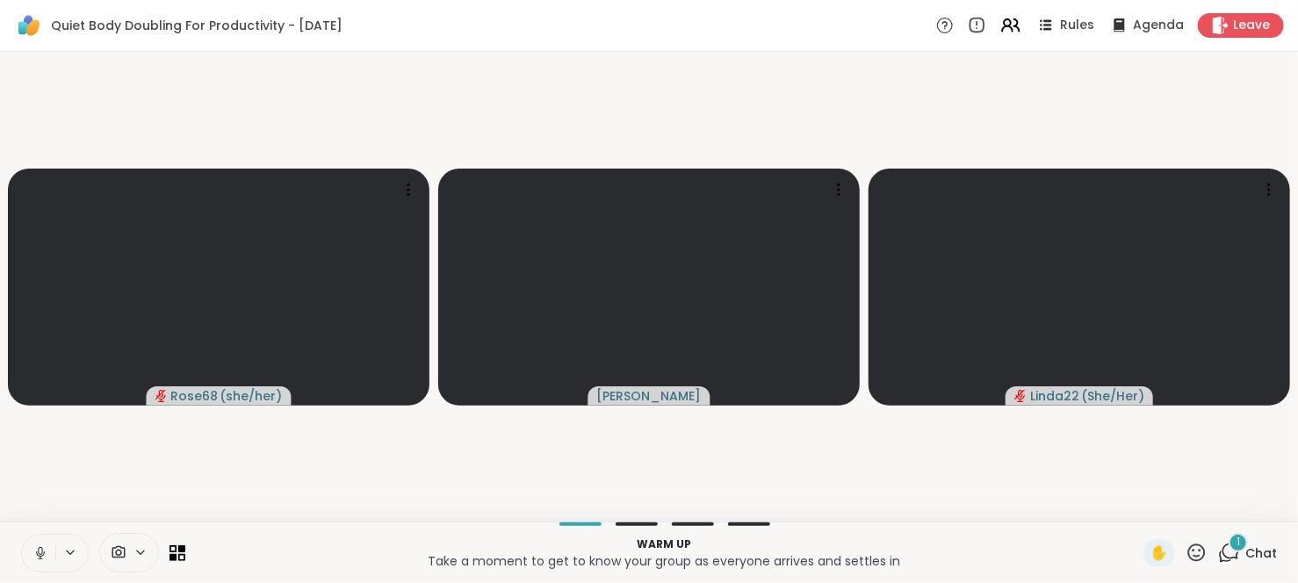
click at [32, 556] on icon at bounding box center [40, 553] width 16 height 16
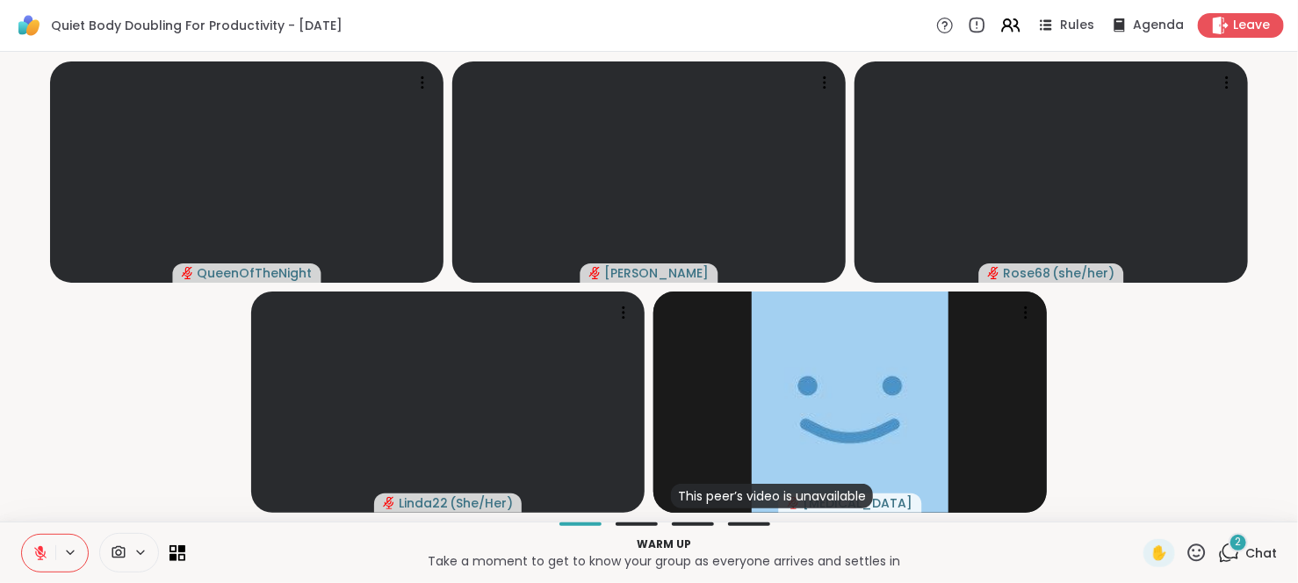
click at [1188, 543] on icon at bounding box center [1197, 552] width 18 height 18
drag, startPoint x: 1183, startPoint y: 543, endPoint x: 1263, endPoint y: 547, distance: 80.0
click at [1263, 547] on div "Warm up Take a moment to get to know your group as everyone arrives and settles…" at bounding box center [649, 551] width 1298 height 61
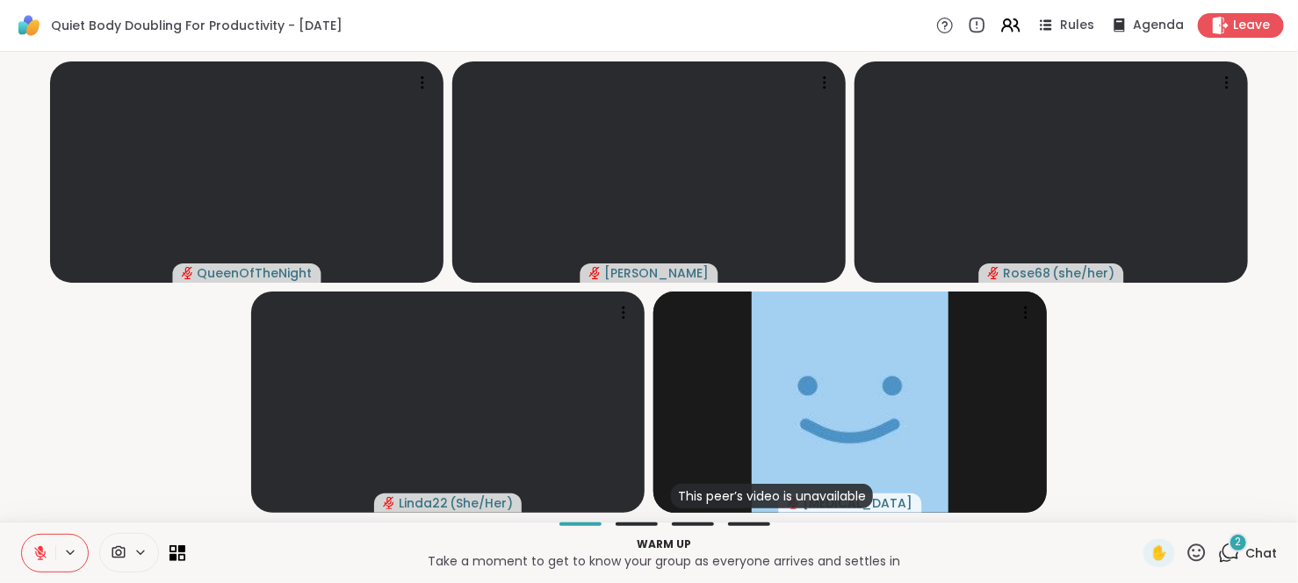
click at [1253, 547] on span "Chat" at bounding box center [1261, 553] width 32 height 18
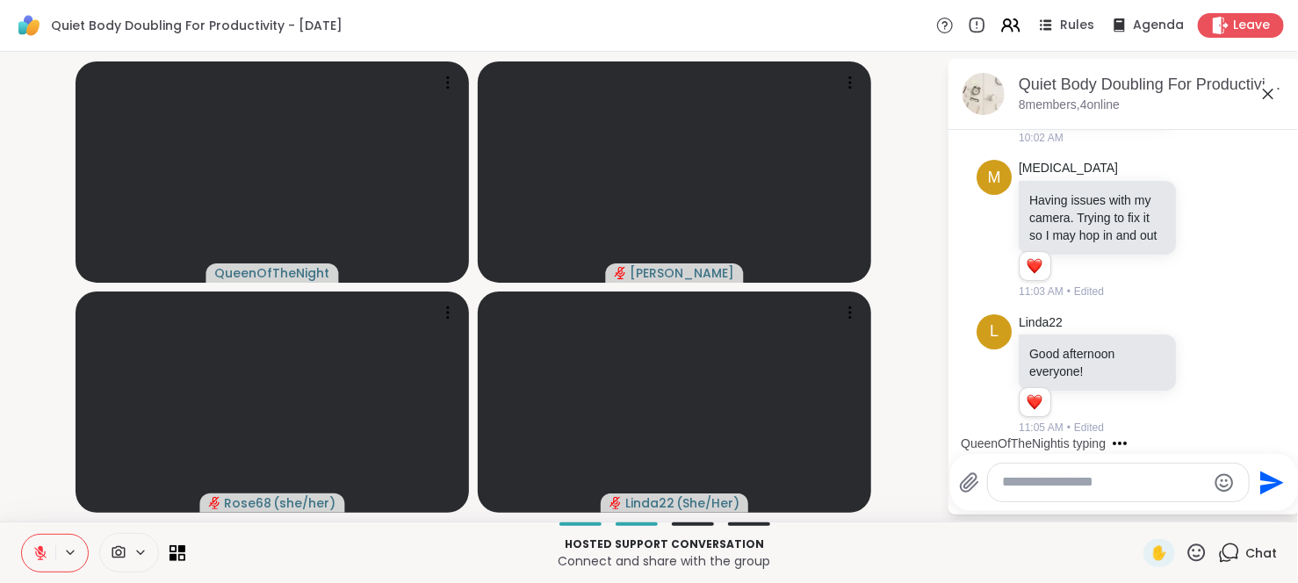
scroll to position [1120, 0]
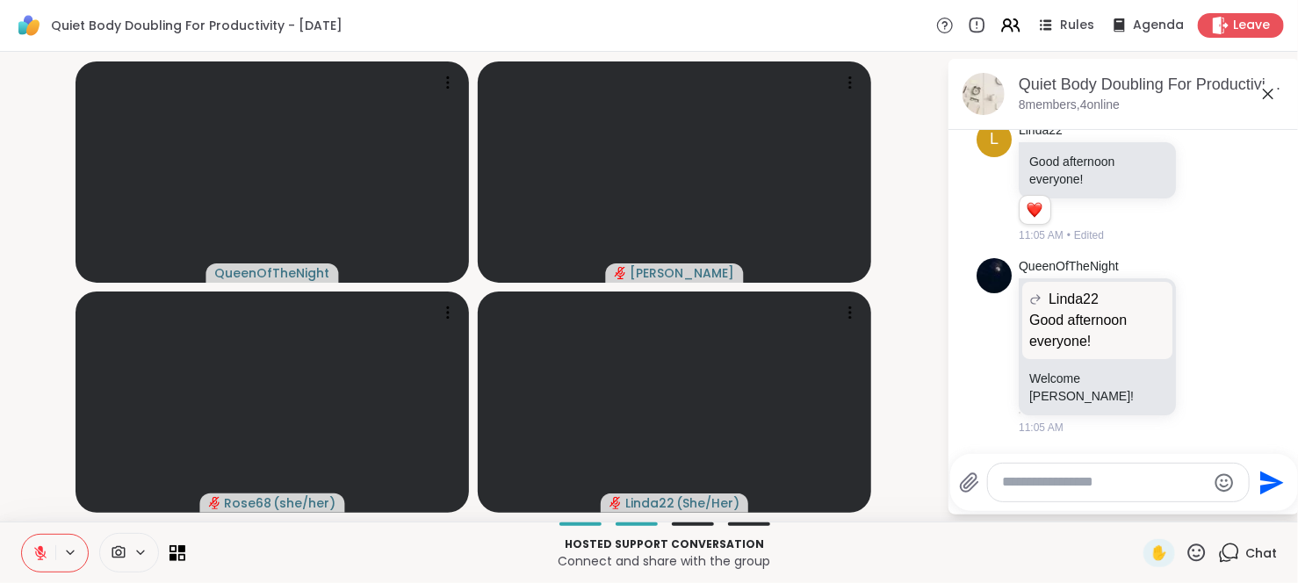
click at [40, 552] on icon at bounding box center [40, 553] width 12 height 12
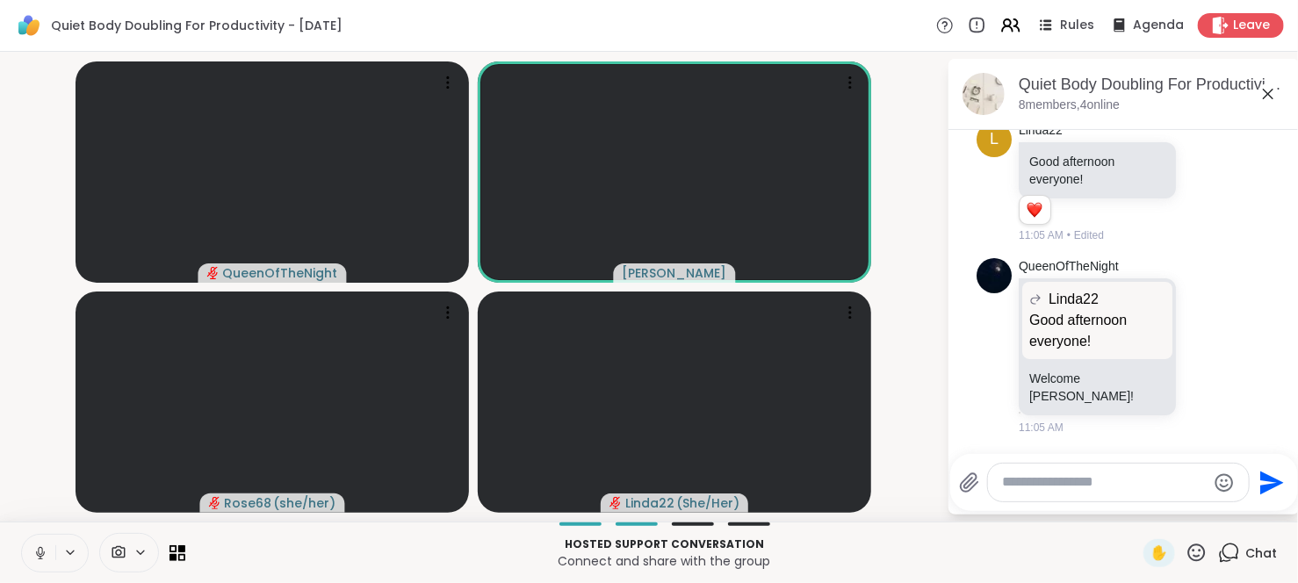
click at [40, 559] on icon at bounding box center [40, 553] width 16 height 16
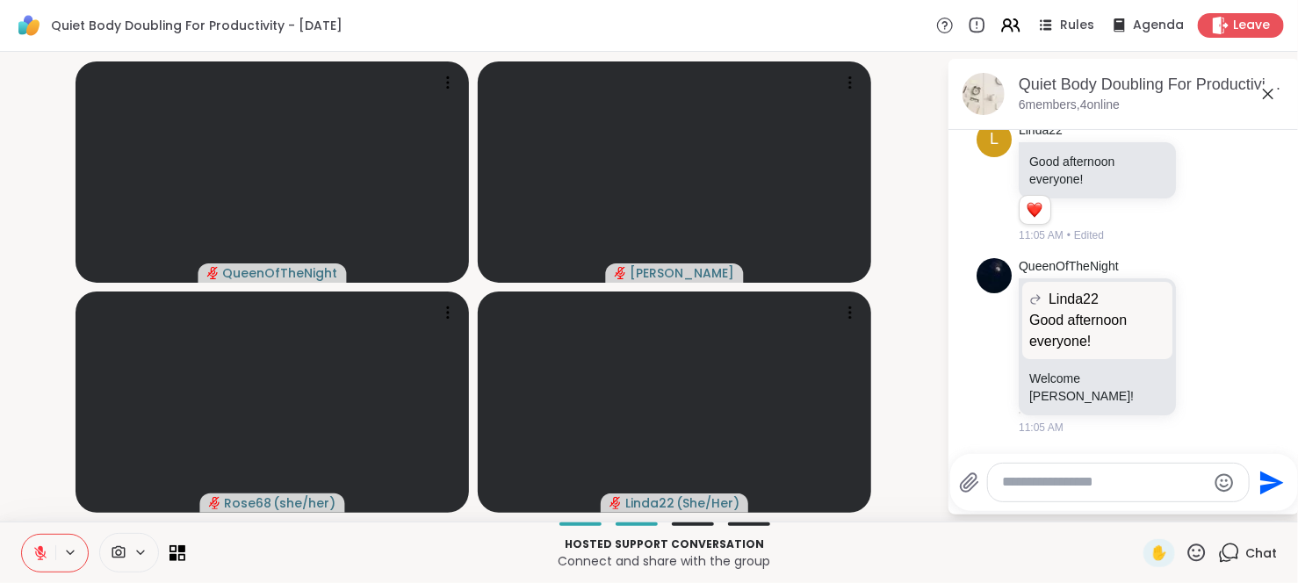
scroll to position [1145, 0]
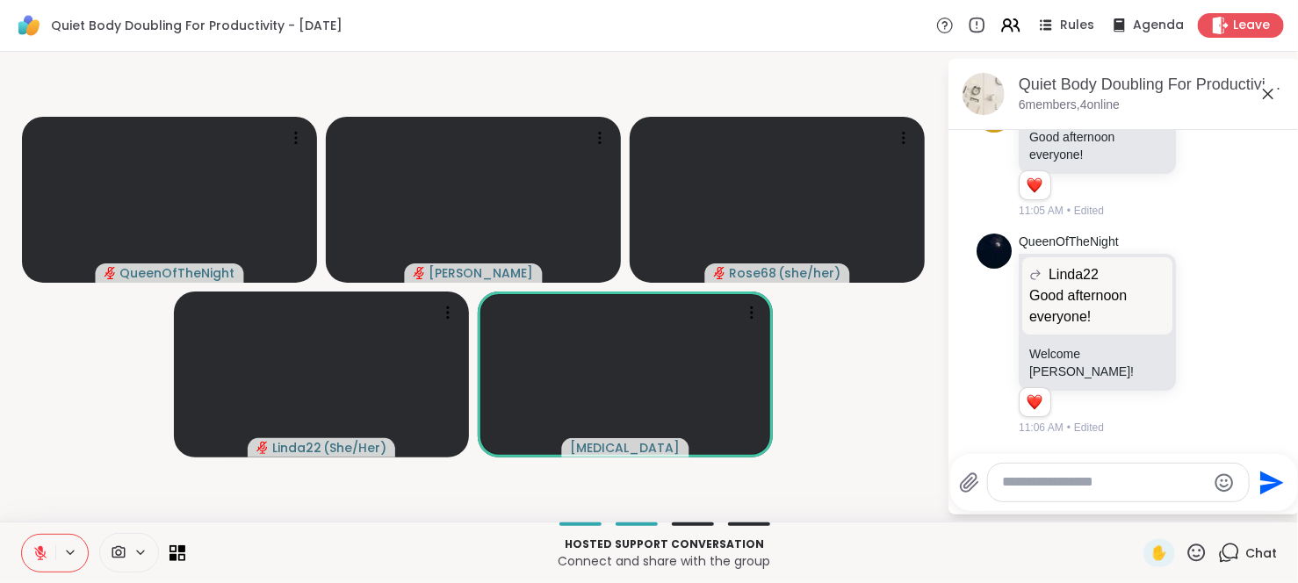
click at [29, 554] on button at bounding box center [38, 553] width 33 height 37
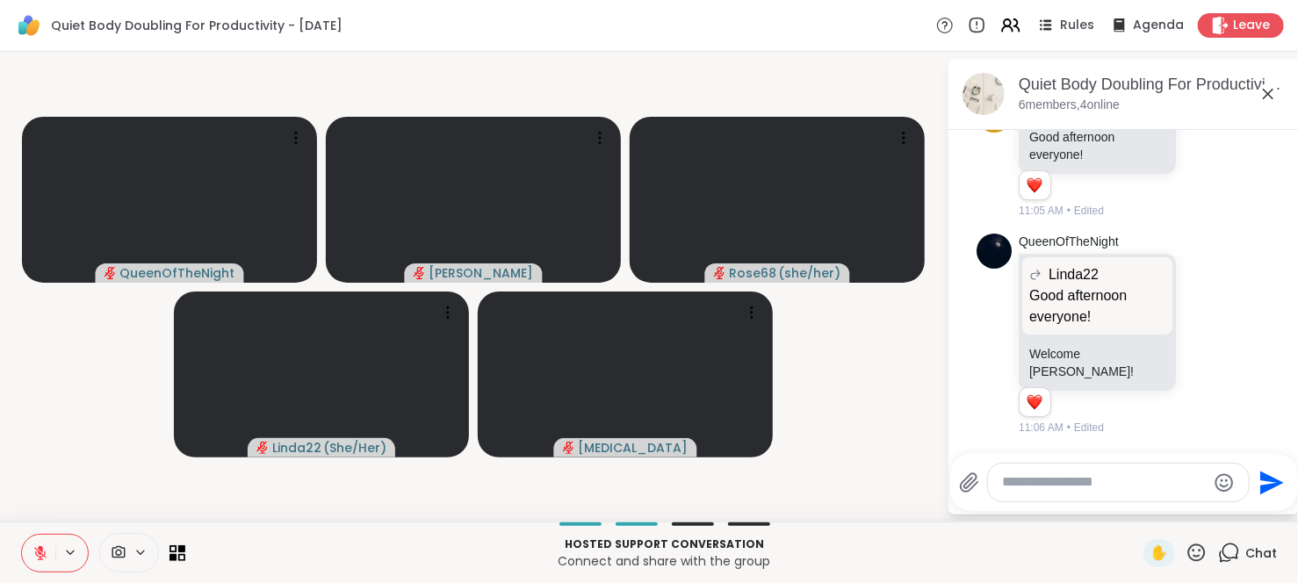
click at [29, 554] on button at bounding box center [38, 553] width 33 height 37
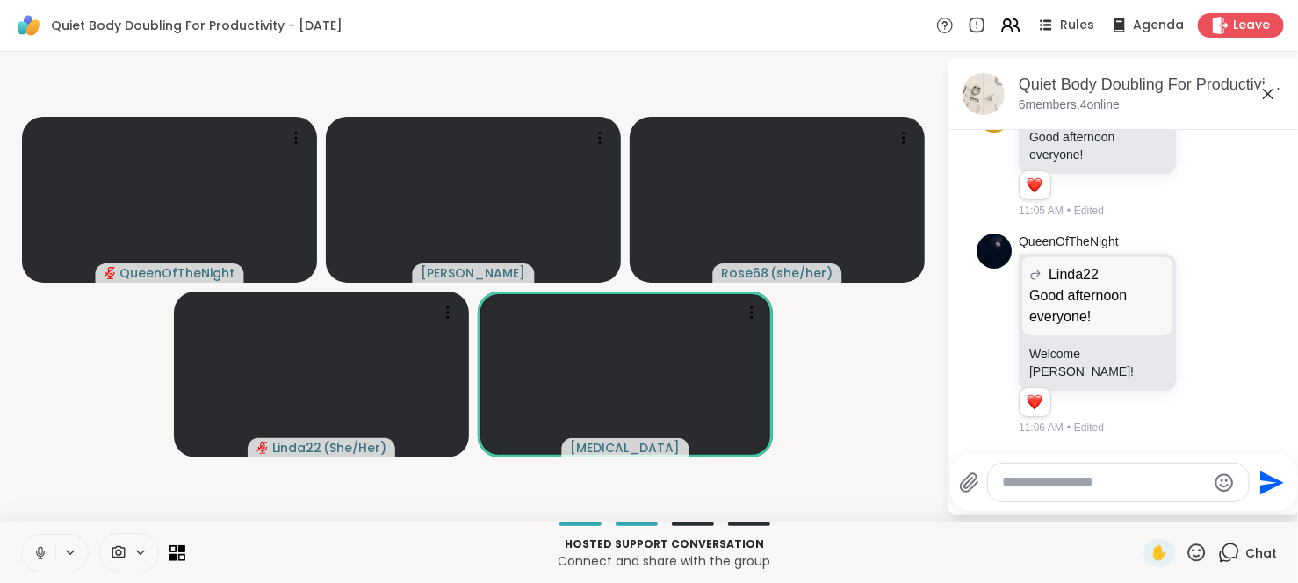
click at [29, 554] on button at bounding box center [38, 553] width 33 height 37
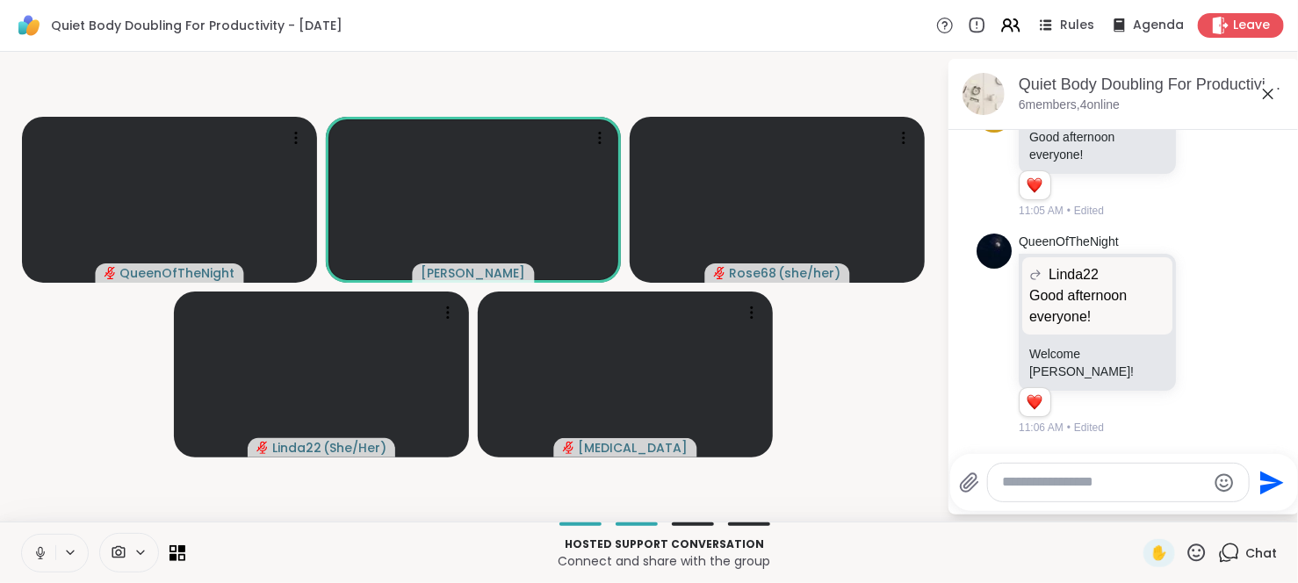
click at [43, 550] on icon at bounding box center [40, 553] width 16 height 16
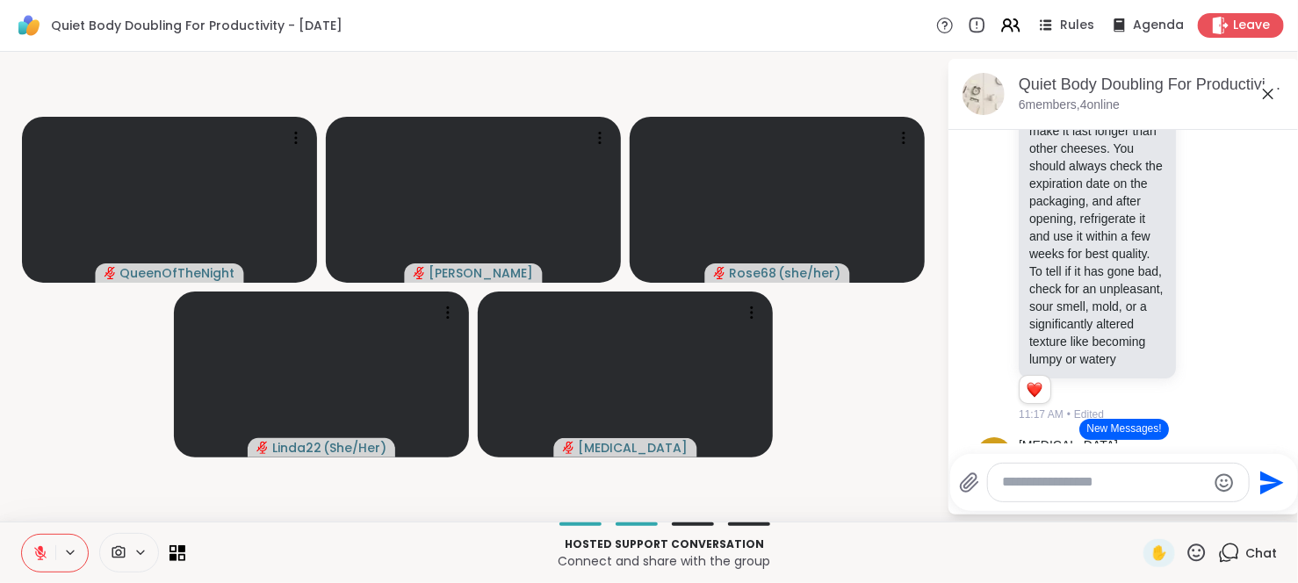
scroll to position [1701, 0]
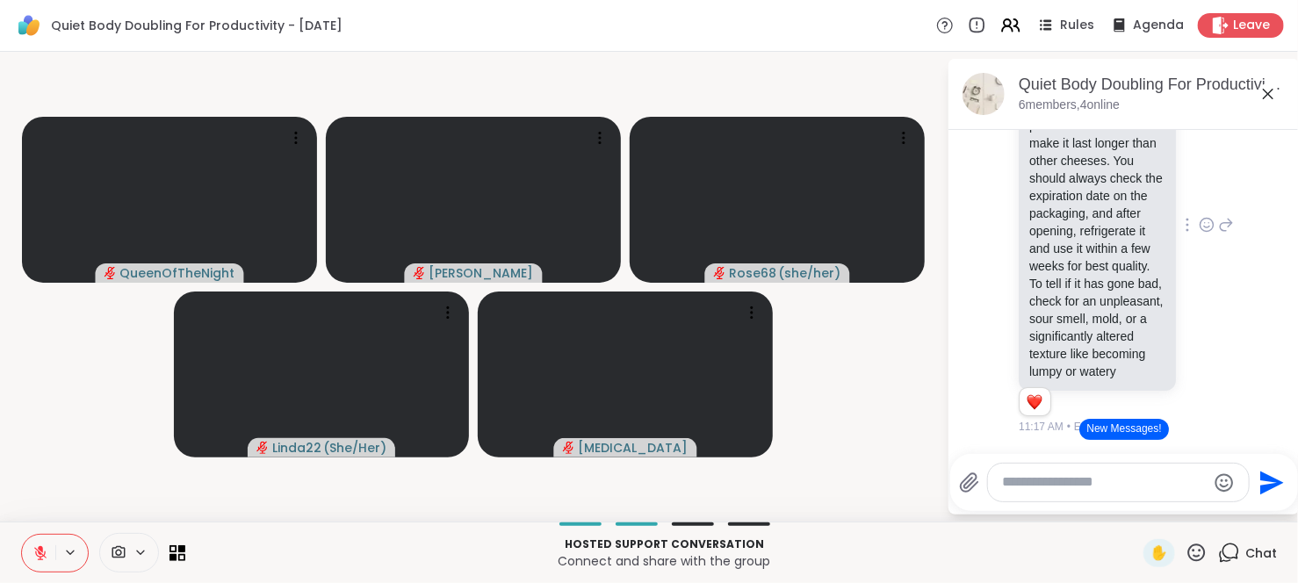
click at [1174, 316] on div "Linda22 Yes, Cheez Whiz does have a shelf life and can expire, though its prese…" at bounding box center [1125, 225] width 215 height 421
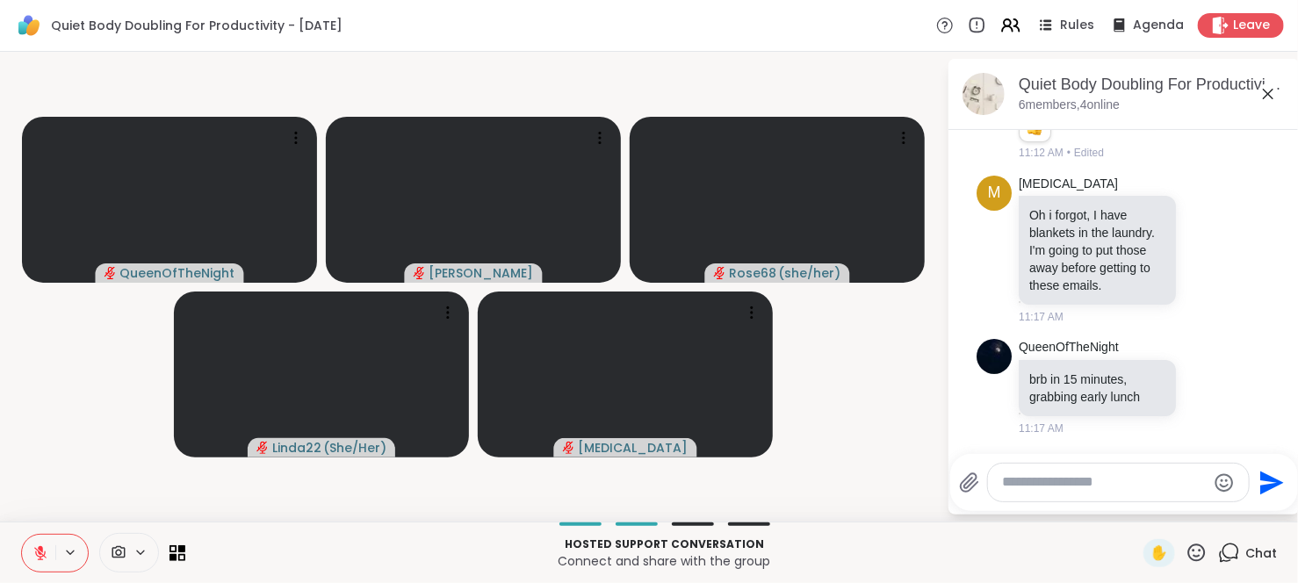
scroll to position [2283, 0]
click at [1064, 482] on textarea "Type your message" at bounding box center [1104, 482] width 205 height 18
type textarea "**********"
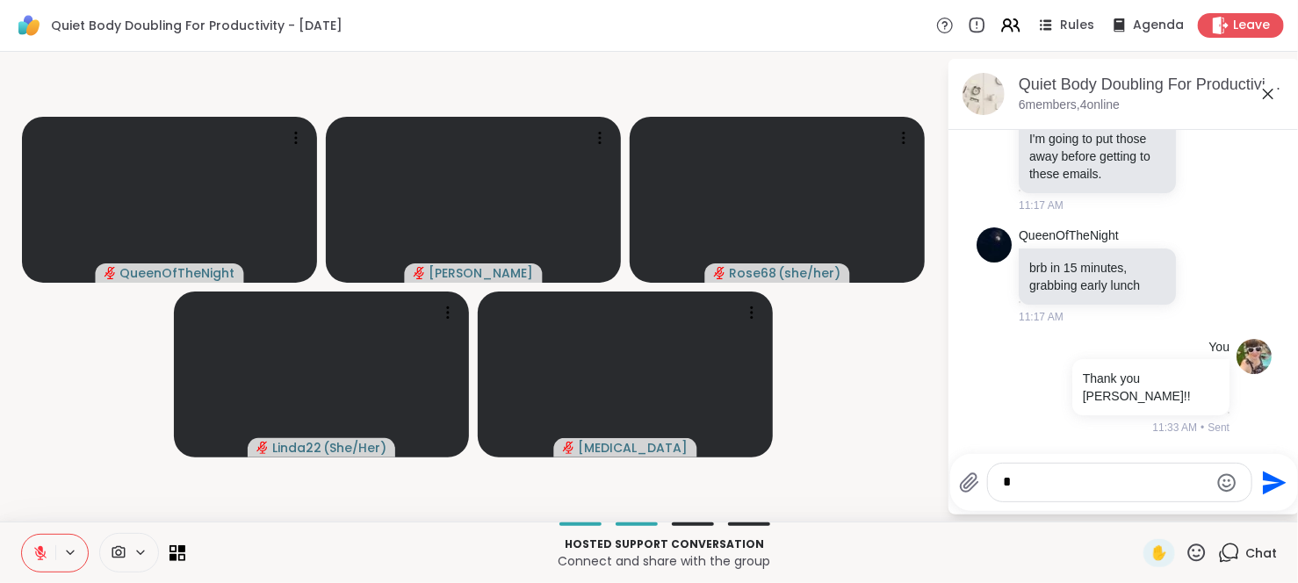
scroll to position [2377, 0]
type textarea "**********"
click at [1226, 482] on icon "Emoji picker" at bounding box center [1226, 482] width 21 height 21
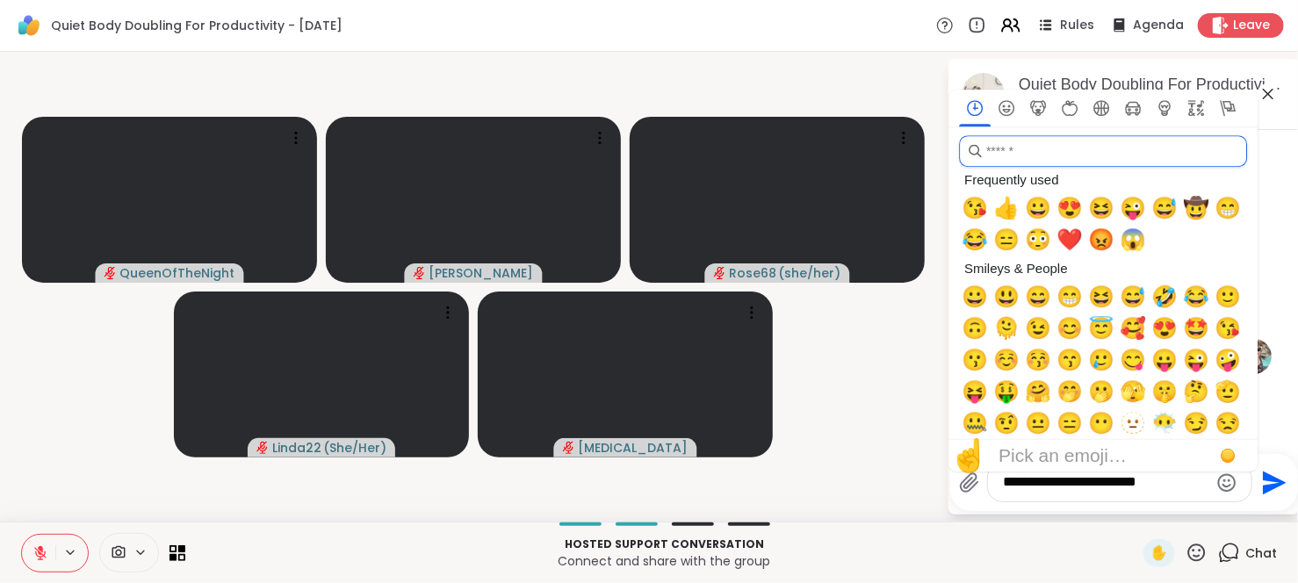
click at [1108, 154] on input "search" at bounding box center [1103, 151] width 288 height 32
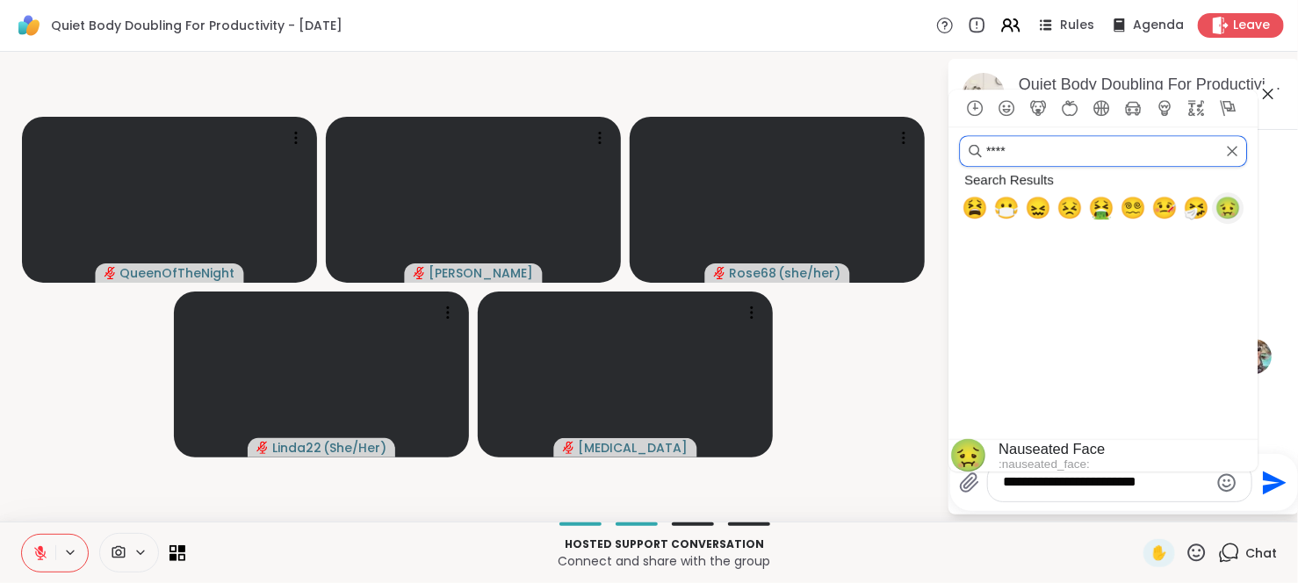
type input "****"
click at [1228, 208] on span "🤢" at bounding box center [1227, 208] width 26 height 25
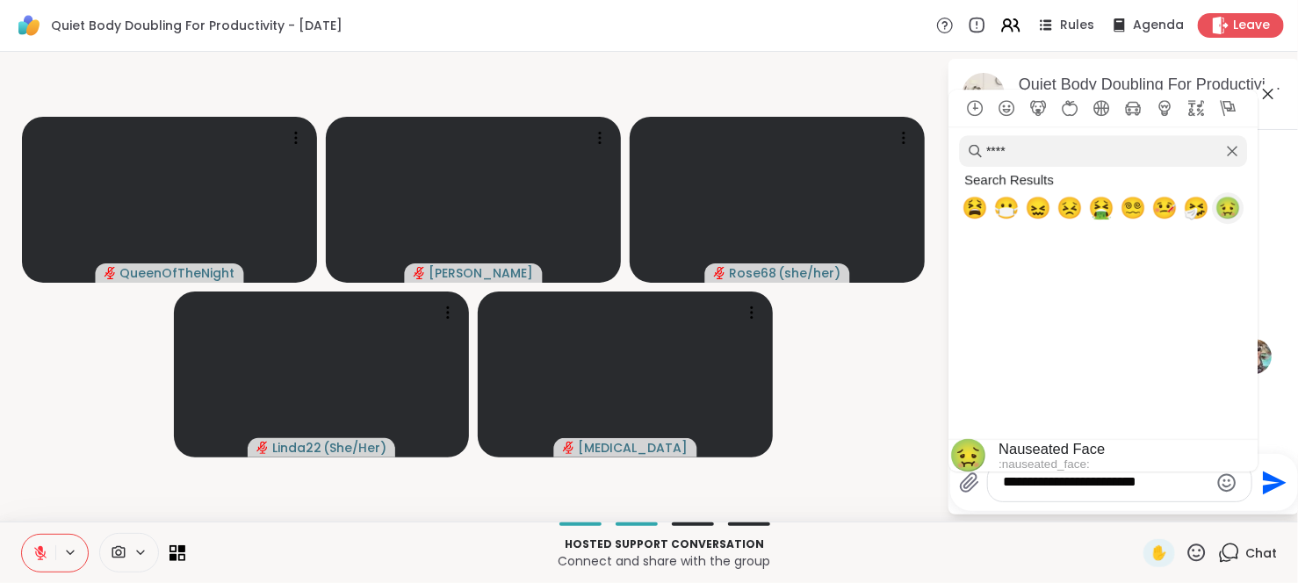
type textarea "**********"
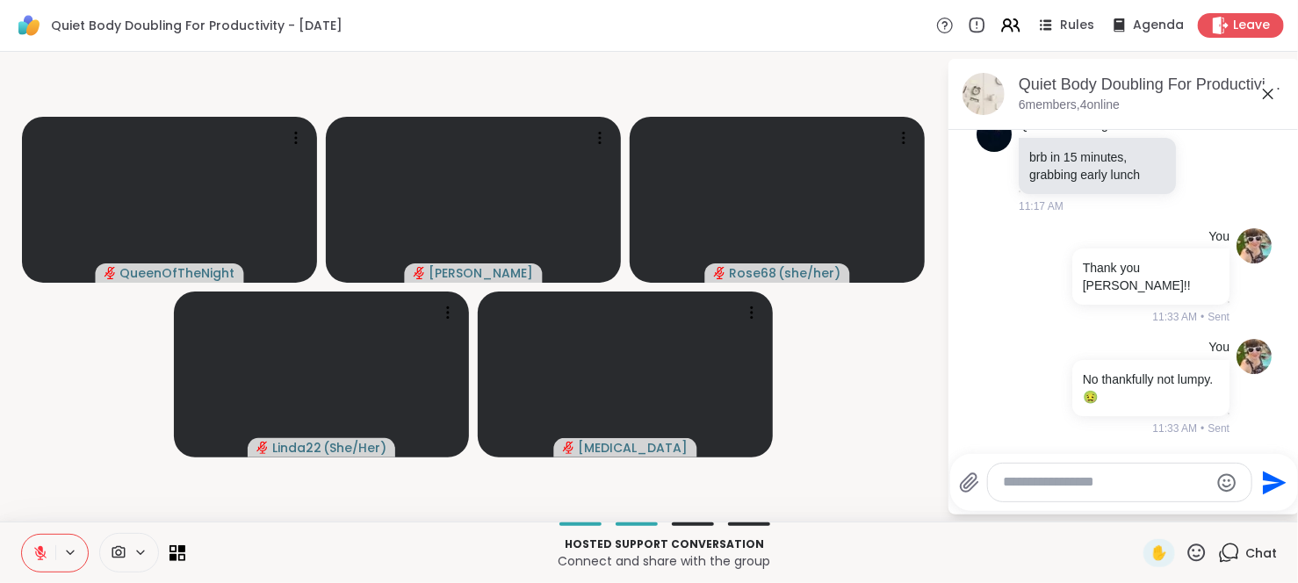
click at [1246, 69] on div "Quiet Body Doubling For Productivity - Friday, Sep 12 6 members, 4 online" at bounding box center [1123, 94] width 351 height 71
click at [1039, 480] on textarea "Type your message" at bounding box center [1105, 482] width 205 height 18
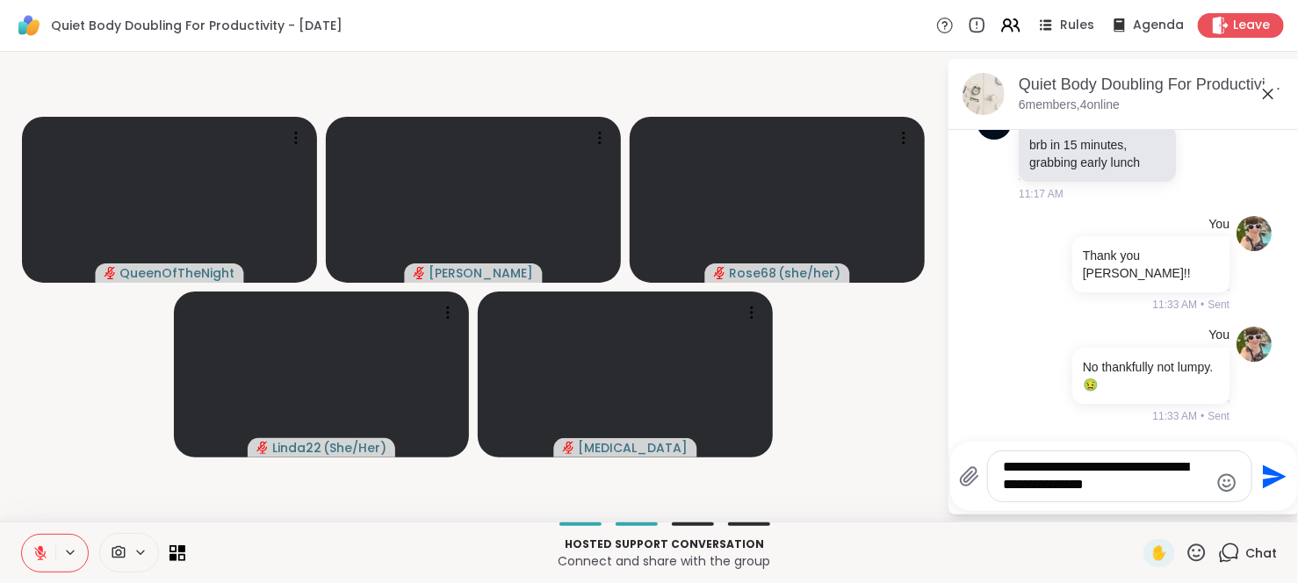
type textarea "**********"
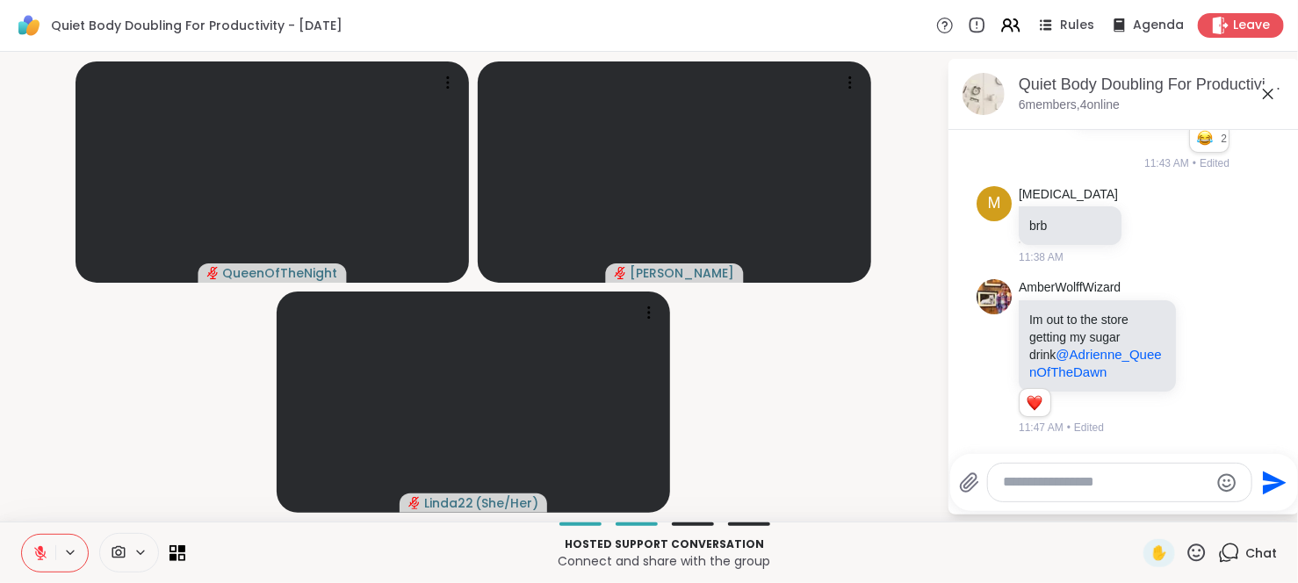
scroll to position [3024, 0]
type textarea "**********"
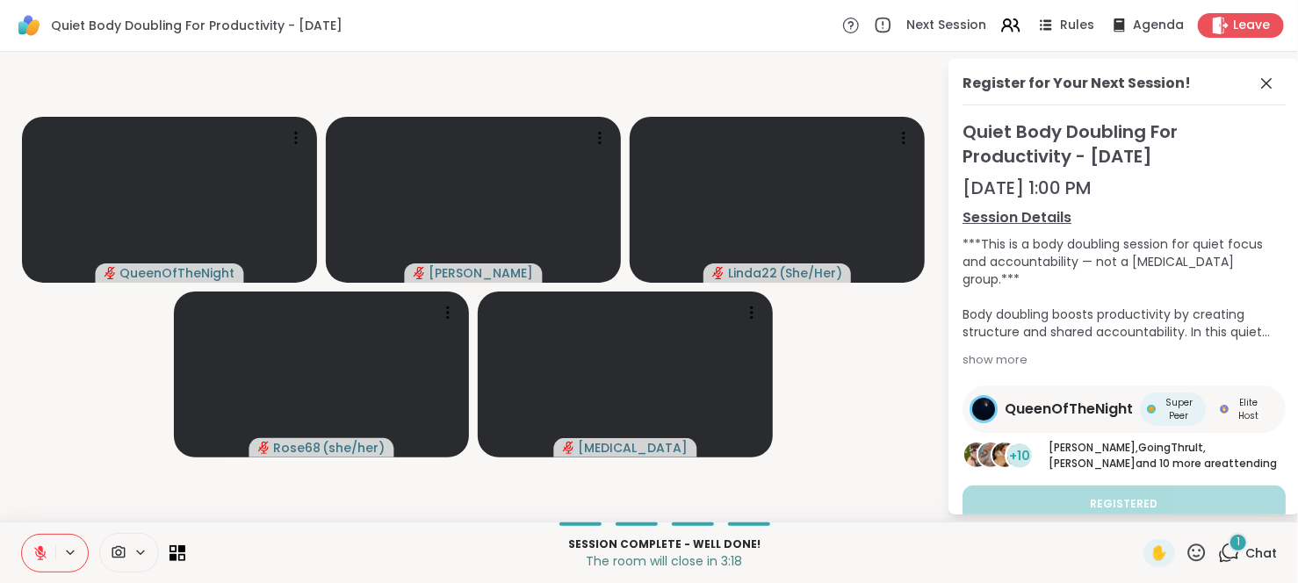
click at [46, 551] on icon at bounding box center [40, 553] width 16 height 16
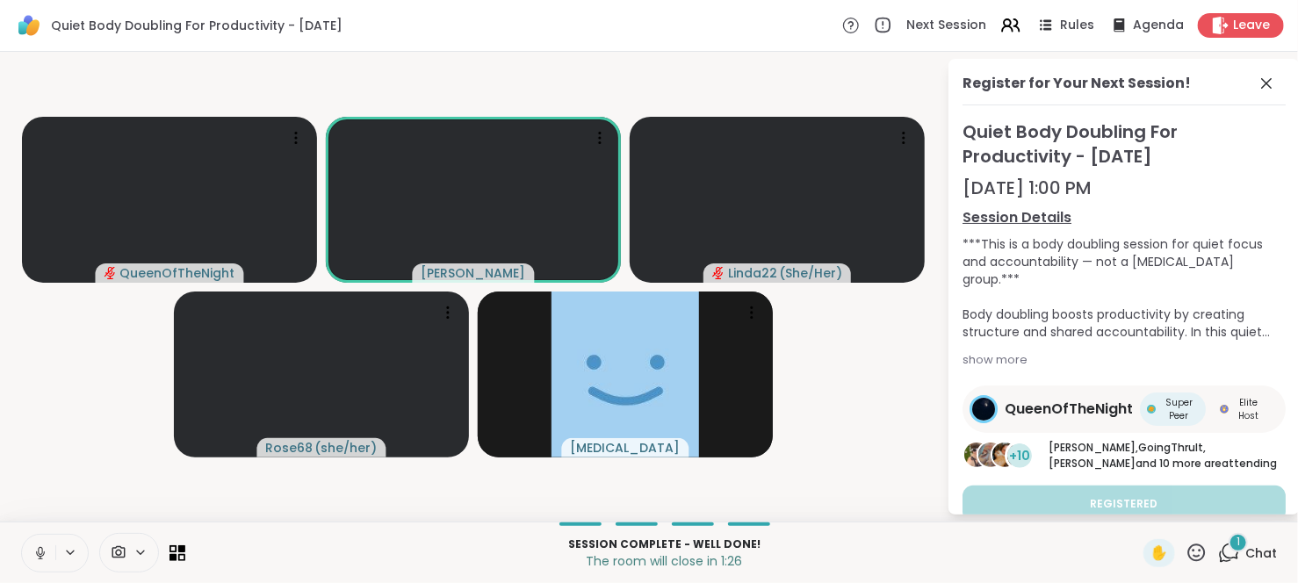
click at [1228, 547] on div "1" at bounding box center [1237, 542] width 19 height 19
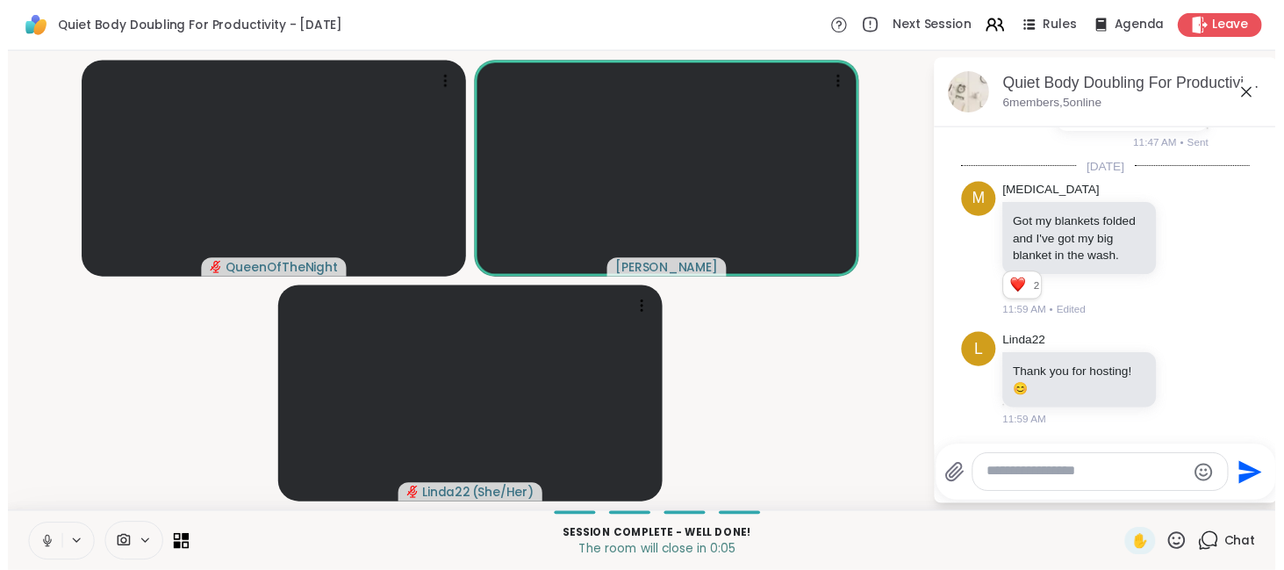
scroll to position [3433, 0]
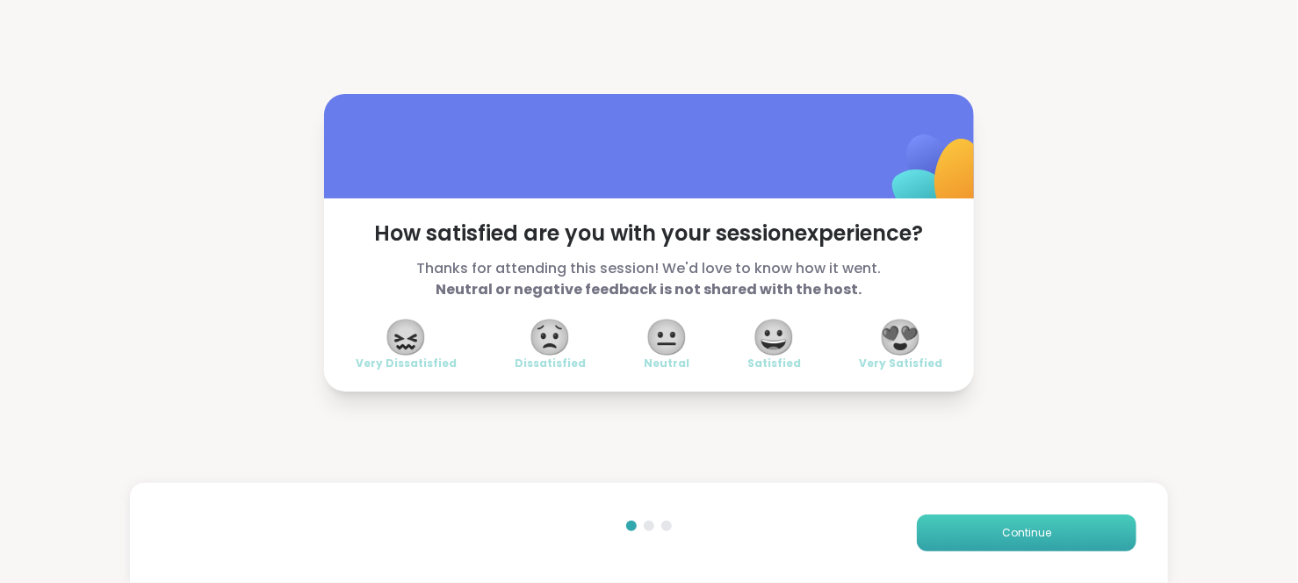
click at [1002, 536] on span "Continue" at bounding box center [1026, 533] width 49 height 16
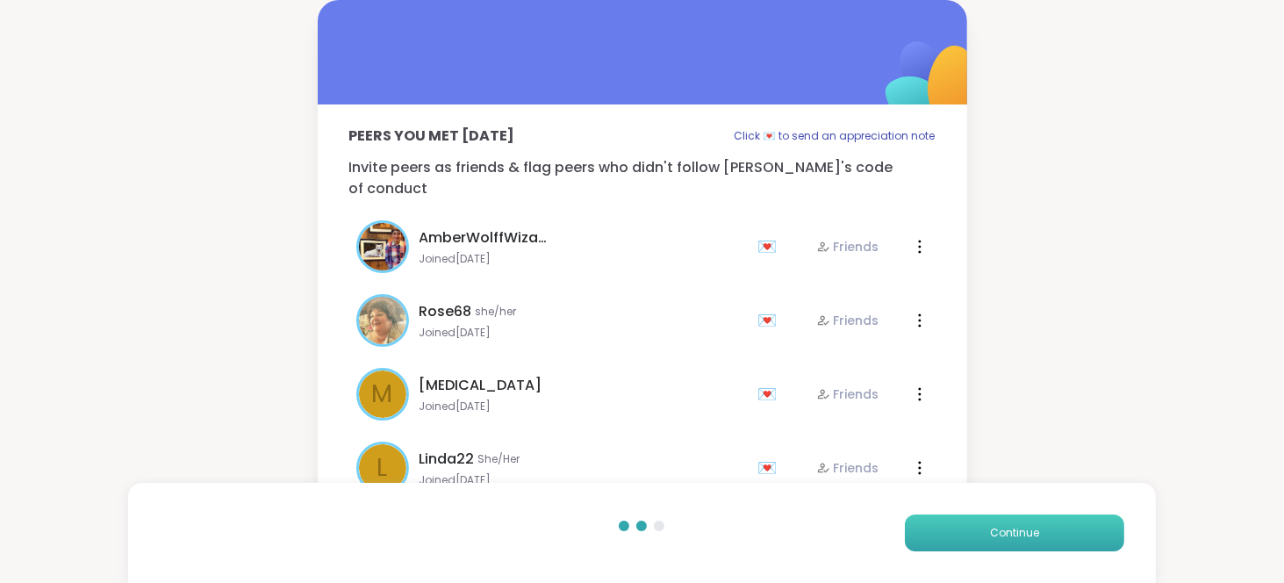
click at [999, 536] on span "Continue" at bounding box center [1014, 533] width 49 height 16
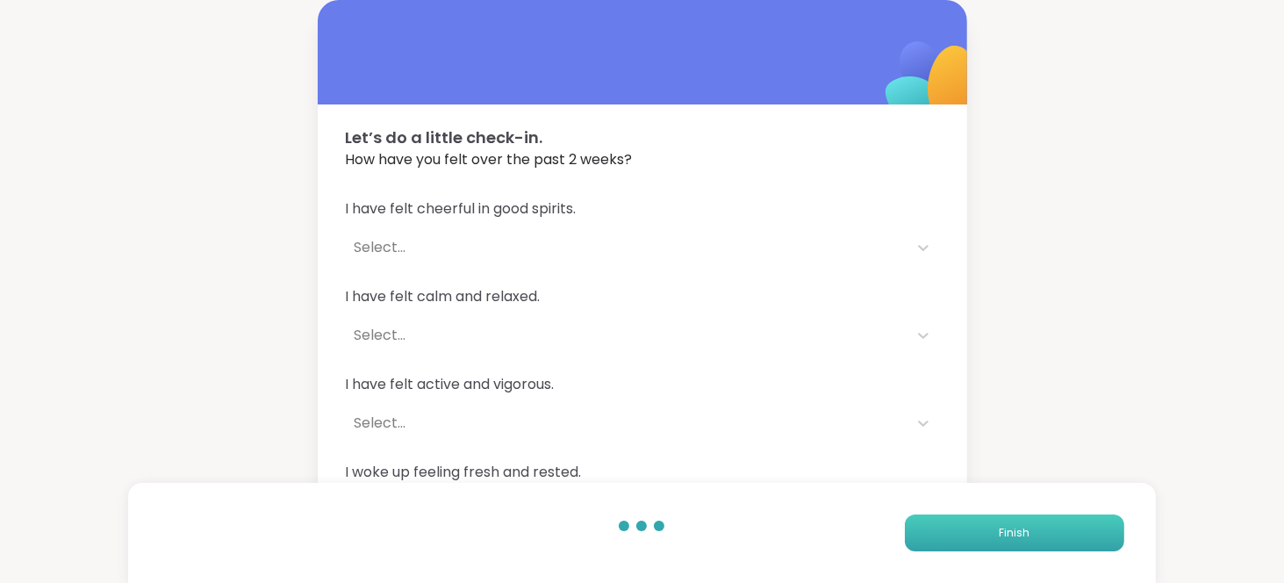
click at [999, 536] on span "Finish" at bounding box center [1014, 533] width 31 height 16
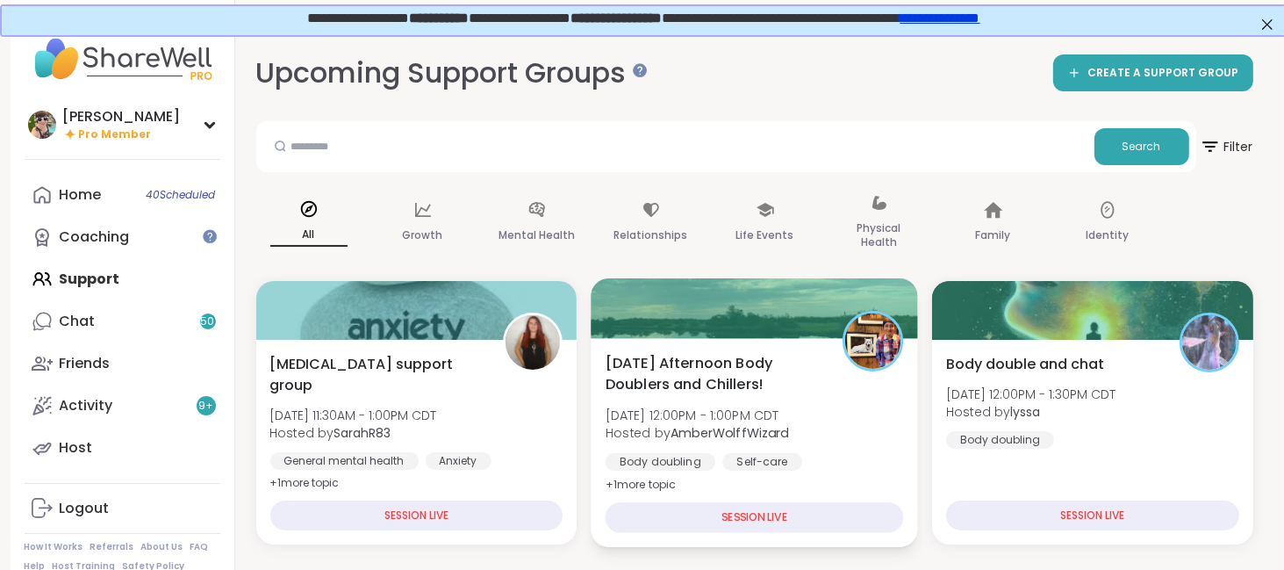
click at [719, 375] on span "[DATE] Afternoon Body Doublers and Chillers!" at bounding box center [714, 373] width 218 height 43
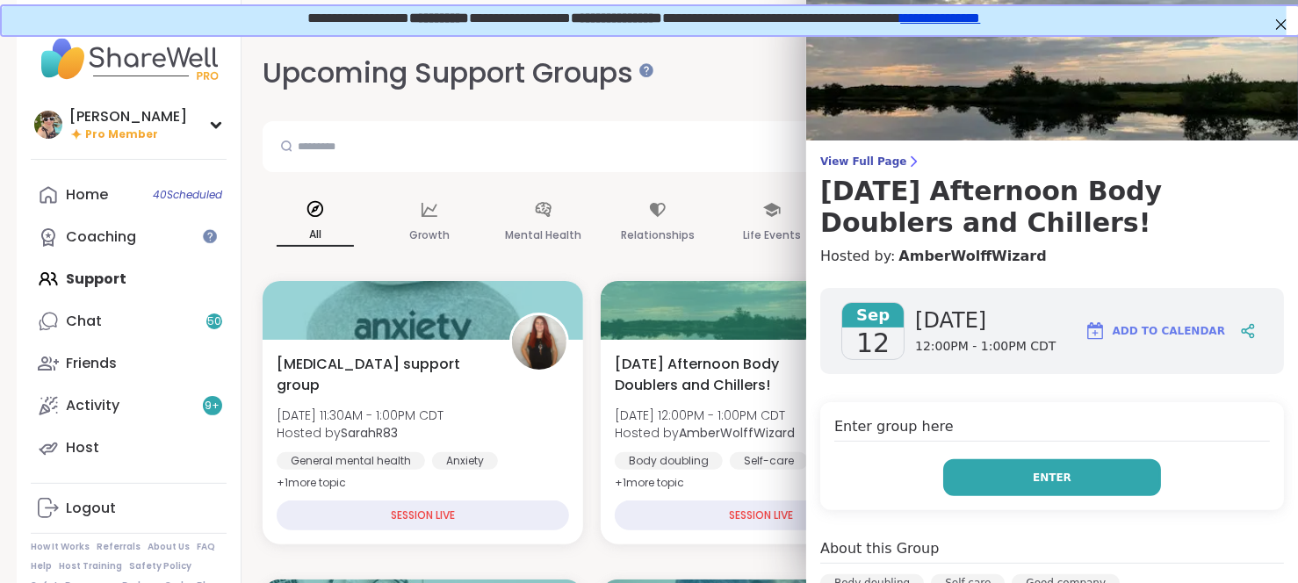
click at [1048, 477] on button "Enter" at bounding box center [1052, 477] width 218 height 37
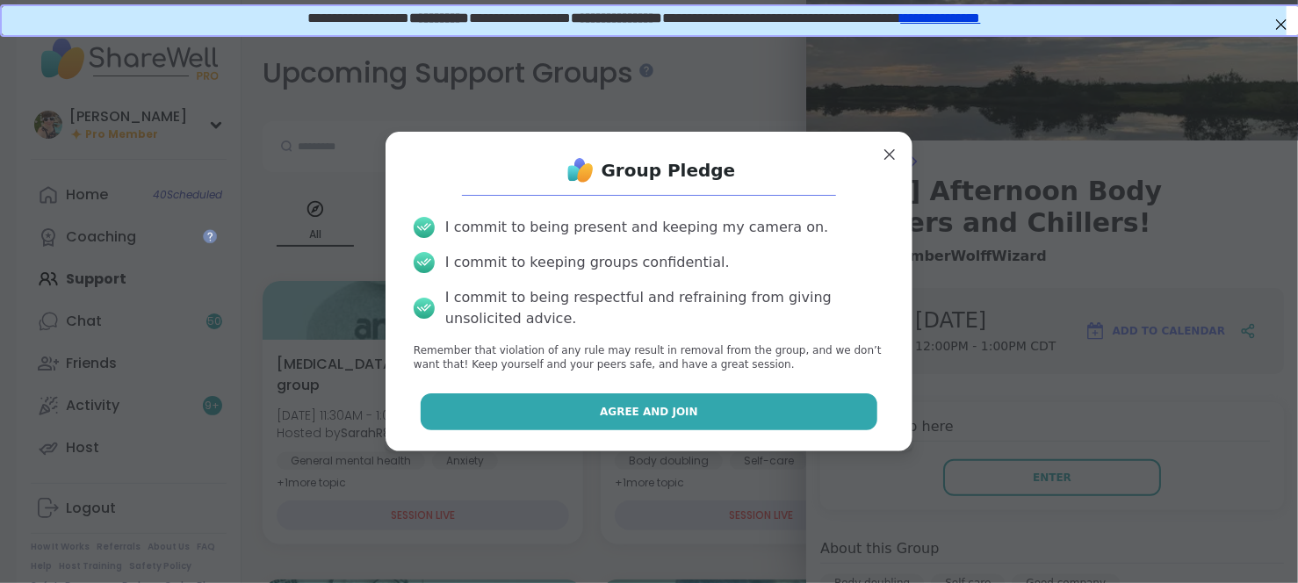
click at [730, 408] on button "Agree and Join" at bounding box center [649, 411] width 457 height 37
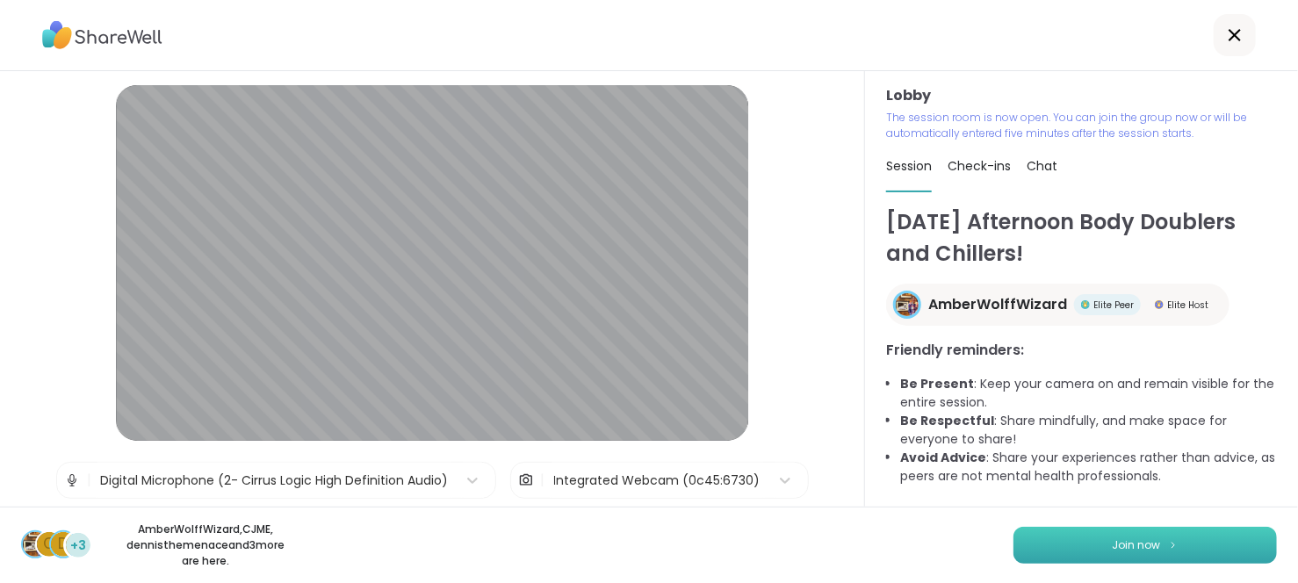
click at [1084, 550] on button "Join now" at bounding box center [1144, 545] width 263 height 37
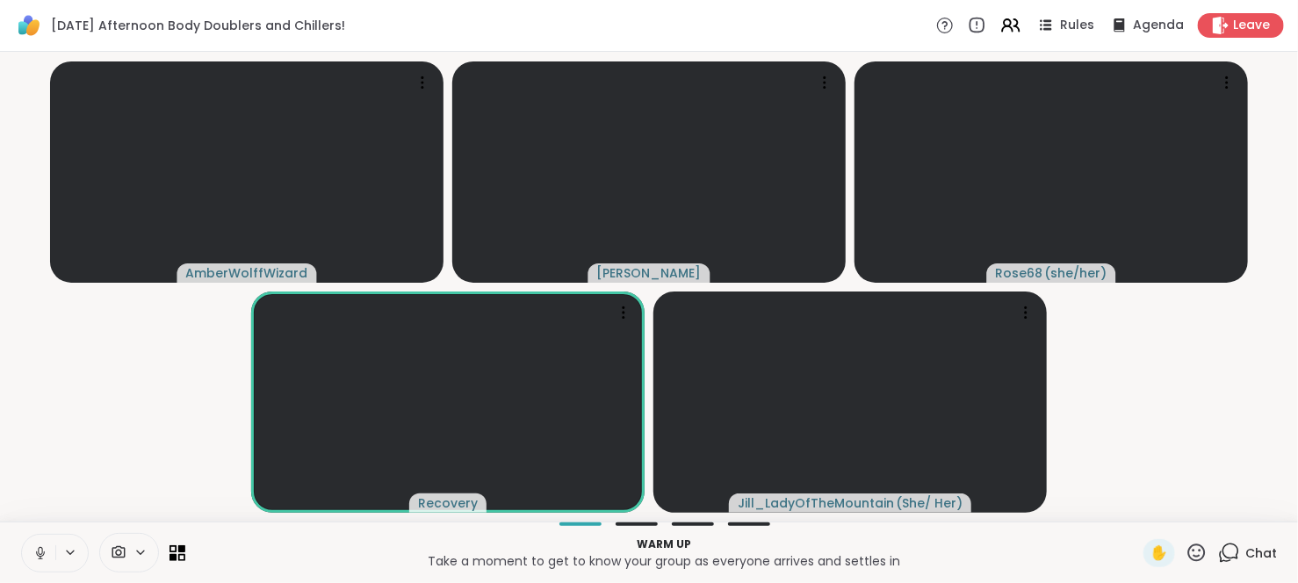
click at [39, 550] on icon at bounding box center [40, 553] width 16 height 16
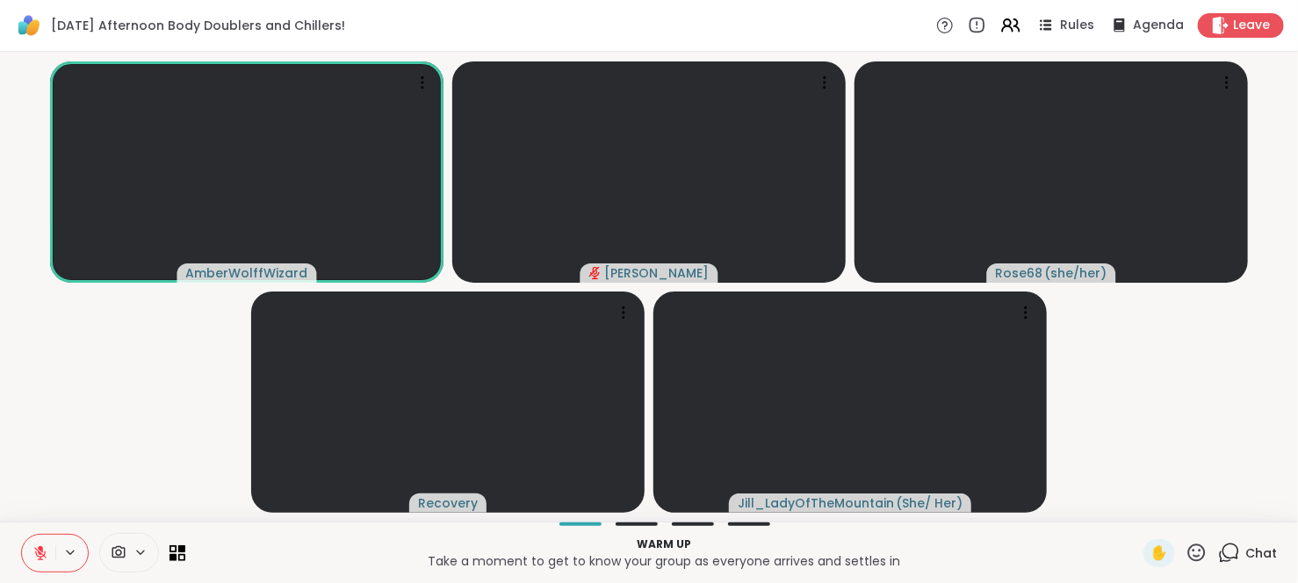
click at [1245, 560] on span "Chat" at bounding box center [1261, 553] width 32 height 18
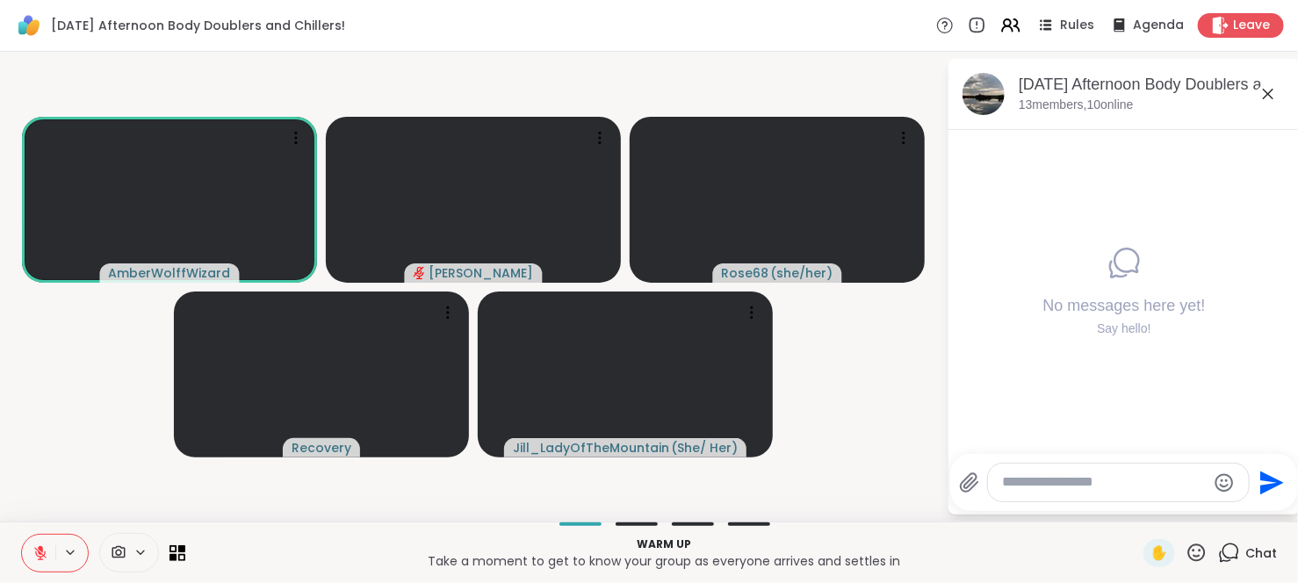
click at [1176, 485] on textarea "Type your message" at bounding box center [1104, 482] width 205 height 18
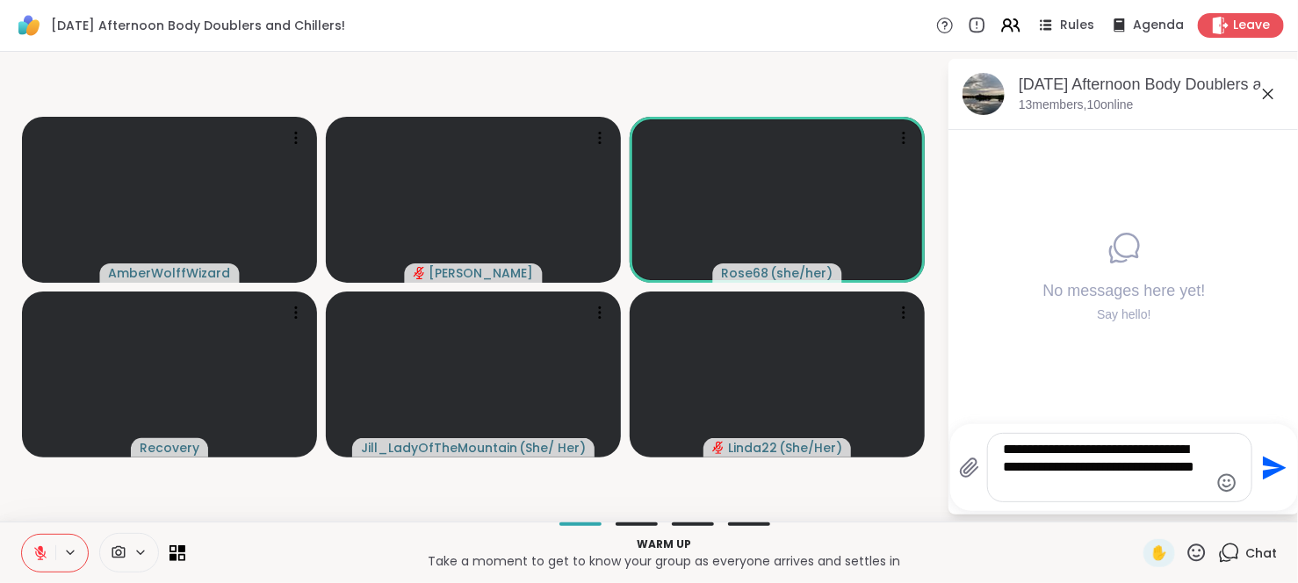
type textarea "**********"
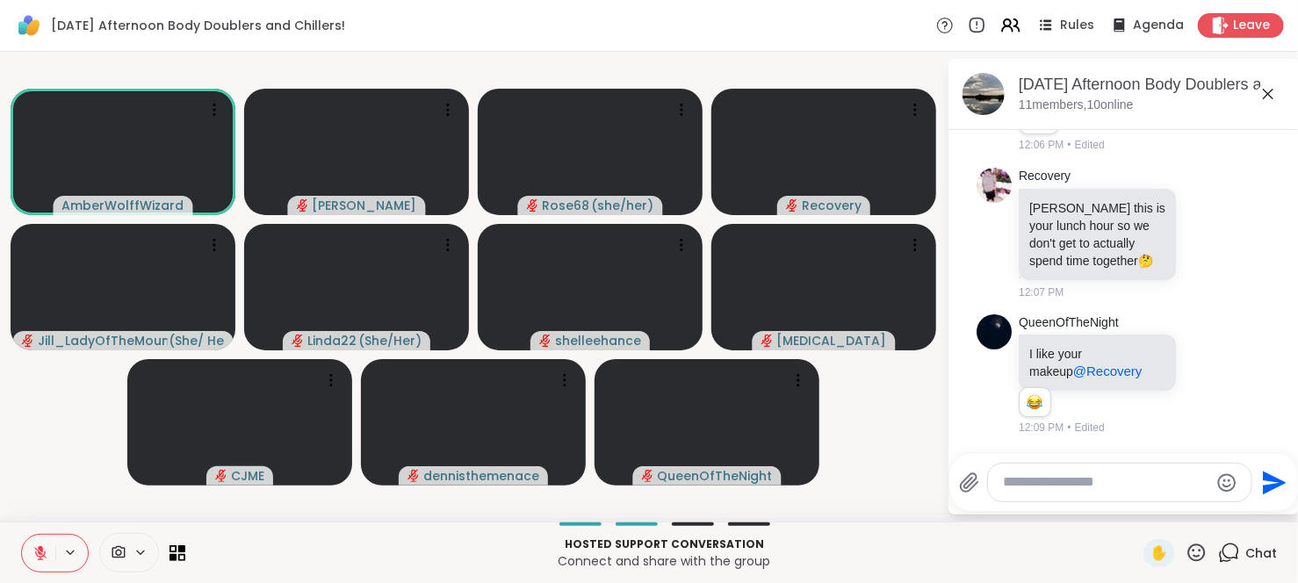
scroll to position [1749, 0]
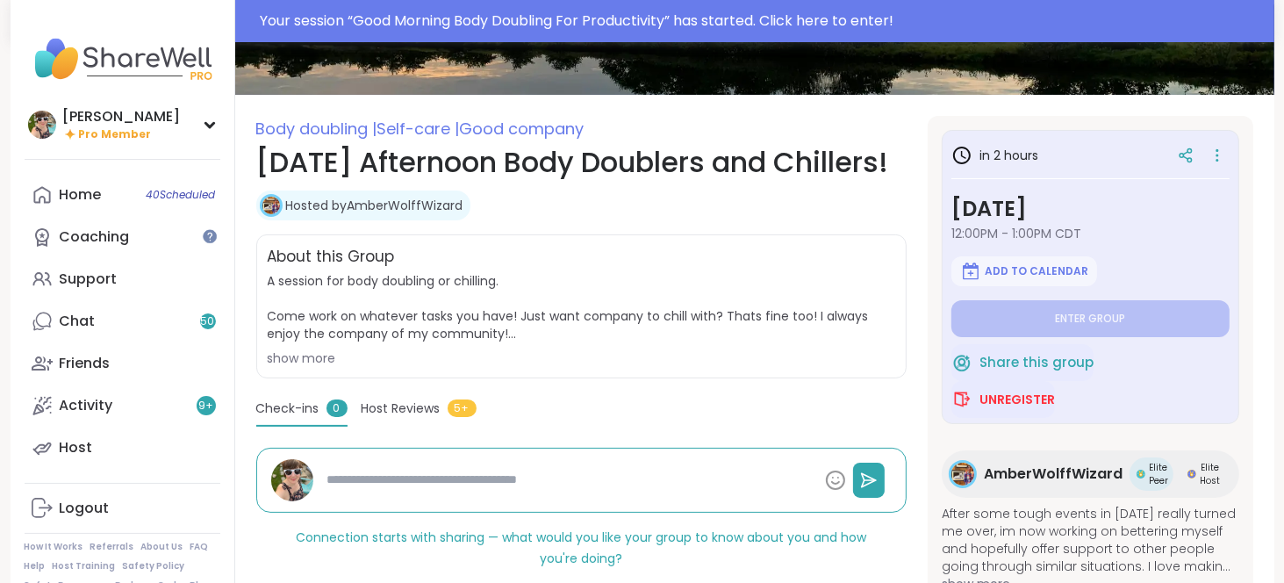
scroll to position [176, 0]
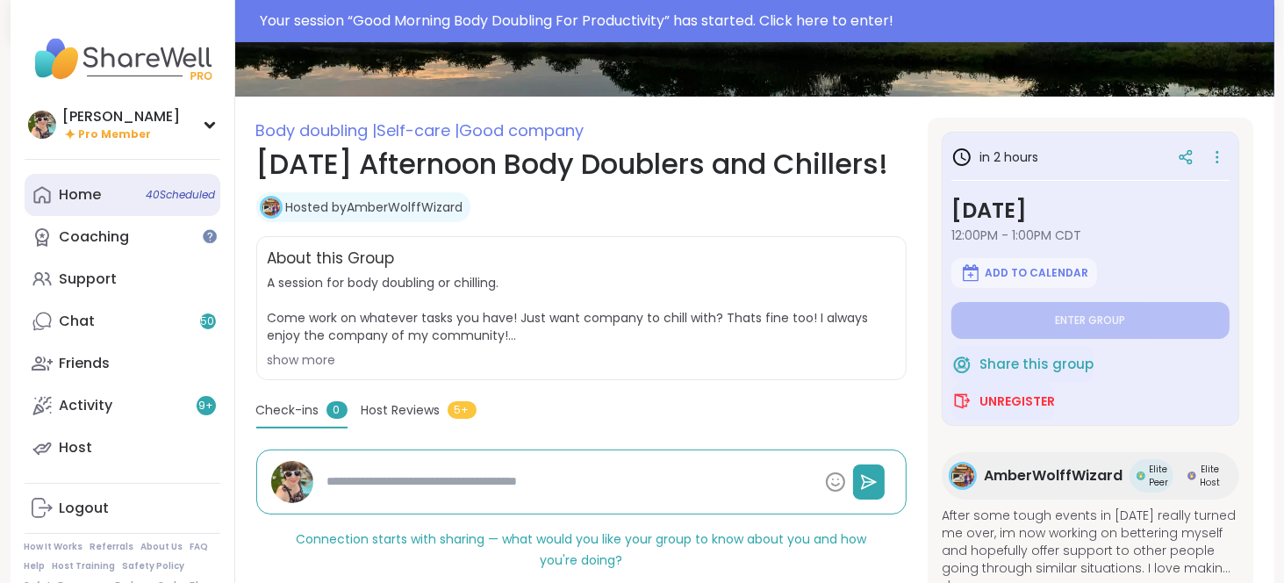
click at [147, 196] on span "40 Scheduled" at bounding box center [181, 195] width 69 height 14
type textarea "*"
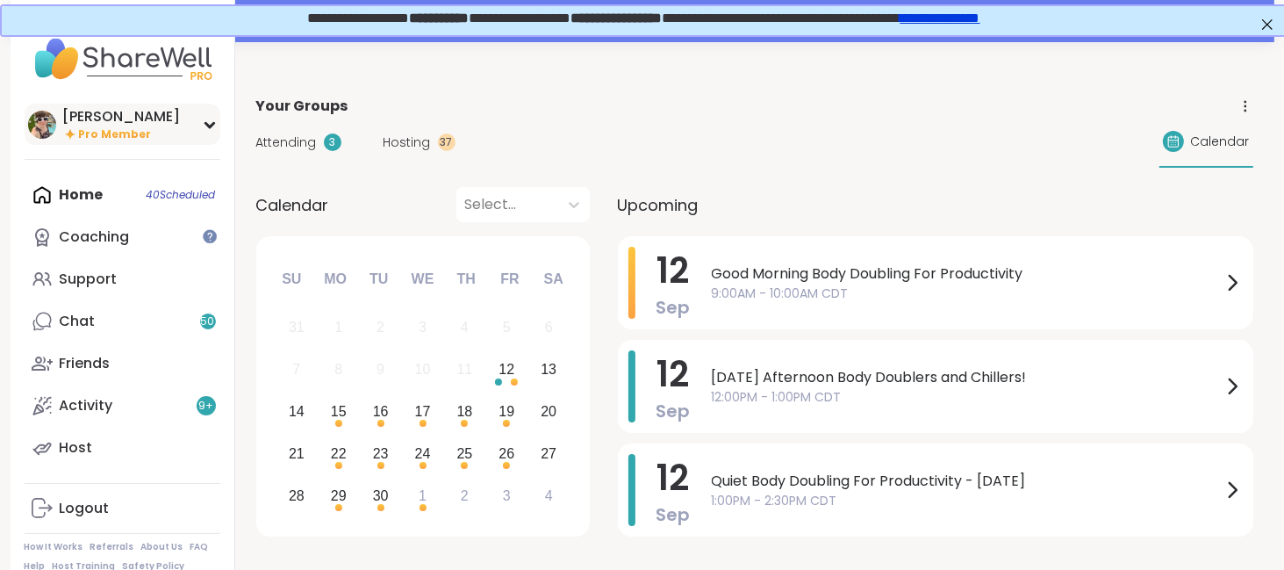
click at [122, 119] on div "[PERSON_NAME]" at bounding box center [122, 116] width 118 height 19
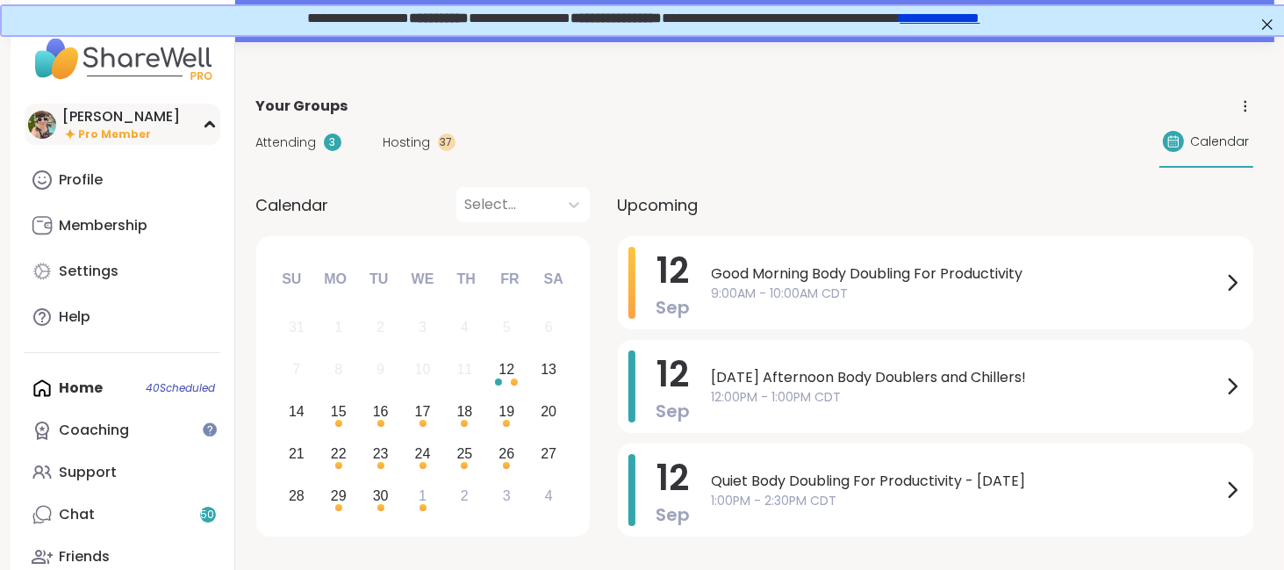
click at [102, 127] on span "Pro Member" at bounding box center [115, 134] width 73 height 15
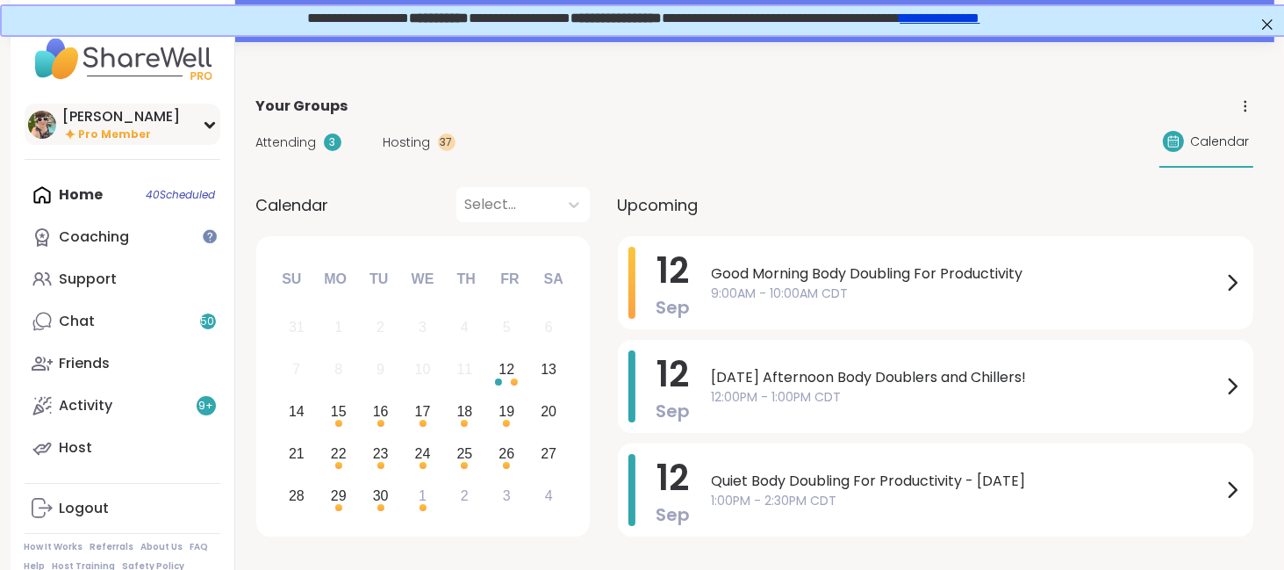
click at [102, 127] on span "Pro Member" at bounding box center [115, 134] width 73 height 15
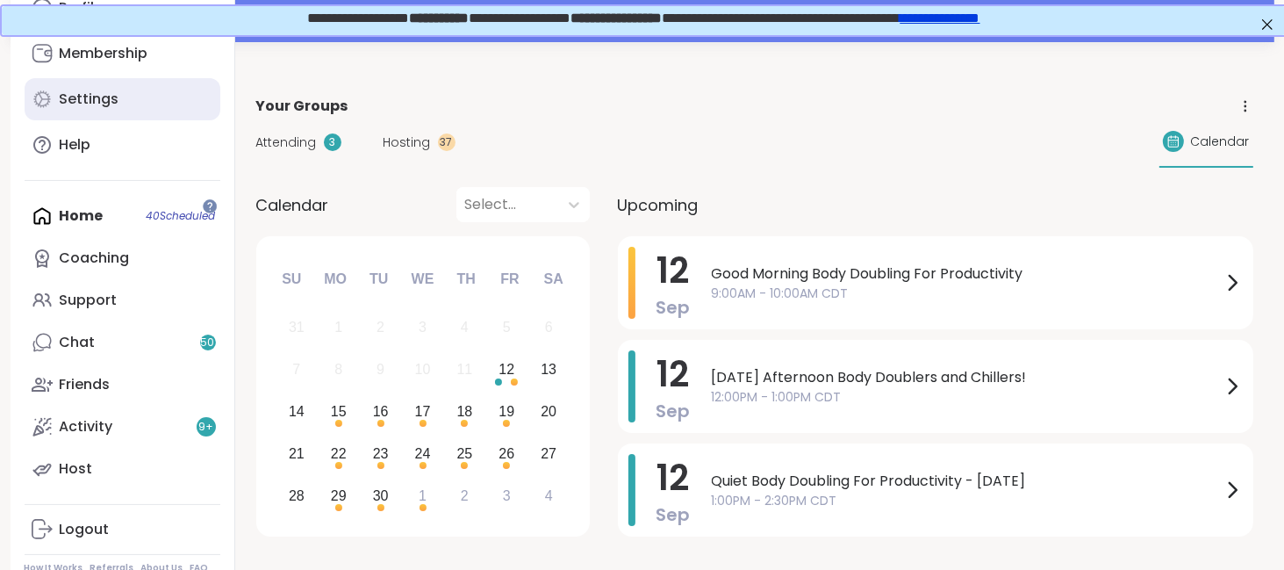
scroll to position [223, 0]
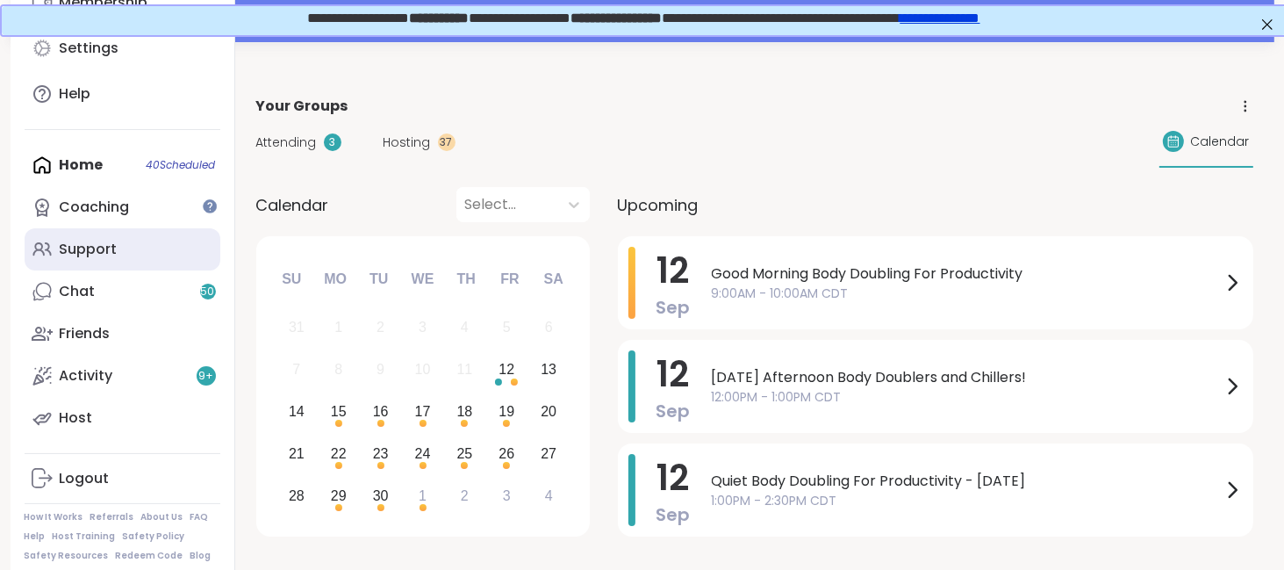
click at [116, 253] on link "Support" at bounding box center [123, 249] width 196 height 42
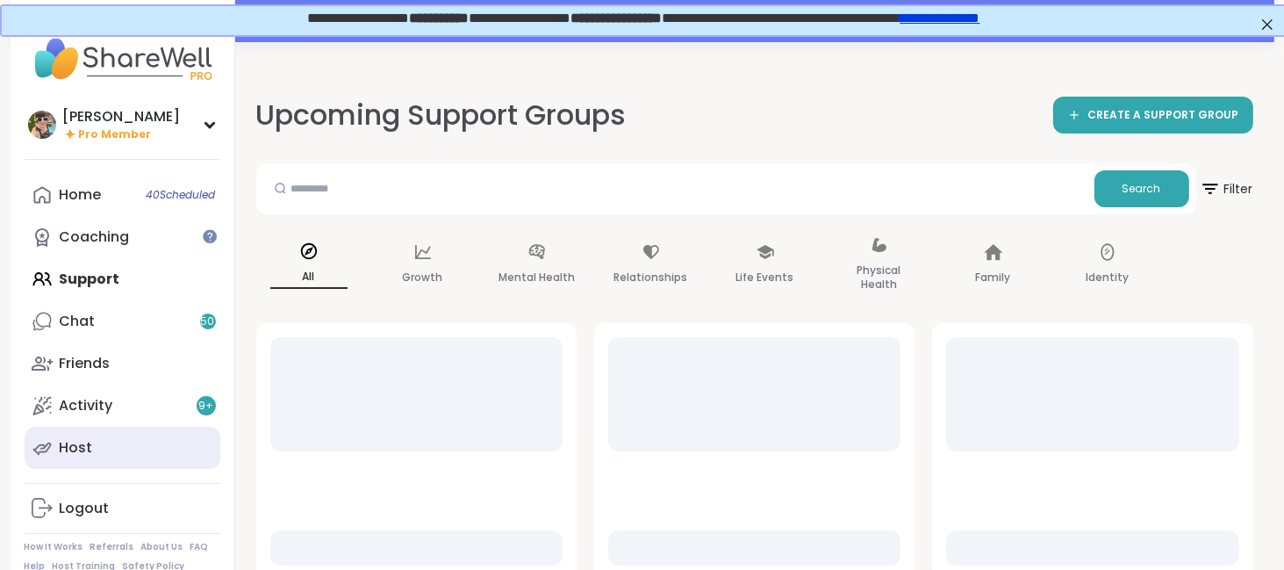
click at [125, 437] on link "Host" at bounding box center [123, 448] width 196 height 42
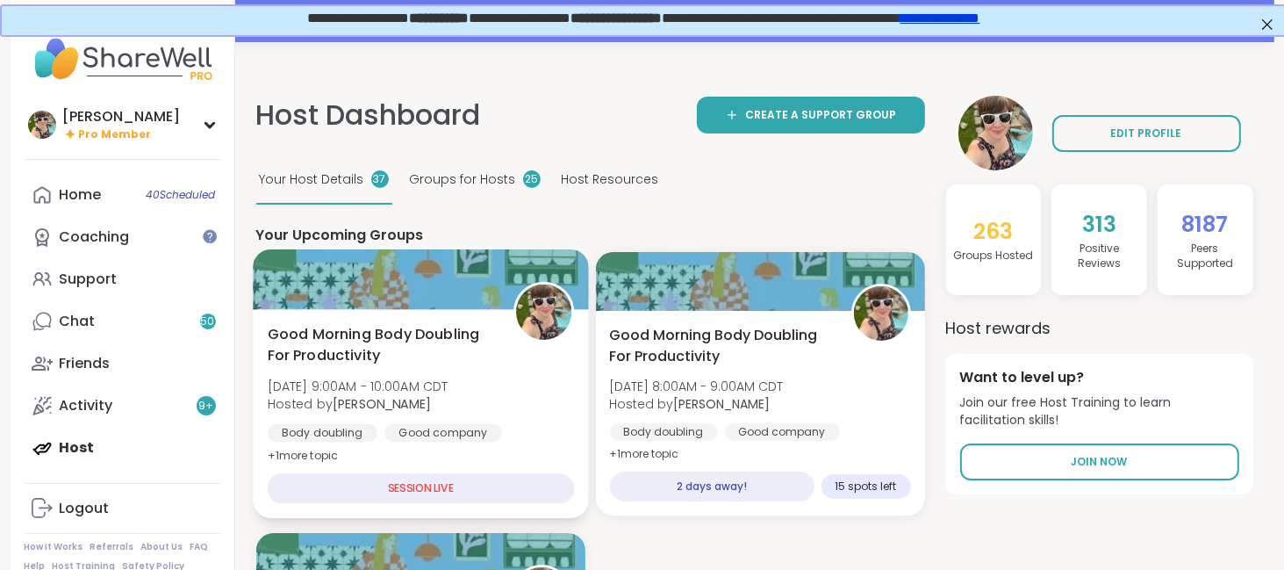
click at [448, 385] on span "[DATE] 9:00AM - 10:00AM CDT" at bounding box center [357, 387] width 181 height 18
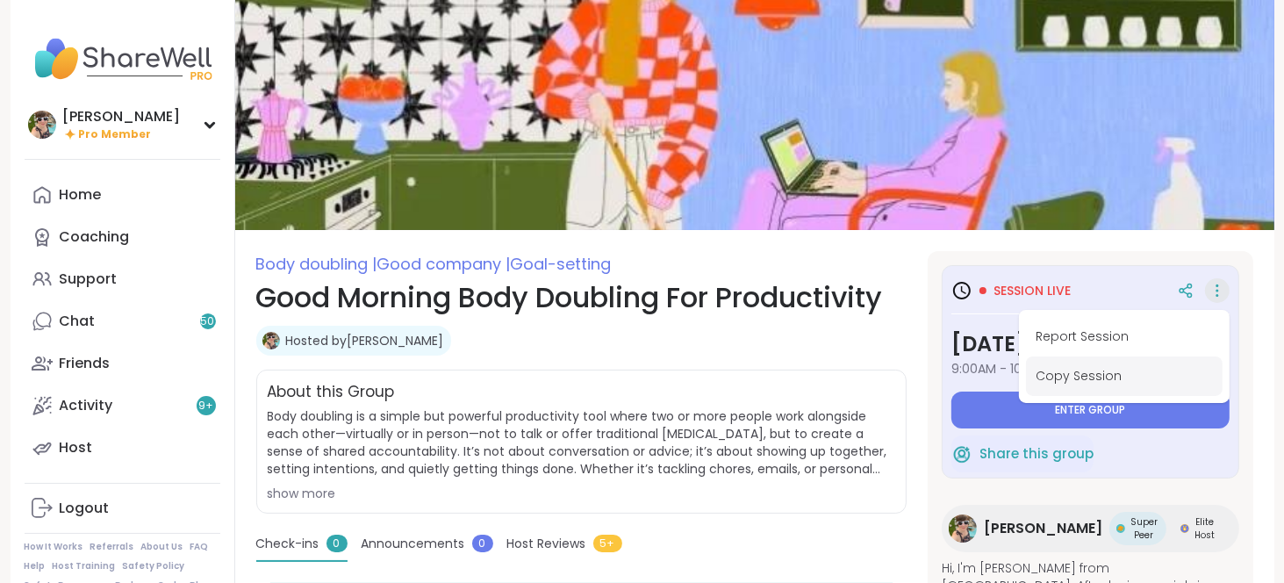
click at [1089, 378] on button "Copy Session" at bounding box center [1124, 376] width 197 height 40
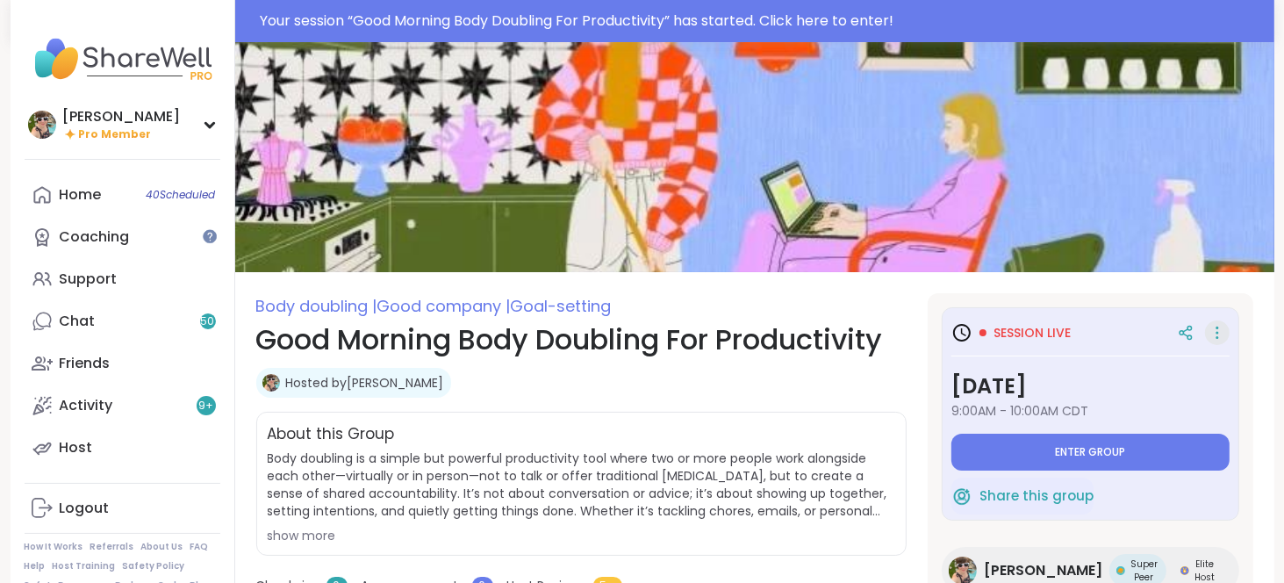
type textarea "*"
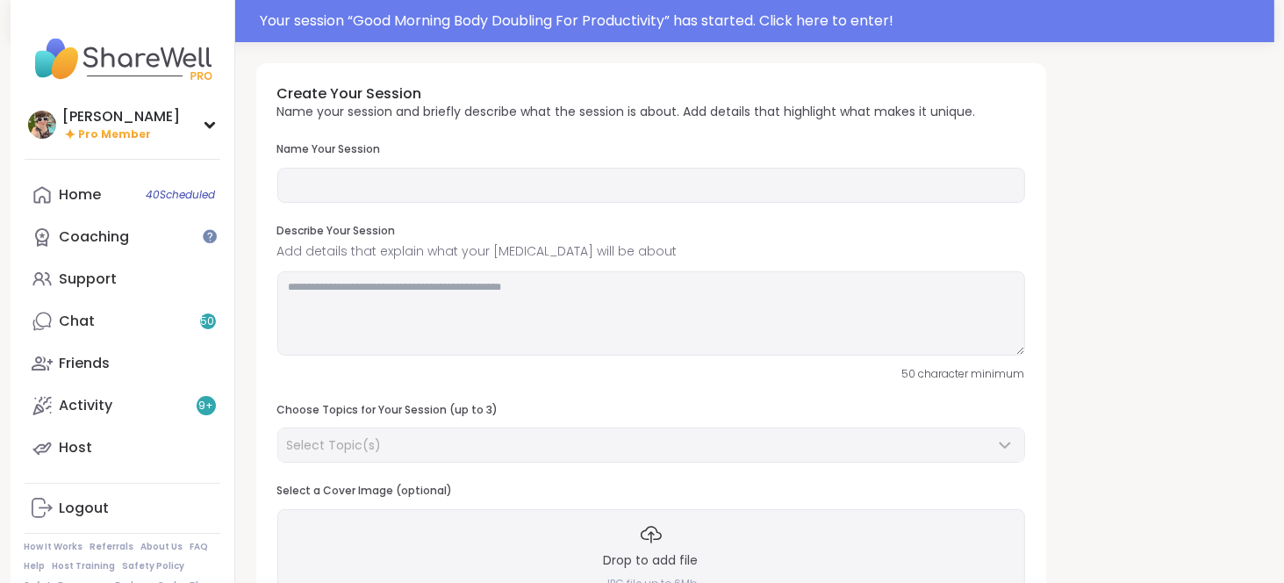
type input "**********"
type textarea "**********"
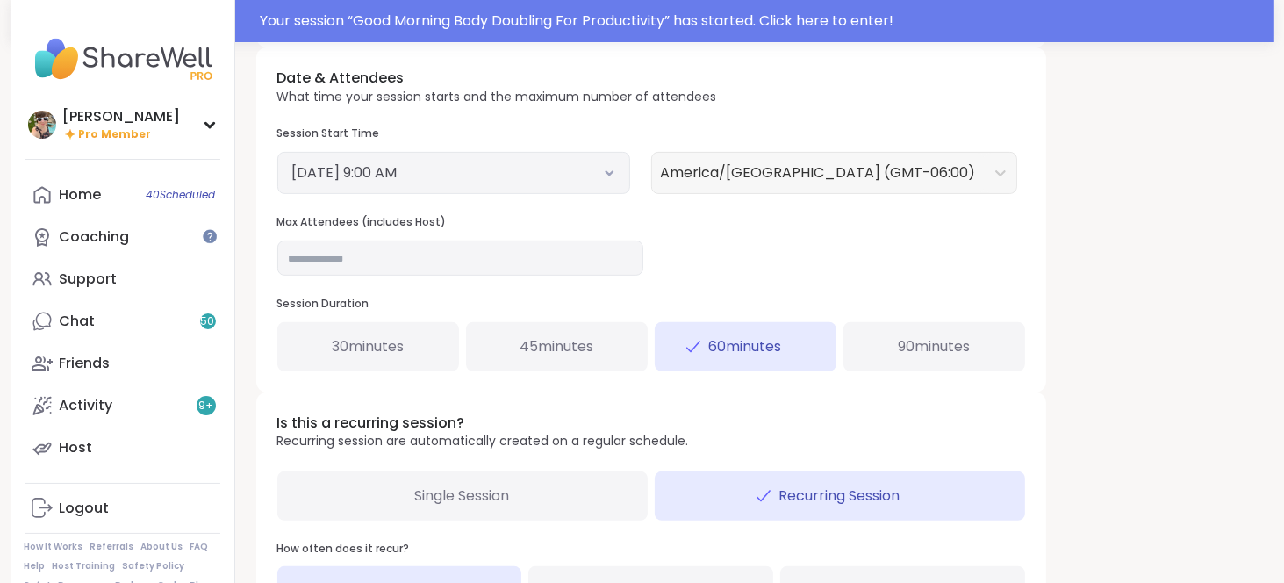
scroll to position [642, 0]
click at [608, 169] on icon at bounding box center [609, 172] width 11 height 7
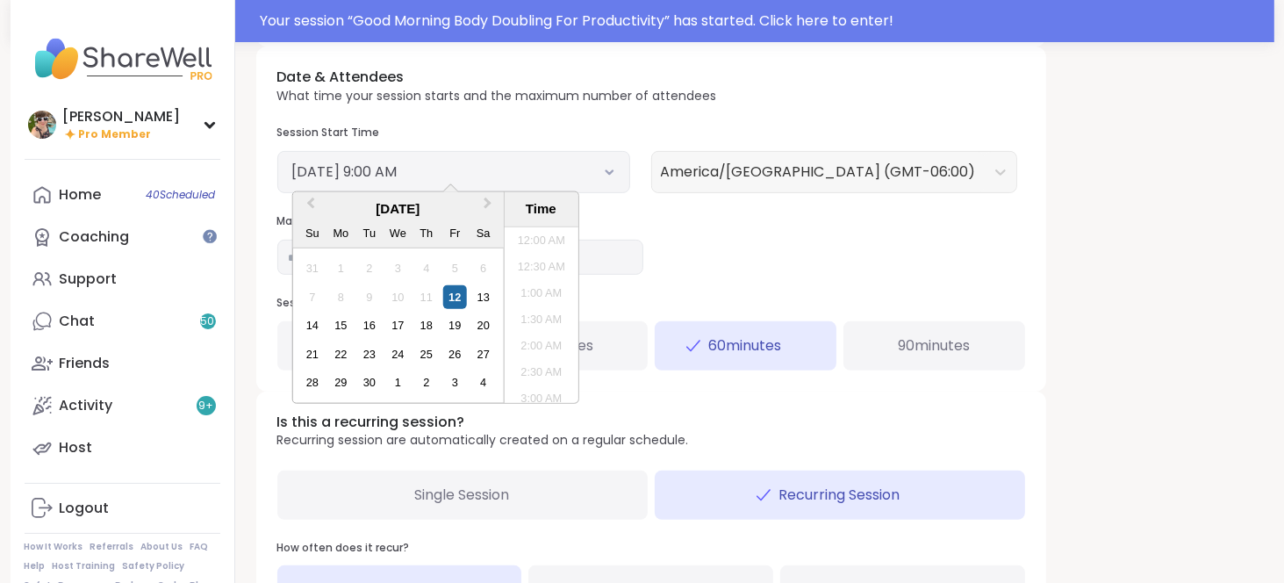
scroll to position [399, 0]
click at [544, 358] on li "10:00 AM" at bounding box center [541, 368] width 75 height 26
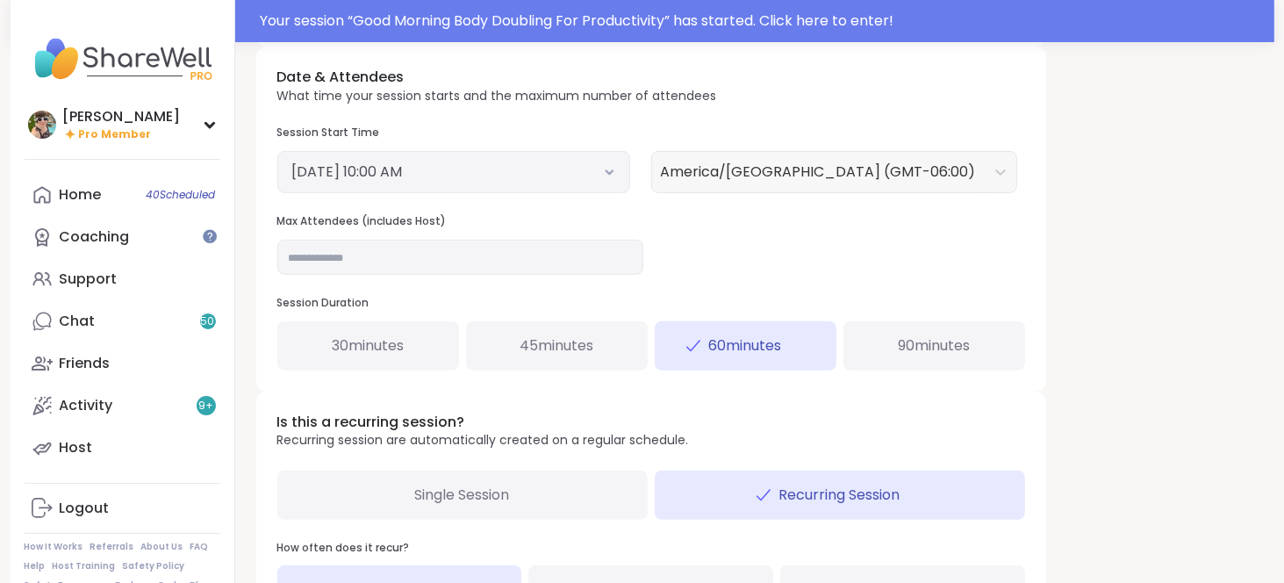
click at [1151, 241] on div "**********" at bounding box center [754, 115] width 997 height 1389
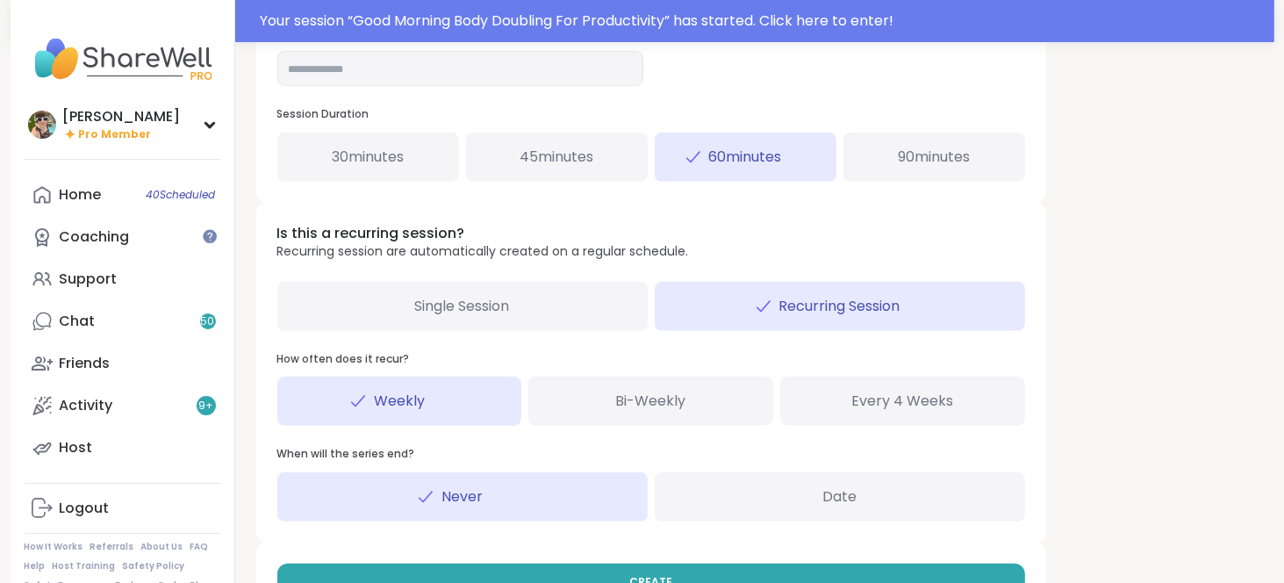
scroll to position [886, 0]
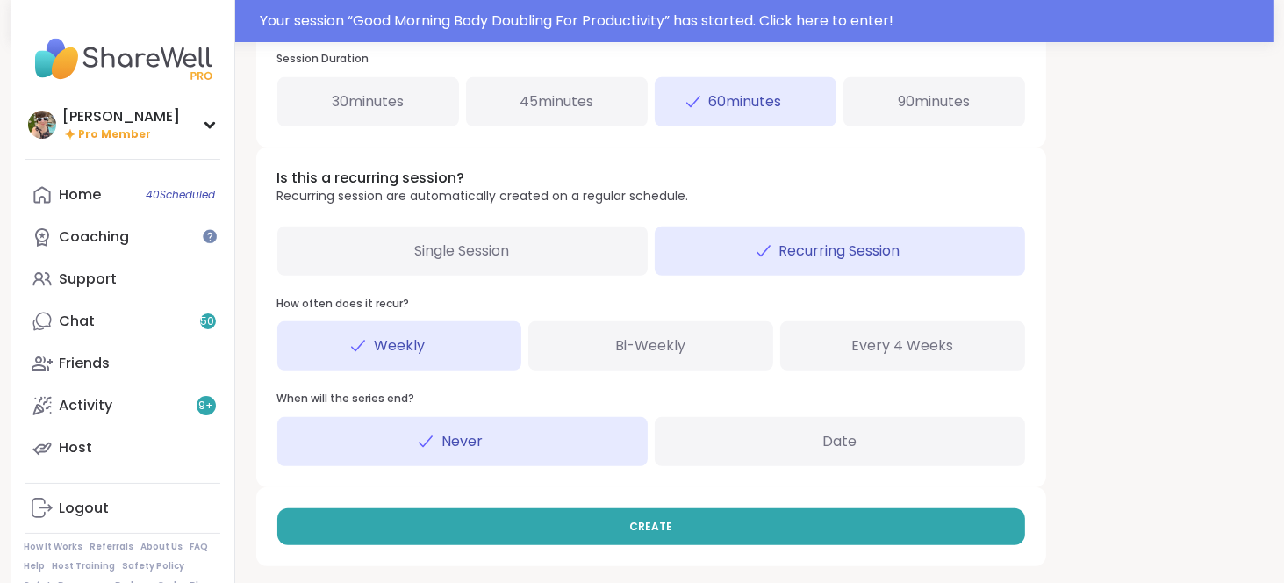
click at [528, 257] on div "Single Session" at bounding box center [462, 251] width 370 height 49
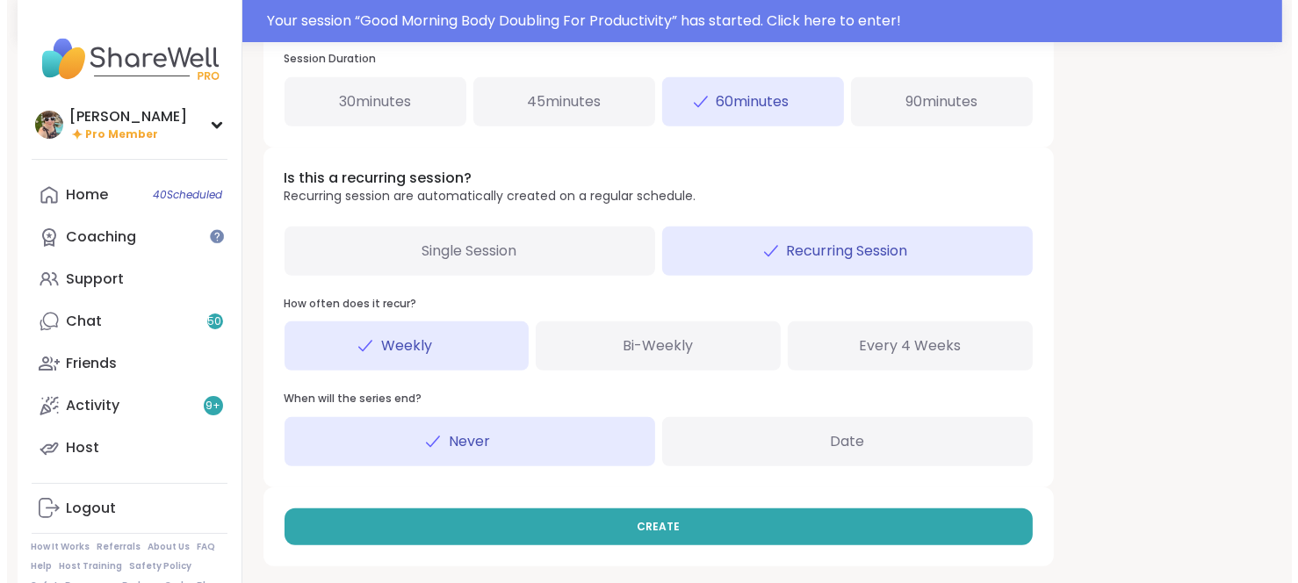
scroll to position [695, 0]
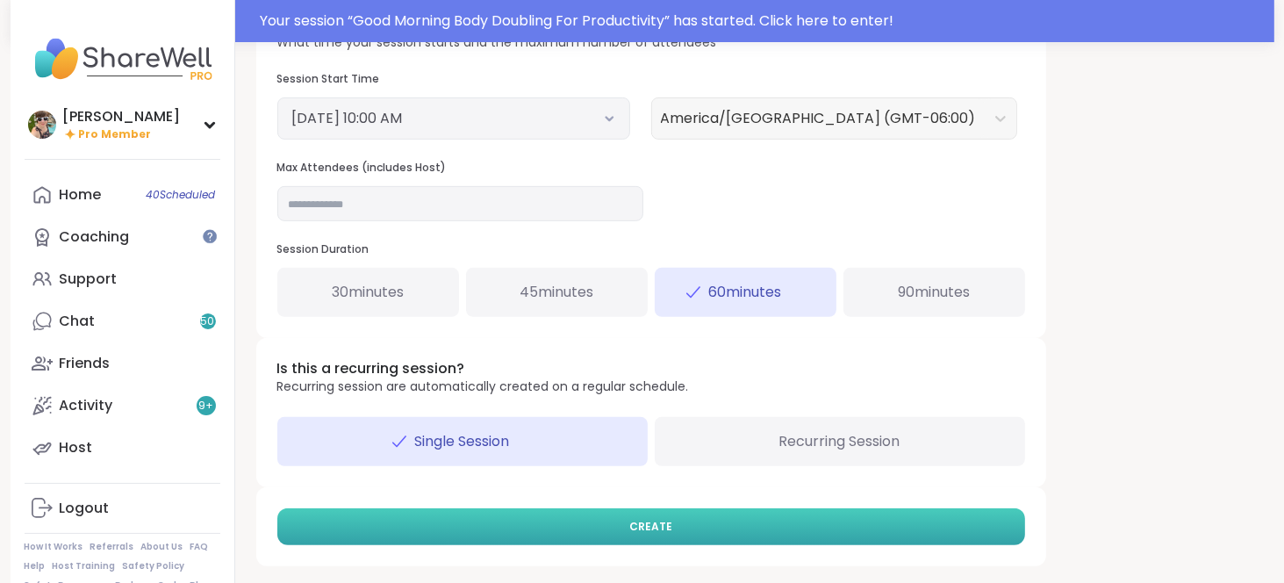
click at [656, 519] on span "CREATE" at bounding box center [650, 527] width 43 height 16
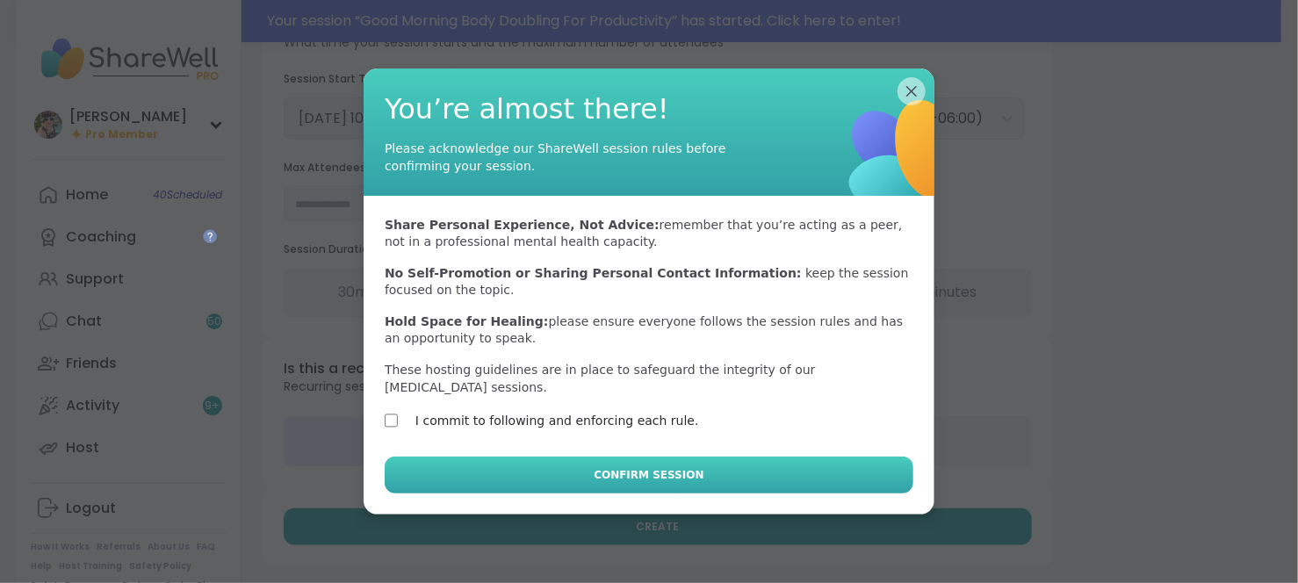
click at [486, 473] on button "Confirm Session" at bounding box center [649, 475] width 529 height 37
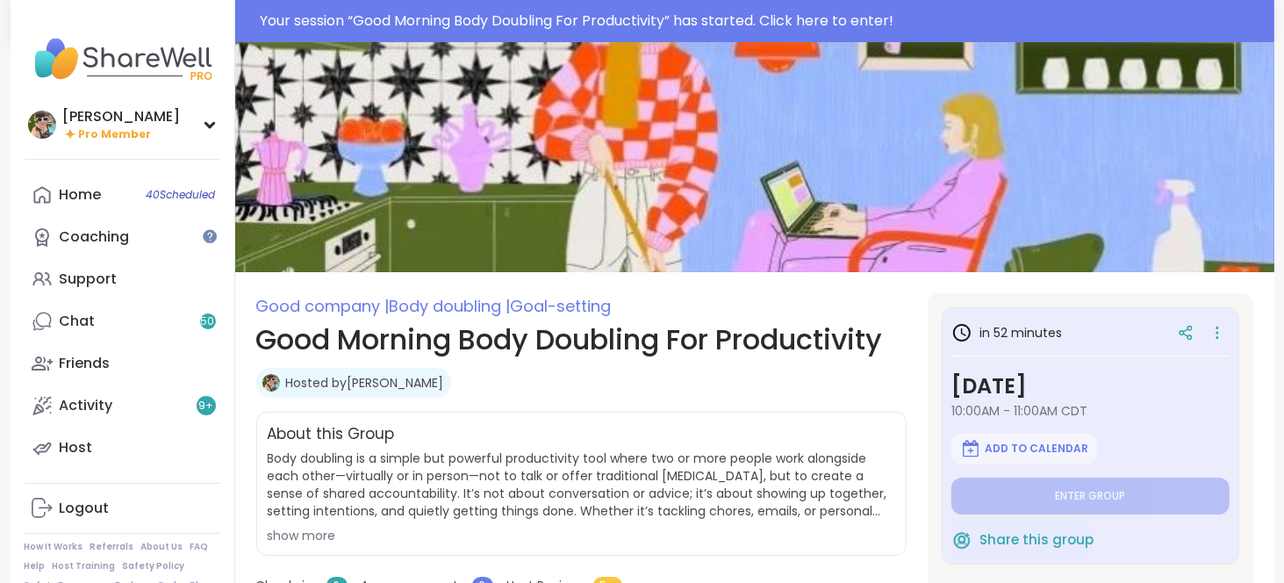
click at [1170, 317] on div at bounding box center [1200, 333] width 60 height 32
click at [1178, 328] on icon at bounding box center [1186, 333] width 16 height 16
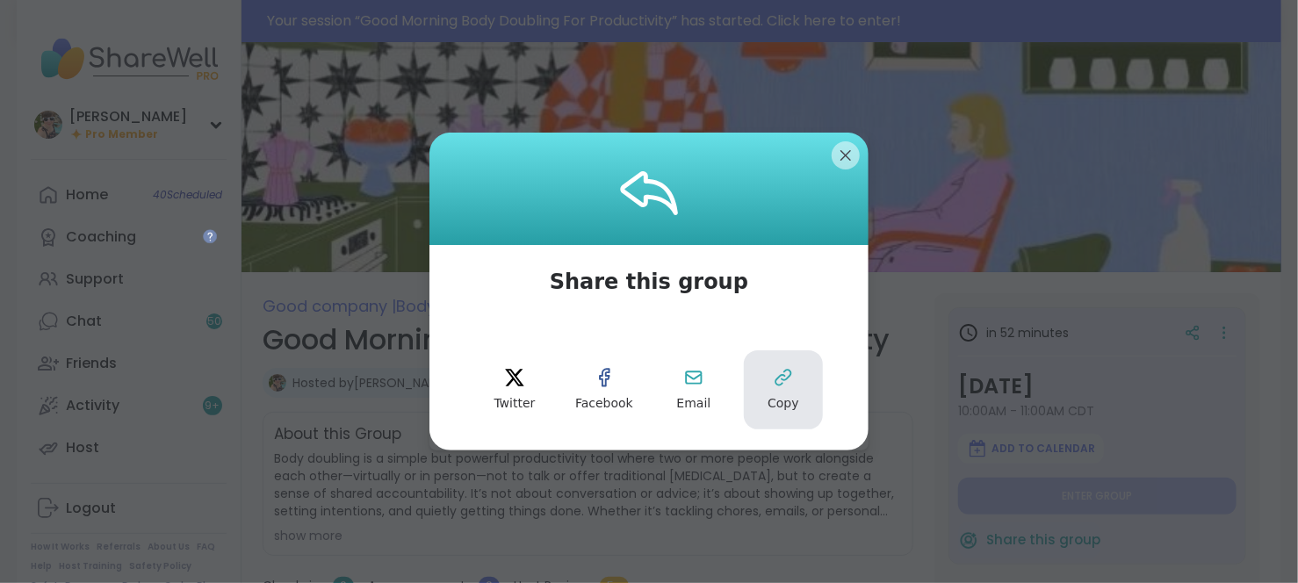
click at [785, 373] on icon at bounding box center [783, 377] width 21 height 21
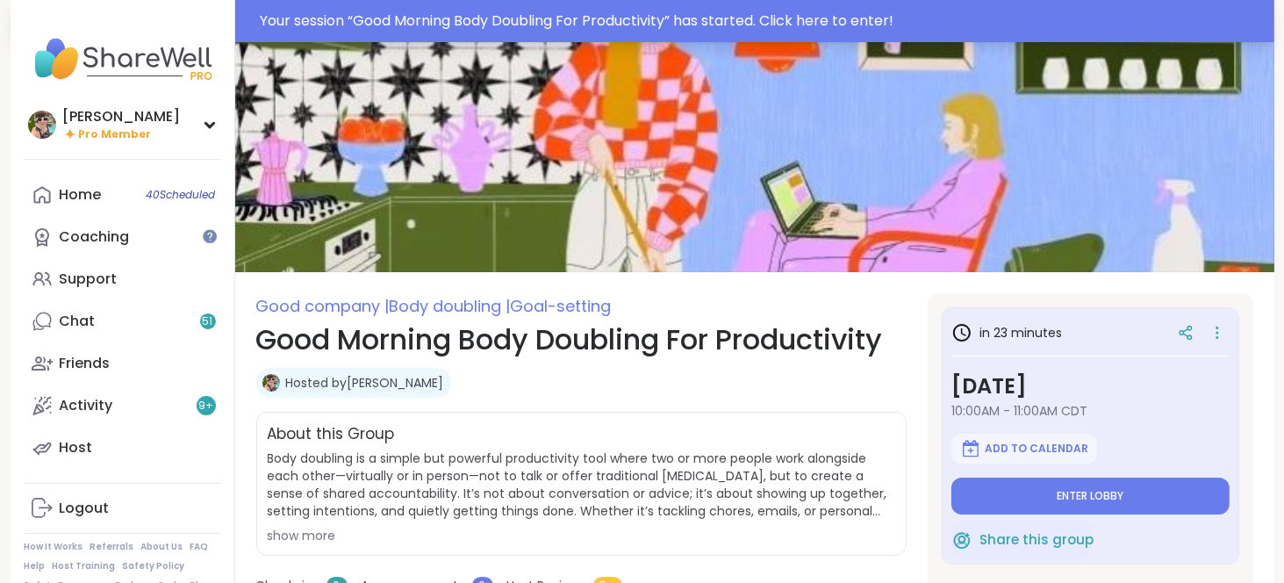
type textarea "*"
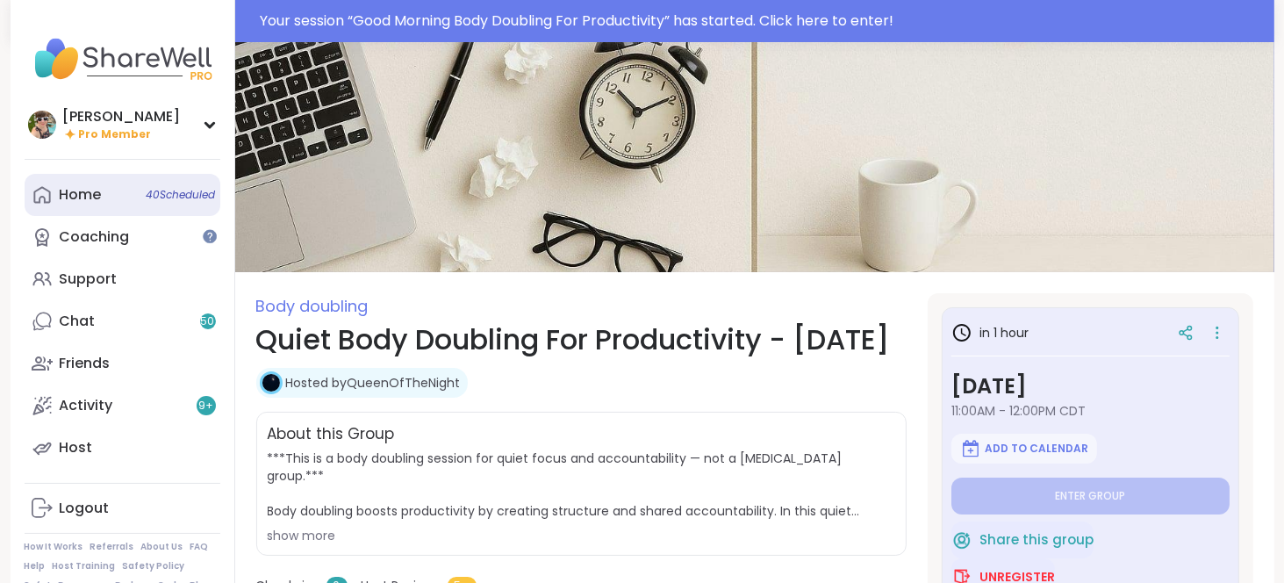
click at [97, 180] on link "Home 40 Scheduled" at bounding box center [123, 195] width 196 height 42
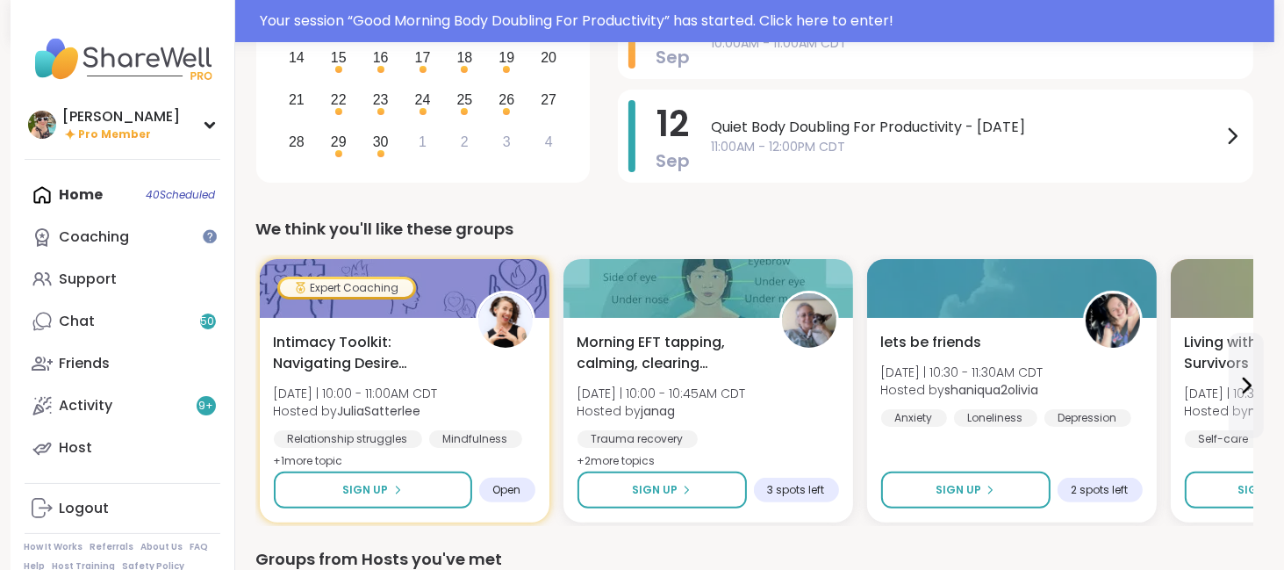
scroll to position [355, 0]
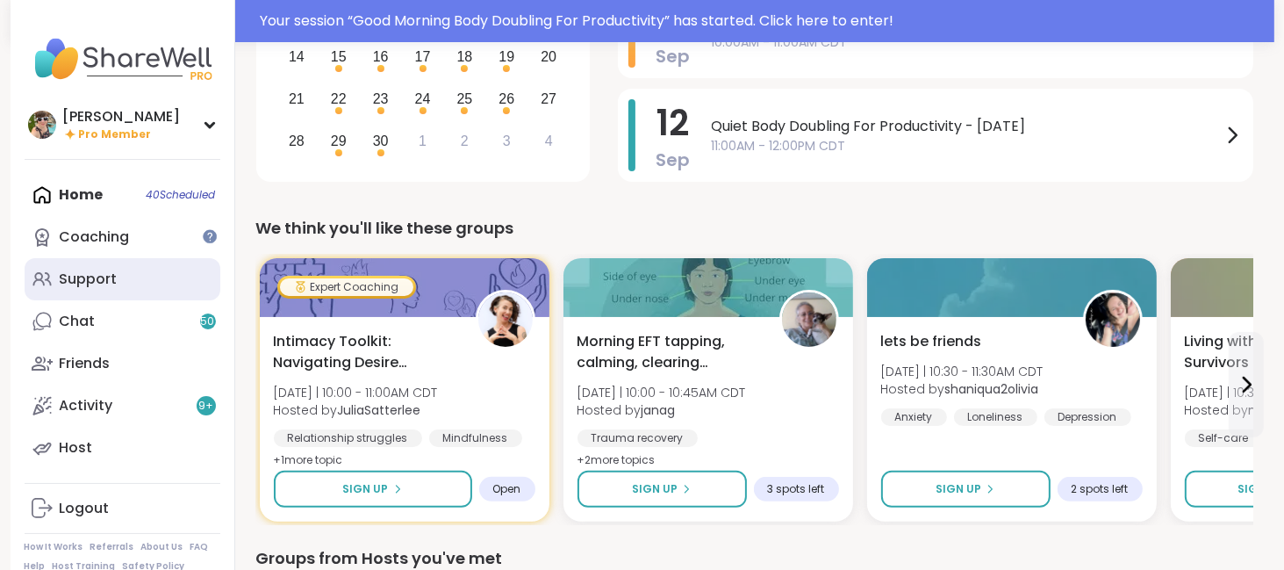
click at [87, 281] on div "Support" at bounding box center [89, 279] width 58 height 19
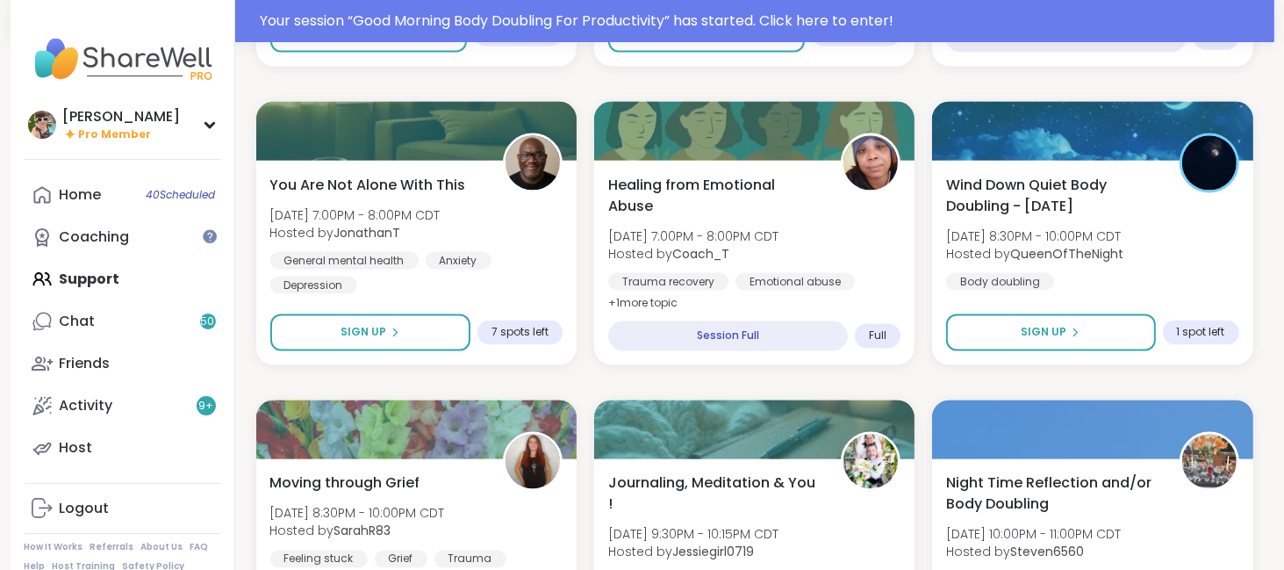
scroll to position [2909, 0]
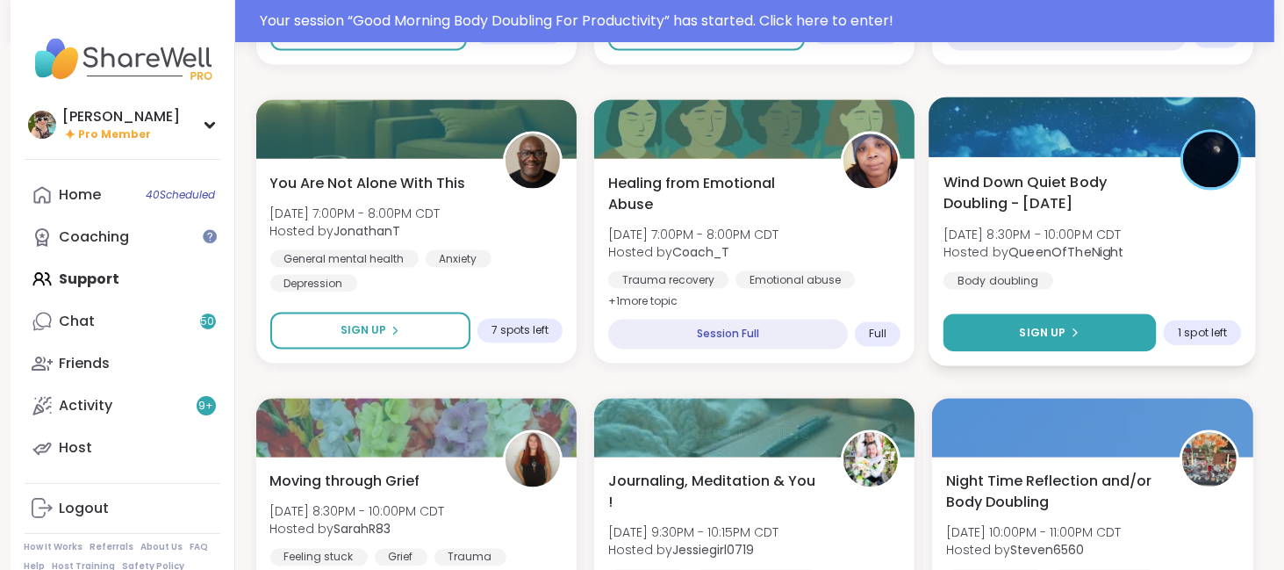
click at [1033, 328] on span "Sign Up" at bounding box center [1043, 333] width 47 height 16
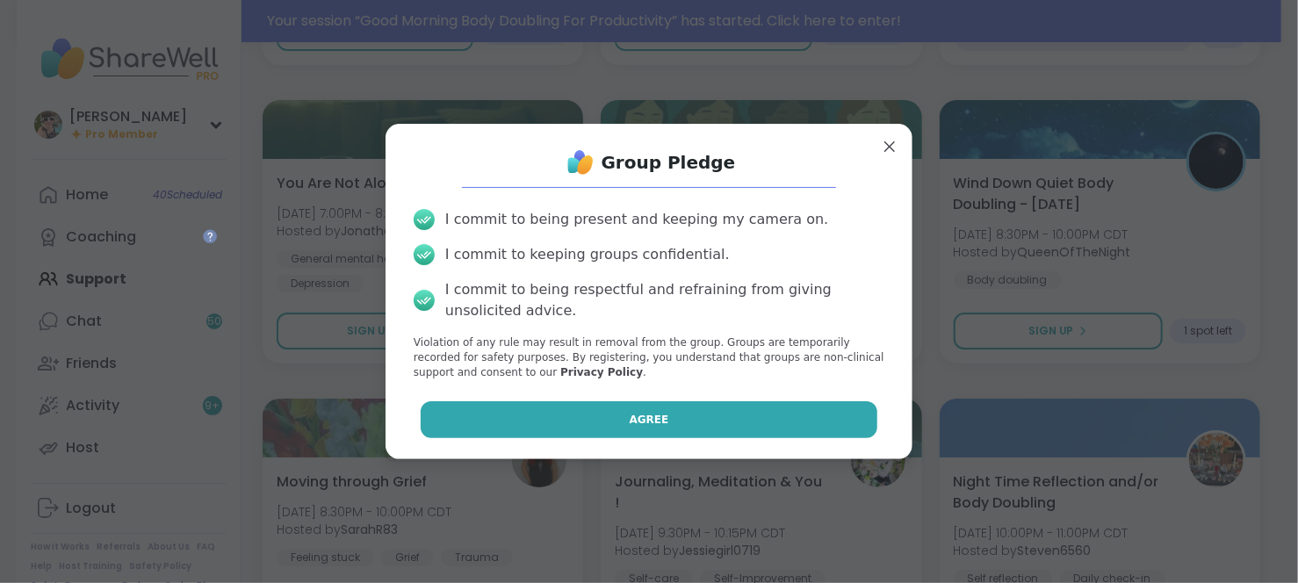
click at [699, 413] on button "Agree" at bounding box center [649, 419] width 457 height 37
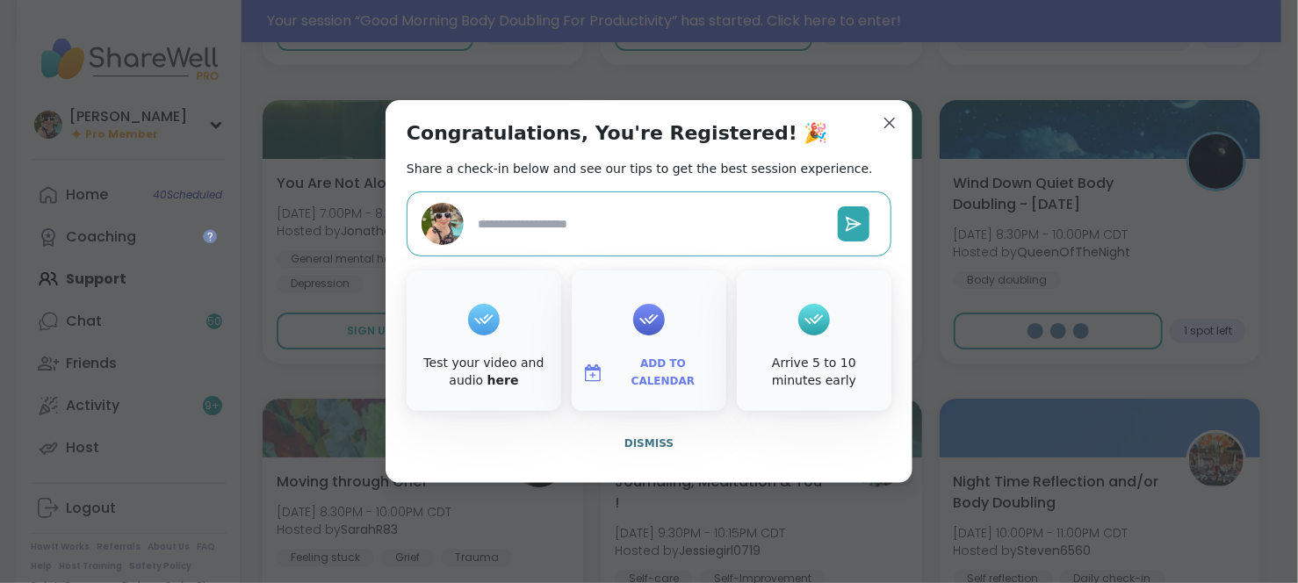
type textarea "*"
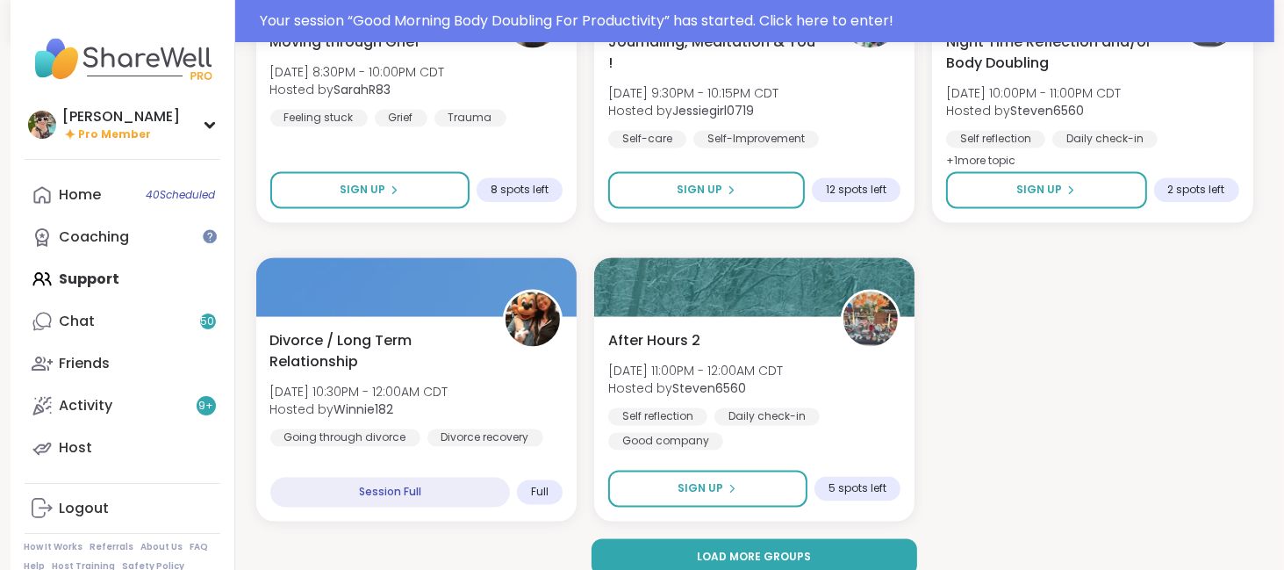
scroll to position [3307, 0]
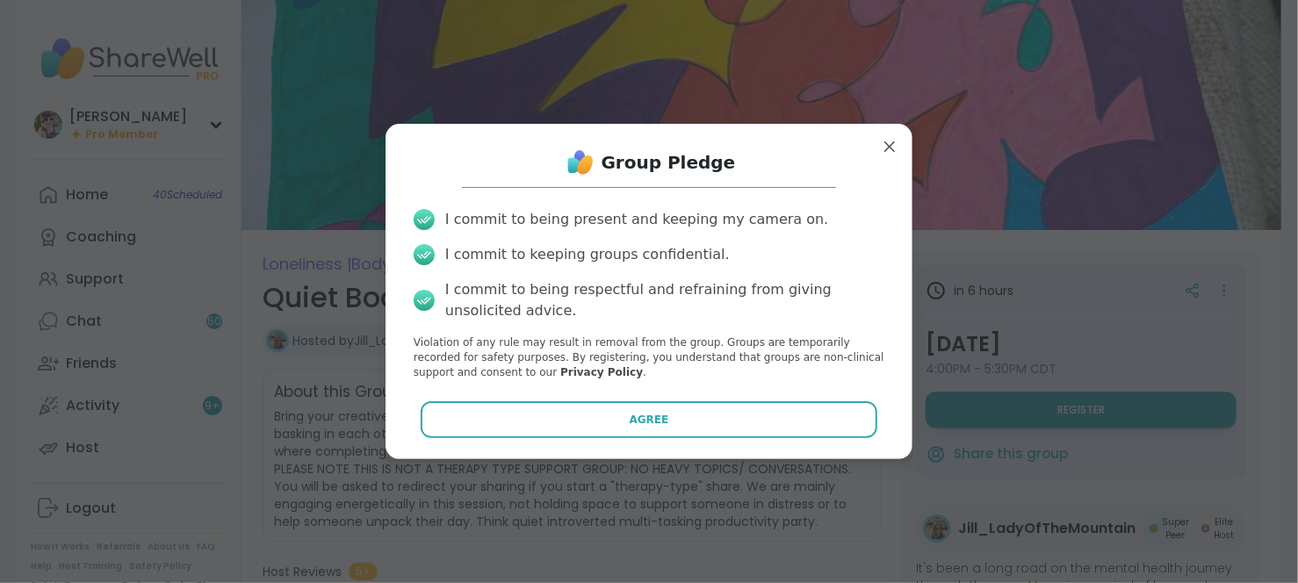
click at [729, 413] on button "Agree" at bounding box center [649, 419] width 457 height 37
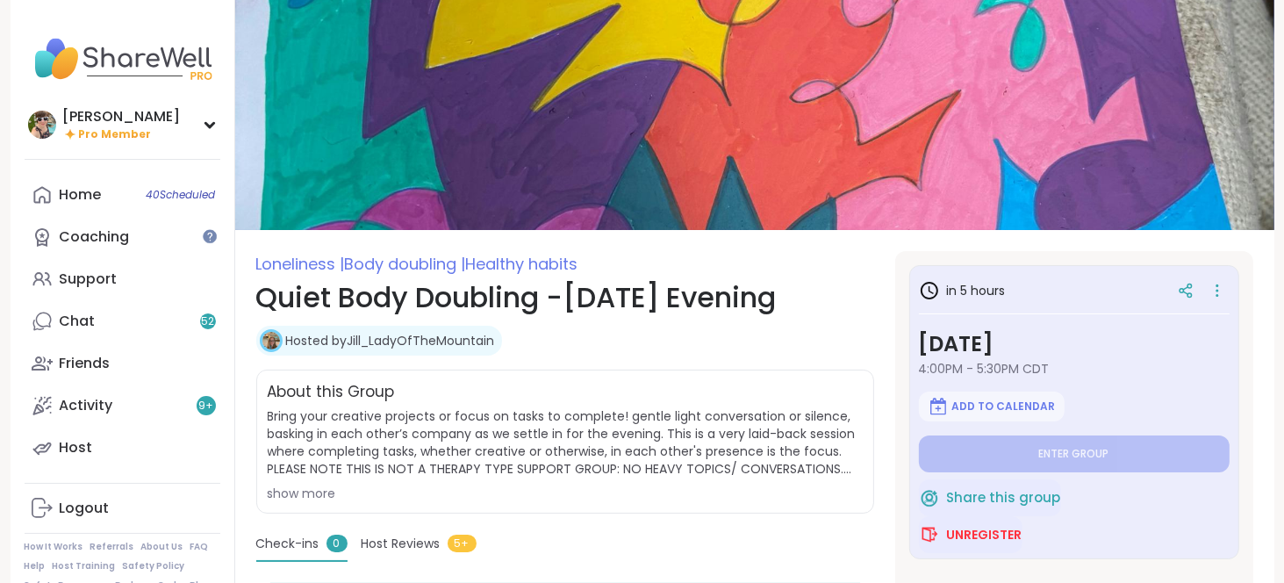
type textarea "*"
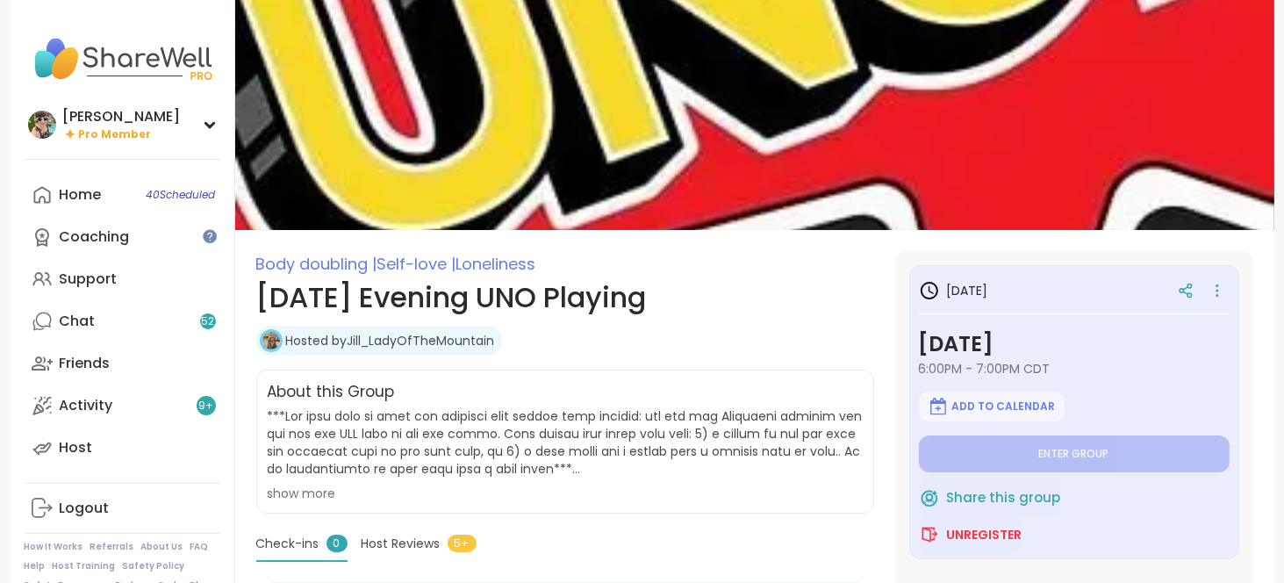
type textarea "*"
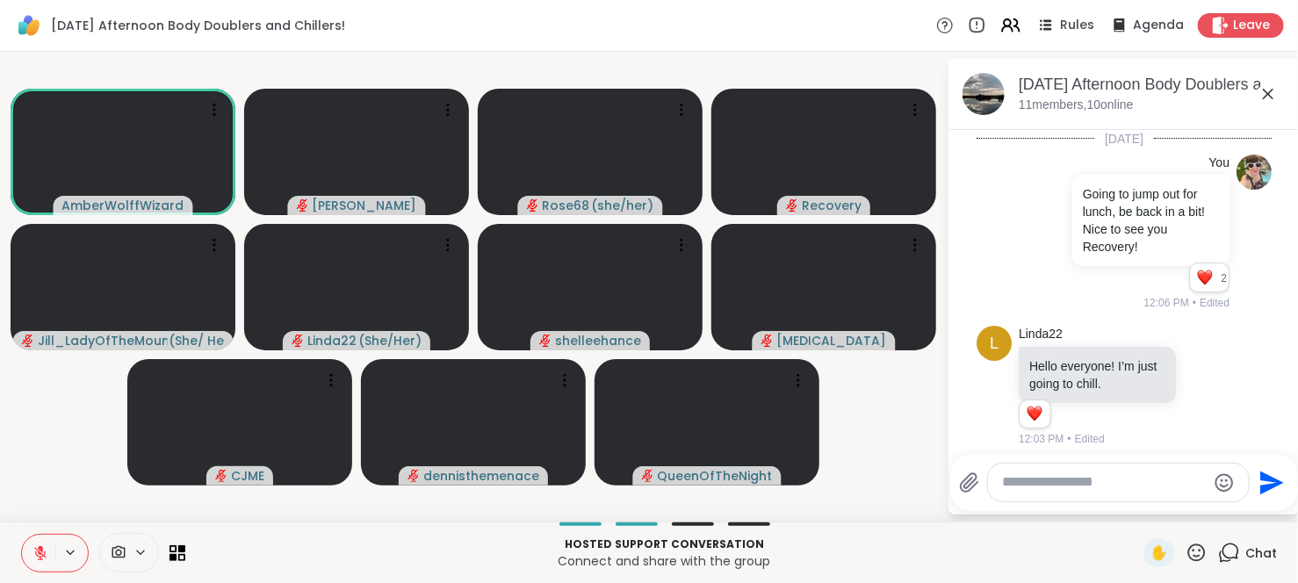
scroll to position [1749, 0]
